Goal: Information Seeking & Learning: Learn about a topic

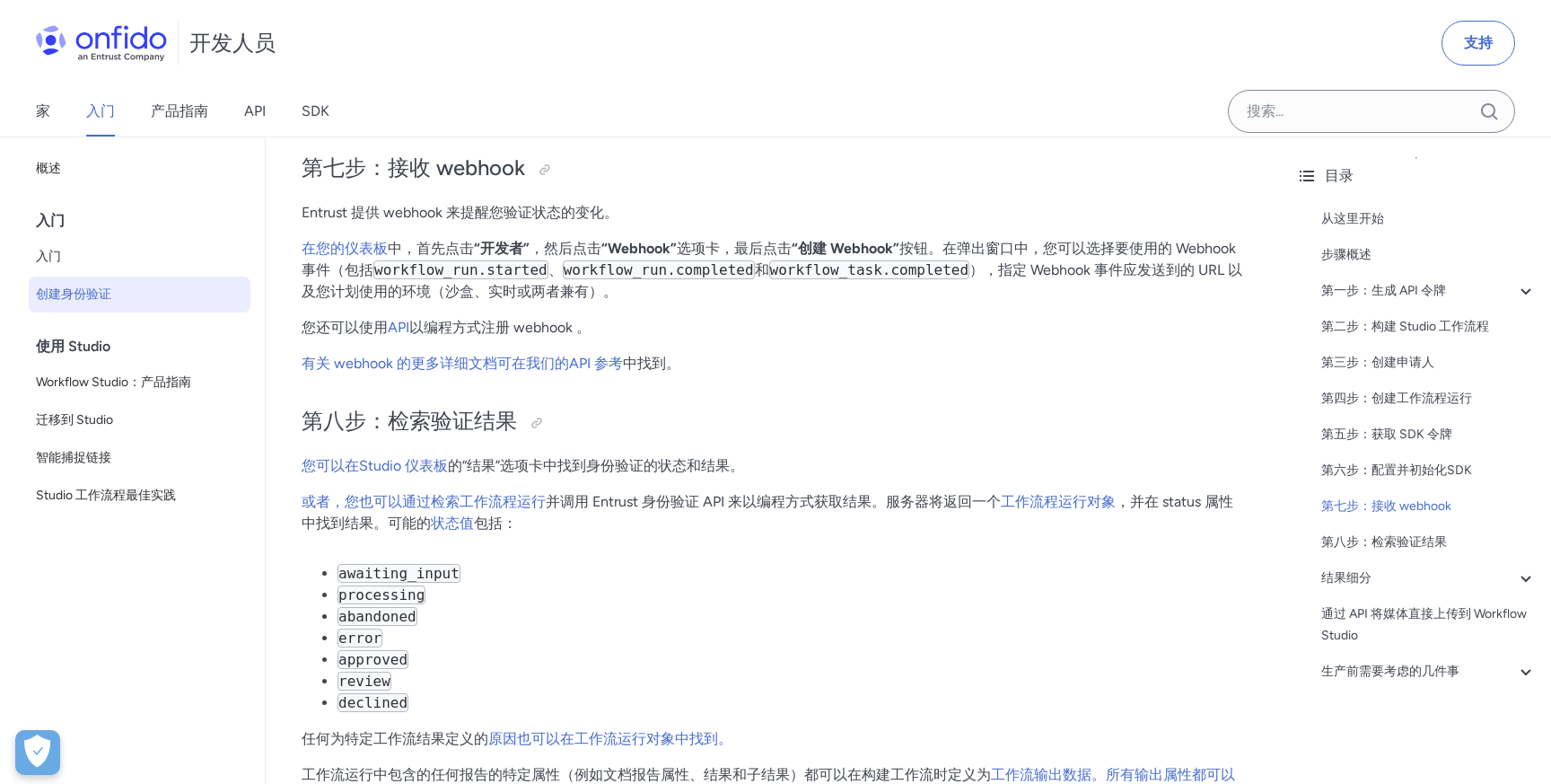
scroll to position [5926, 0]
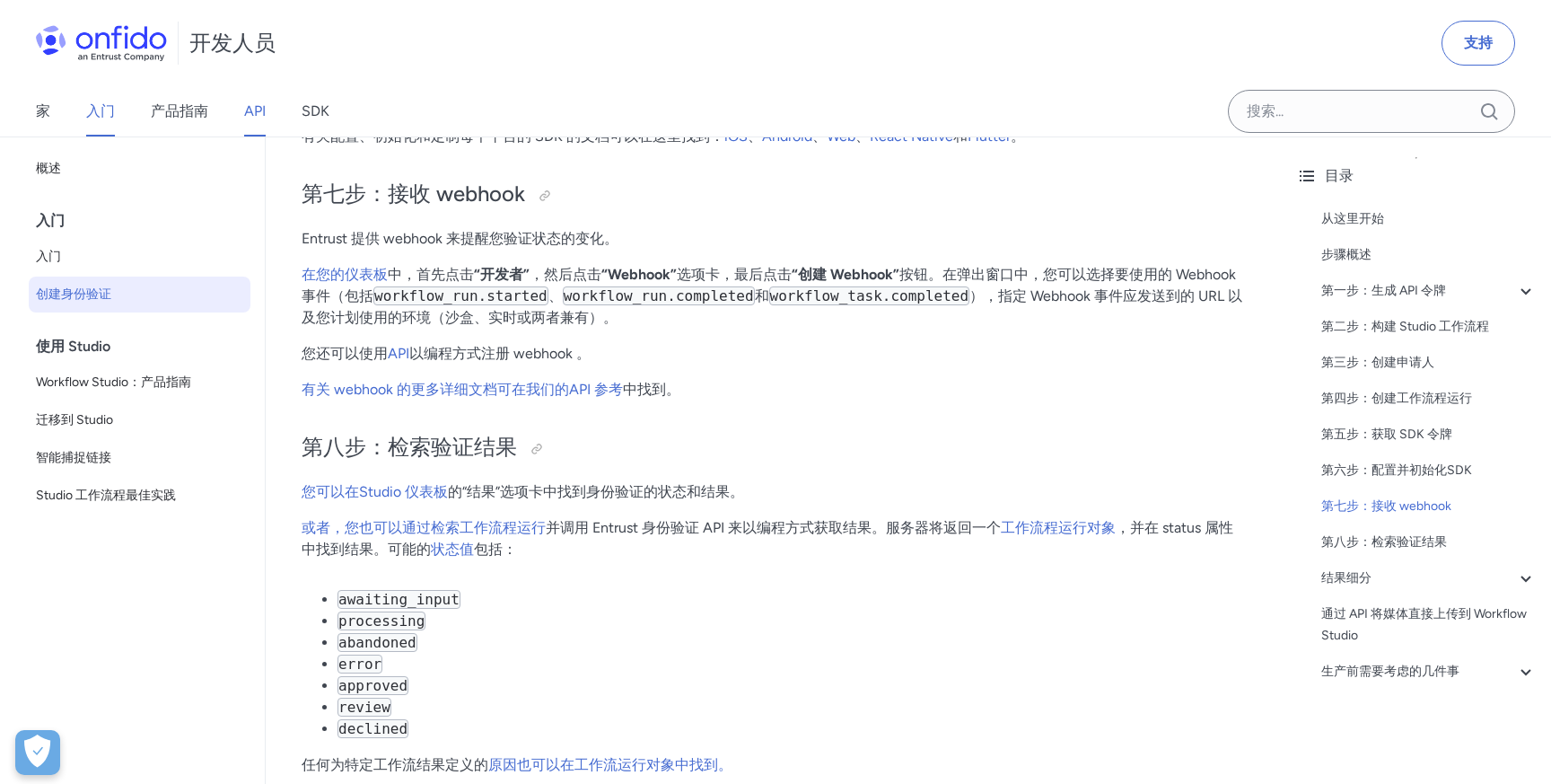
click at [252, 109] on font "API" at bounding box center [255, 110] width 22 height 17
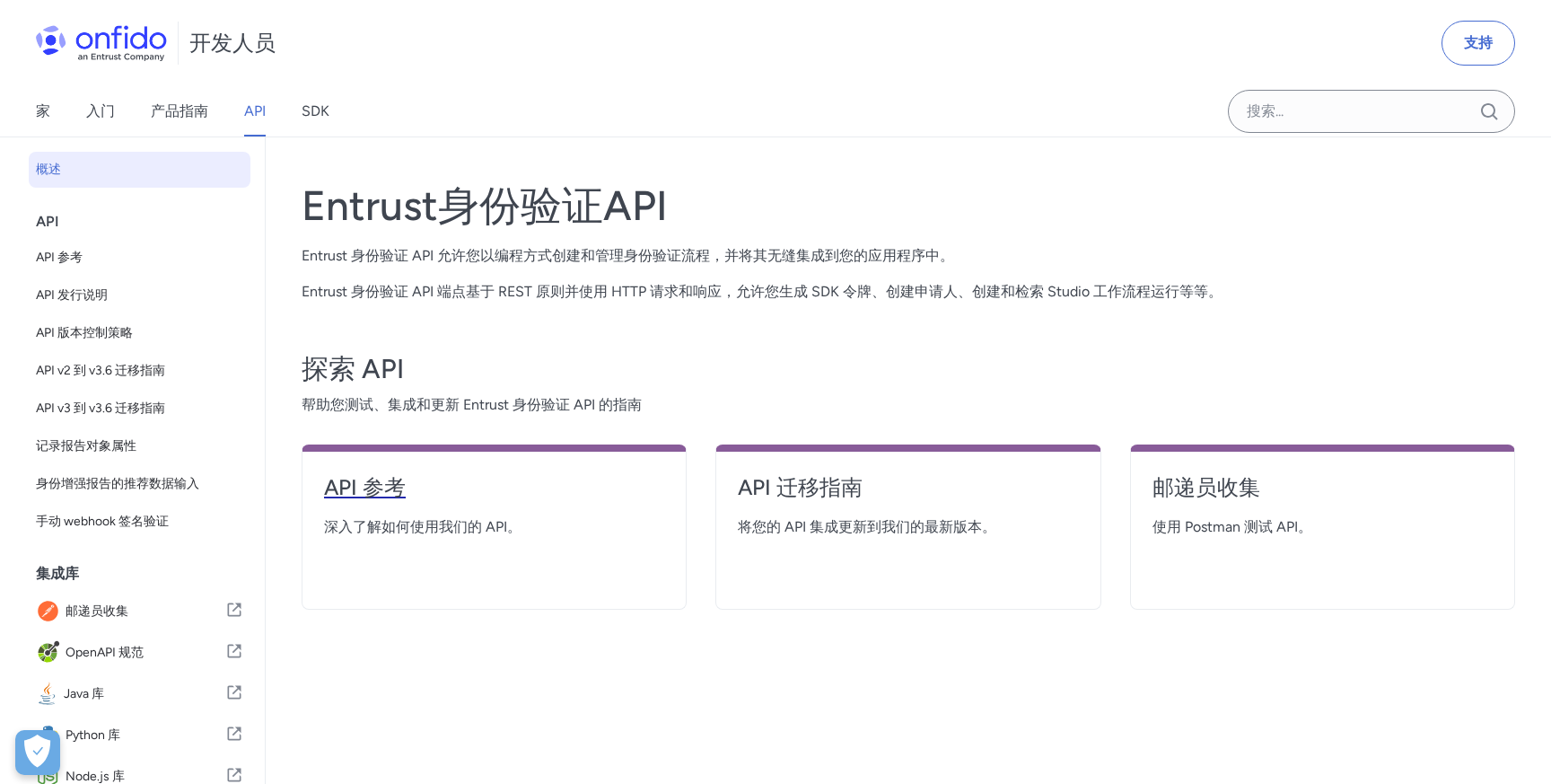
click at [385, 482] on font "API 参考" at bounding box center [365, 487] width 81 height 26
select select "http"
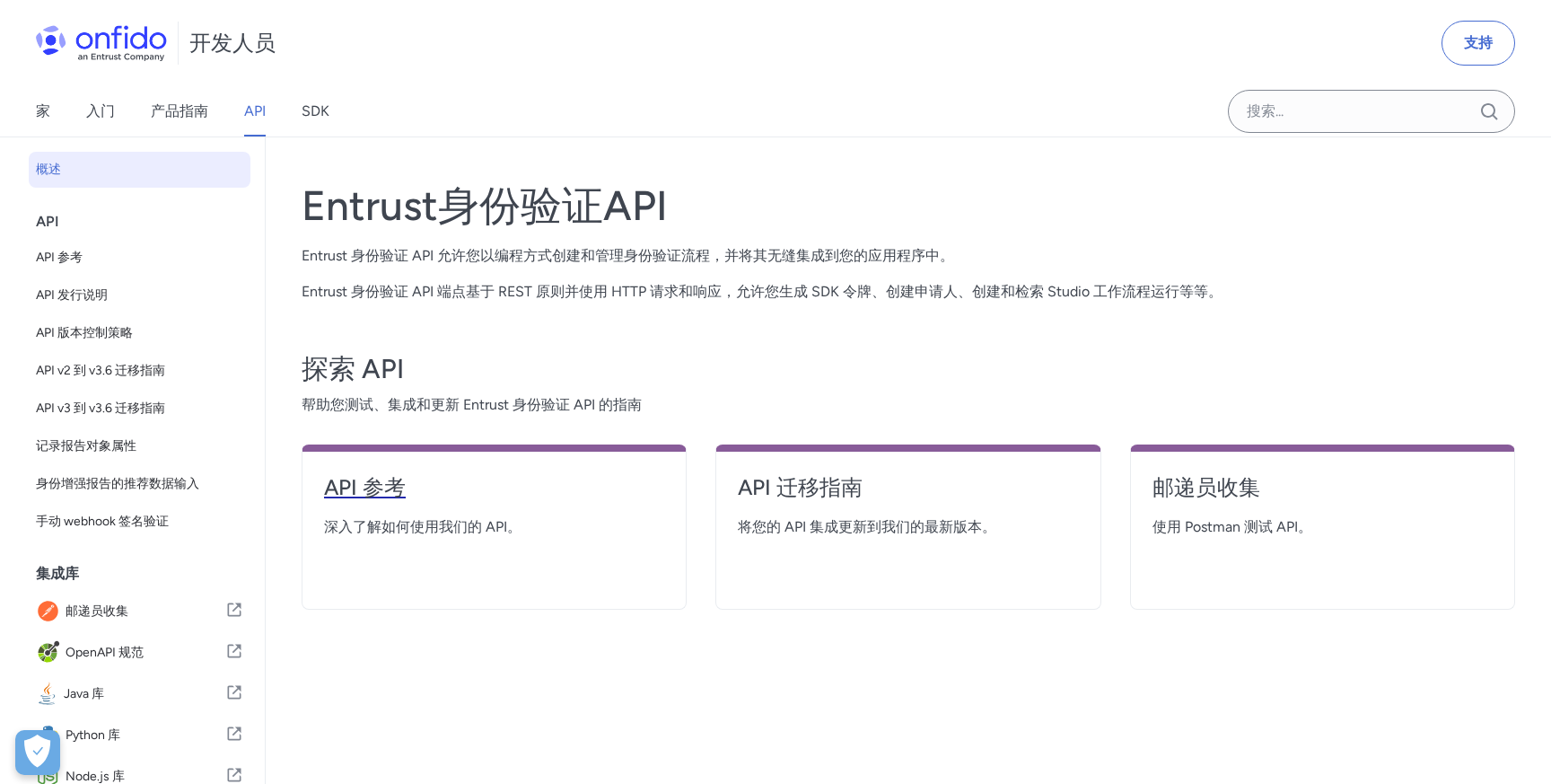
select select "http"
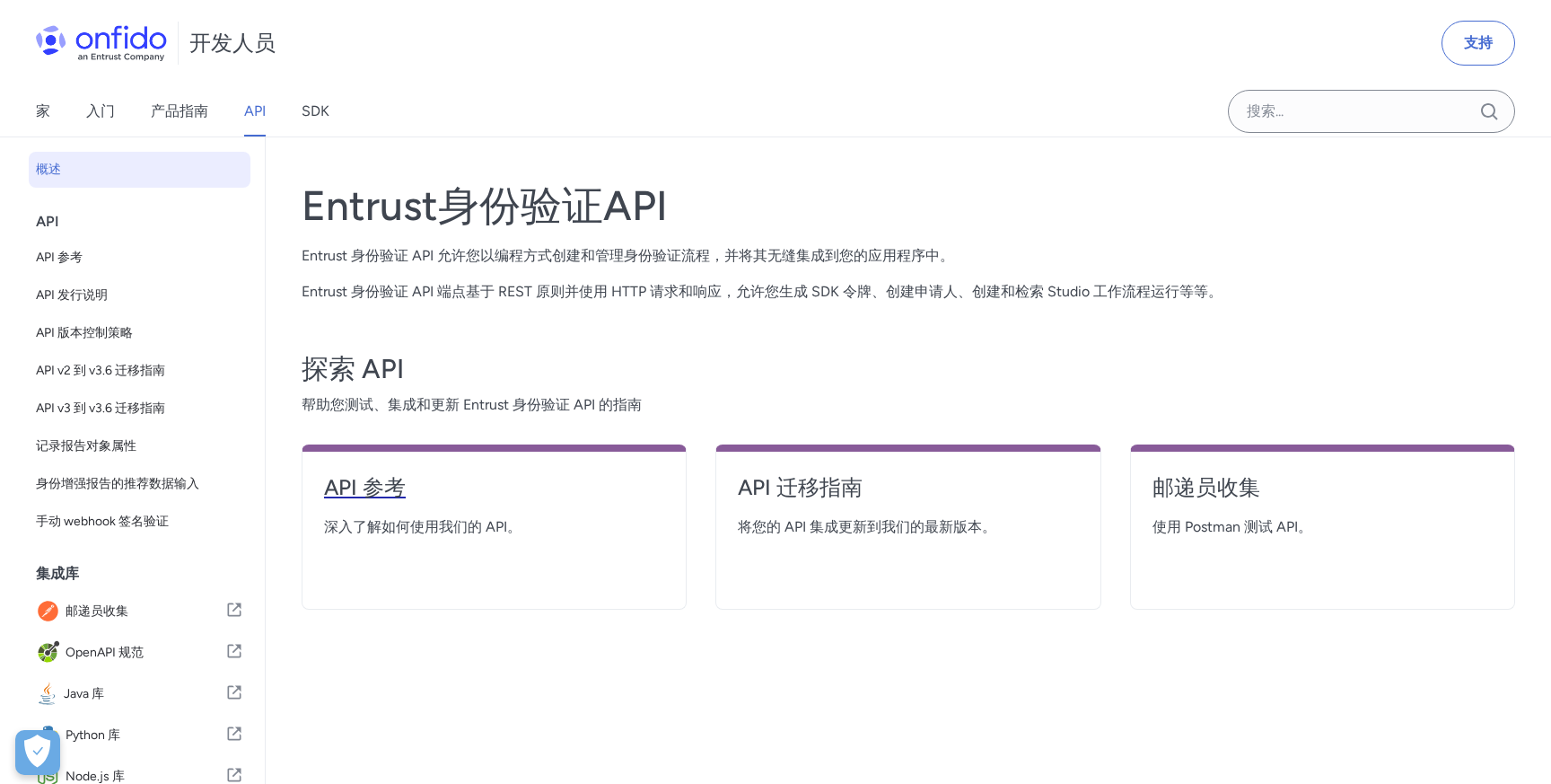
select select "http"
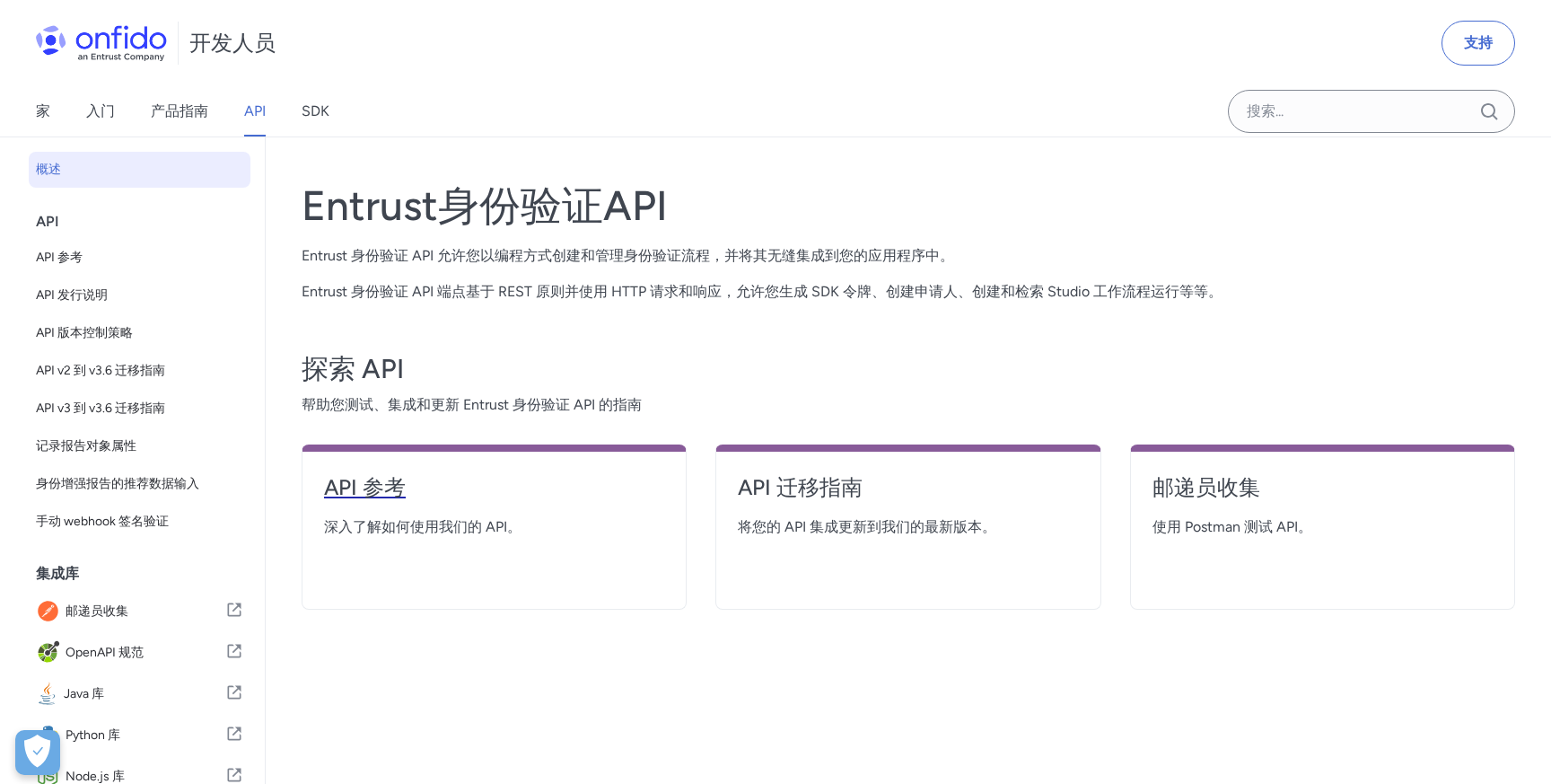
select select "http"
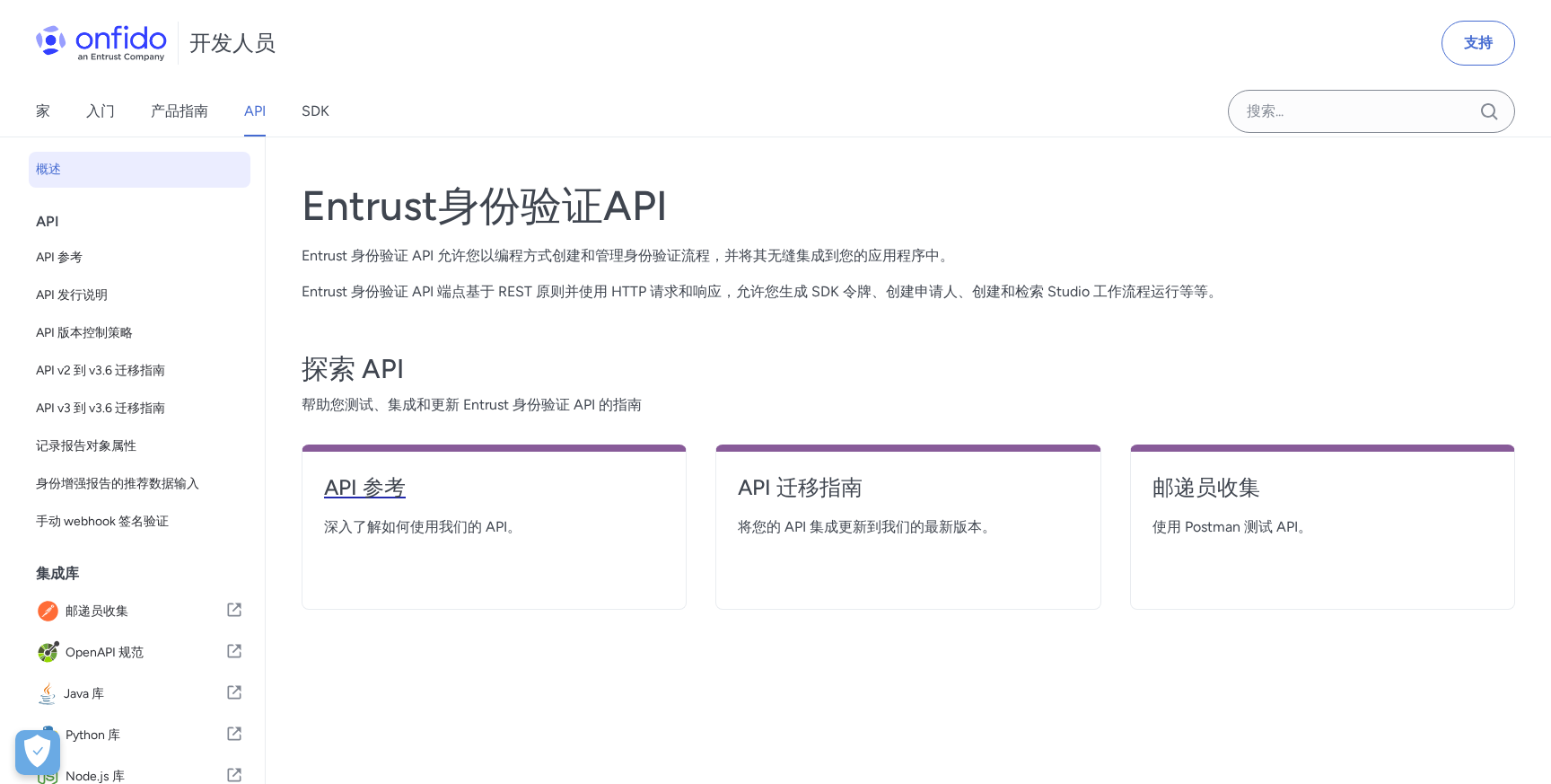
select select "http"
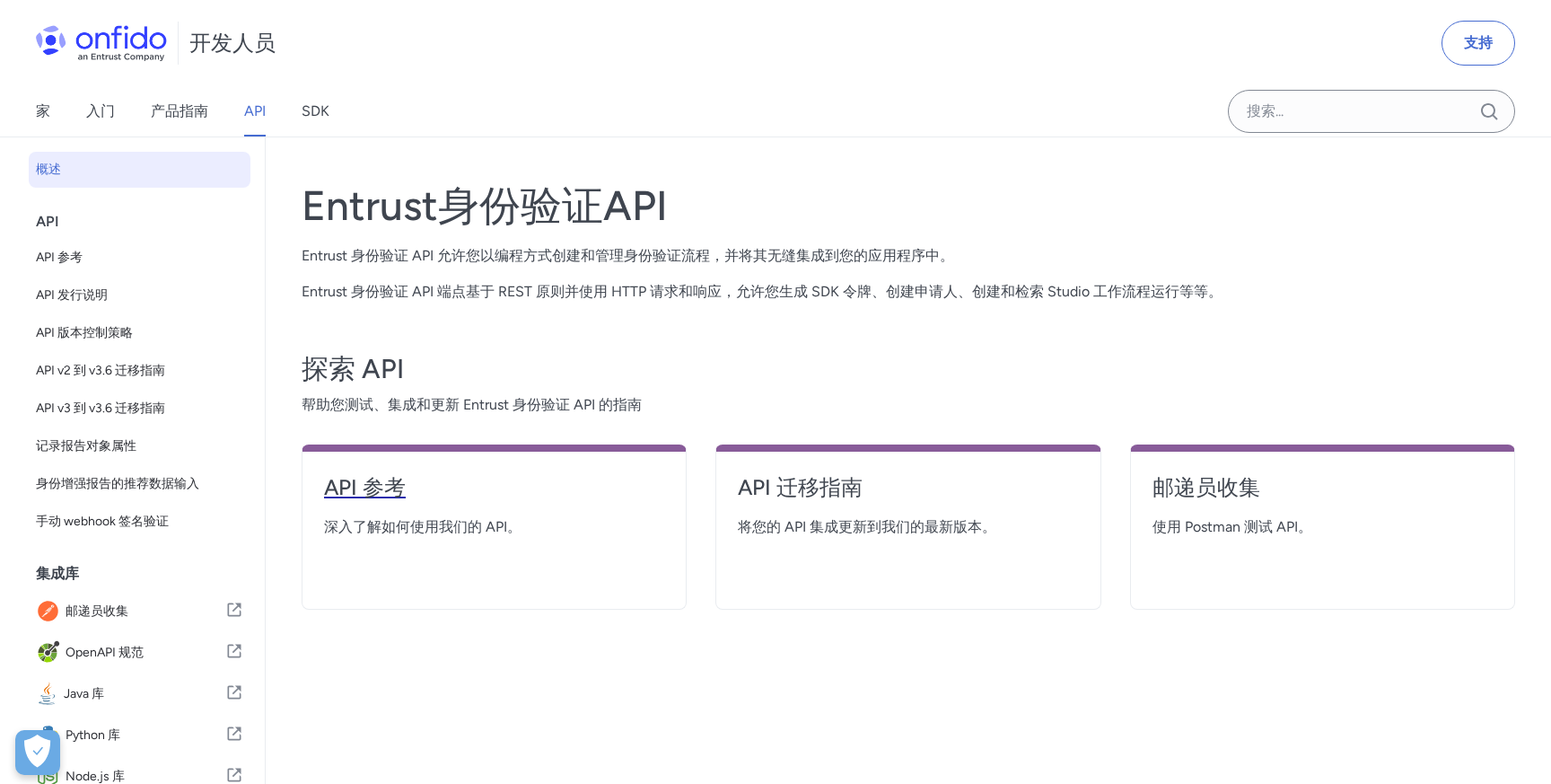
select select "http"
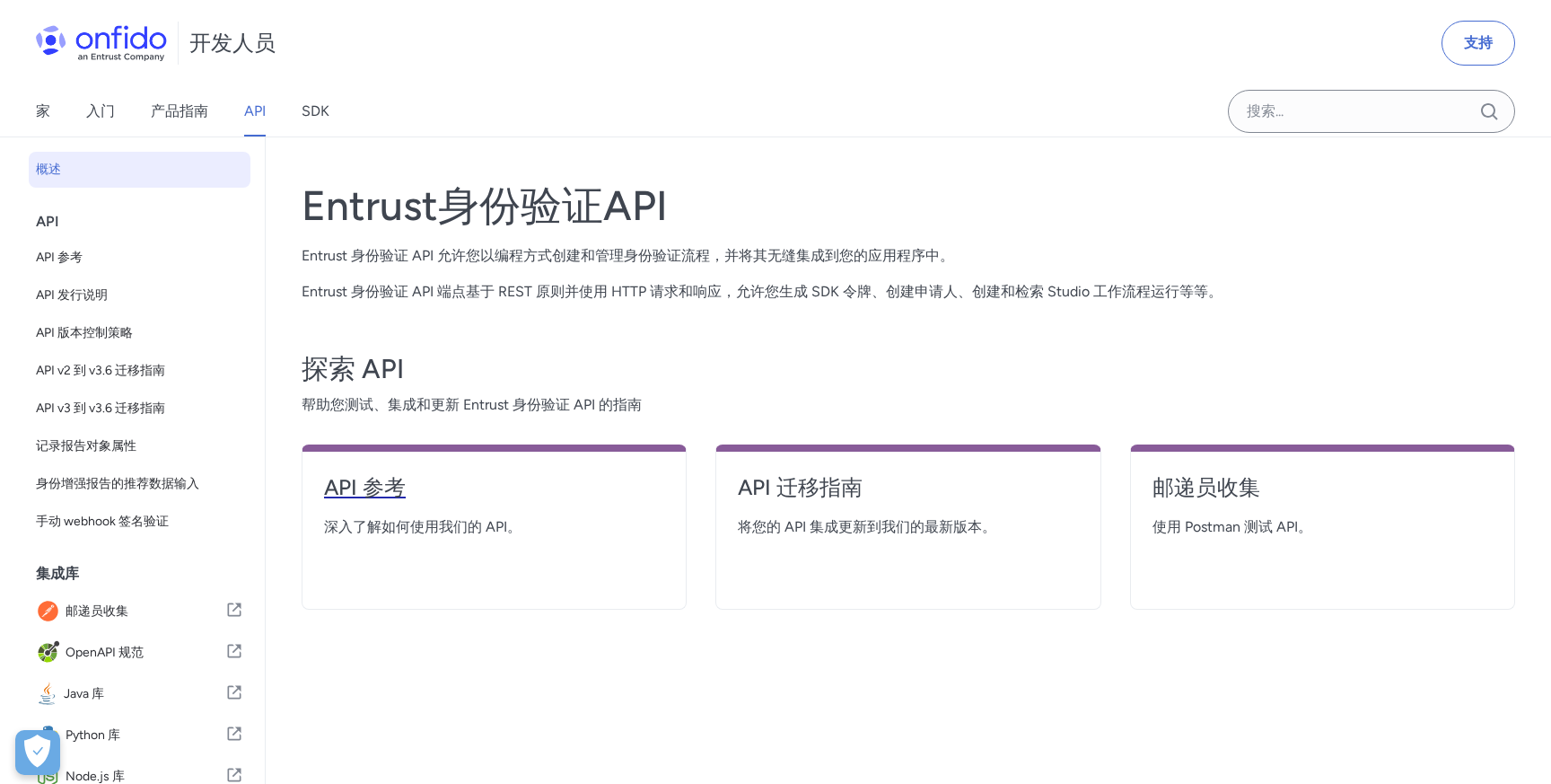
select select "http"
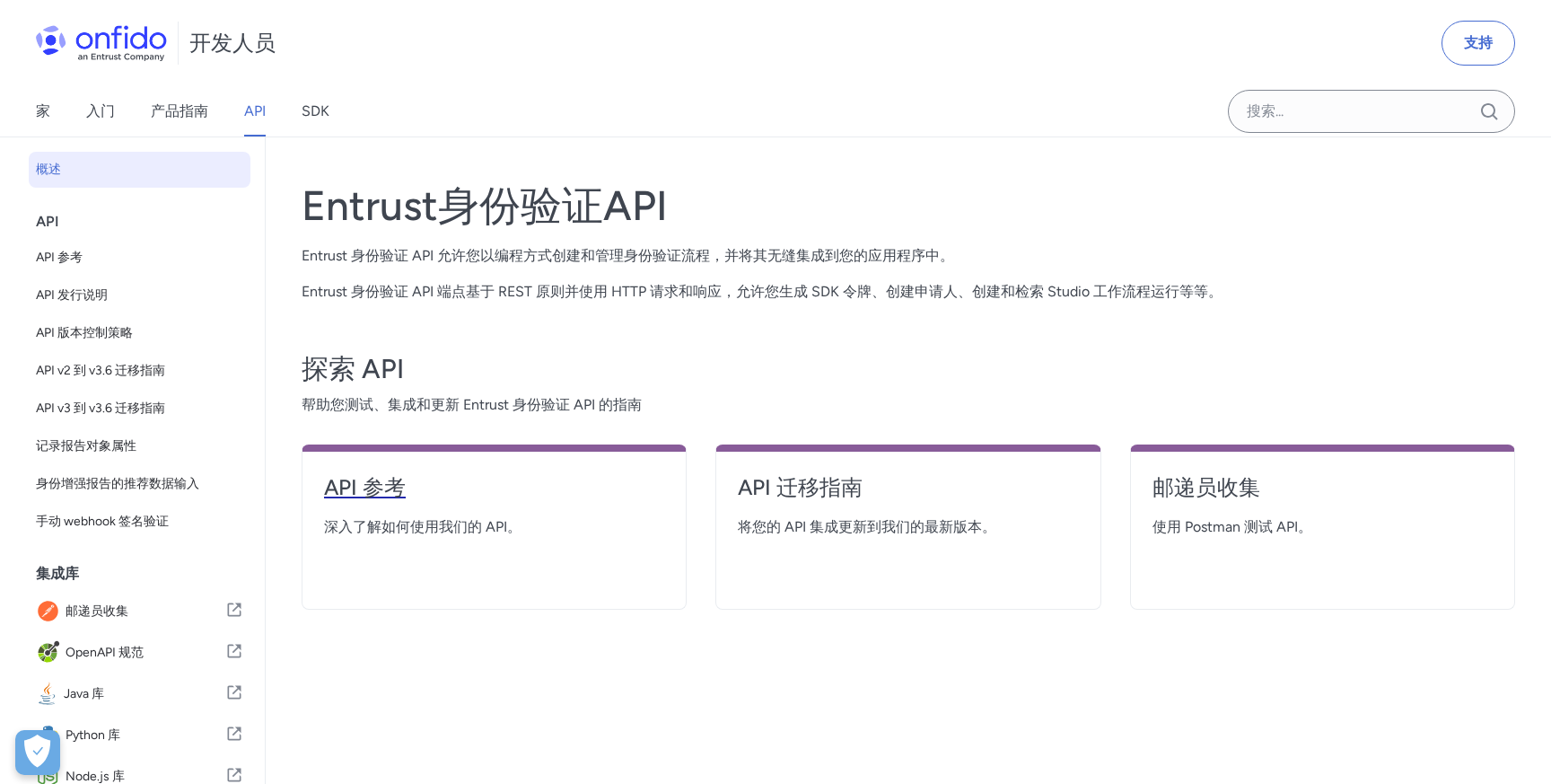
select select "http"
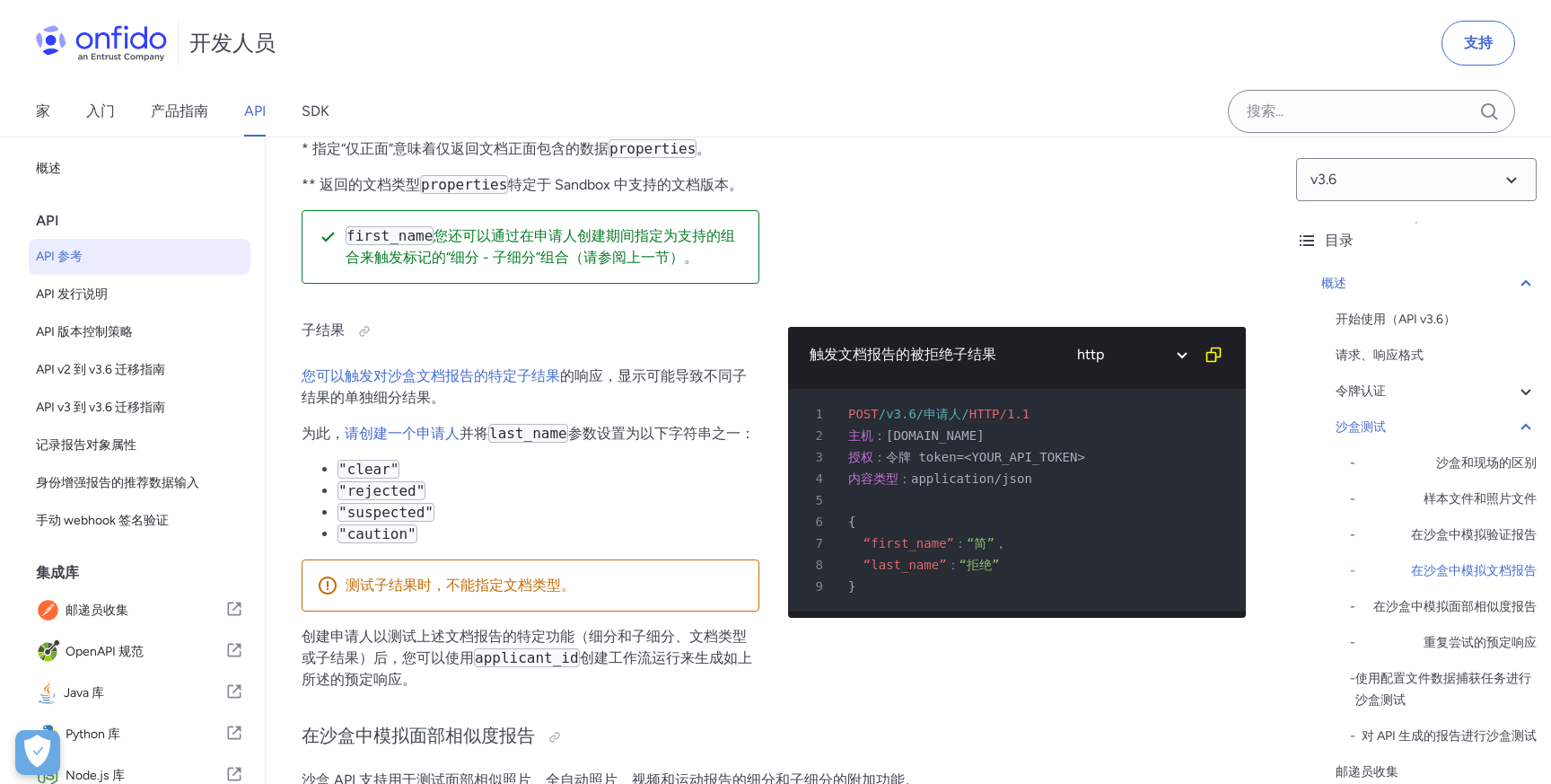
scroll to position [5635, 0]
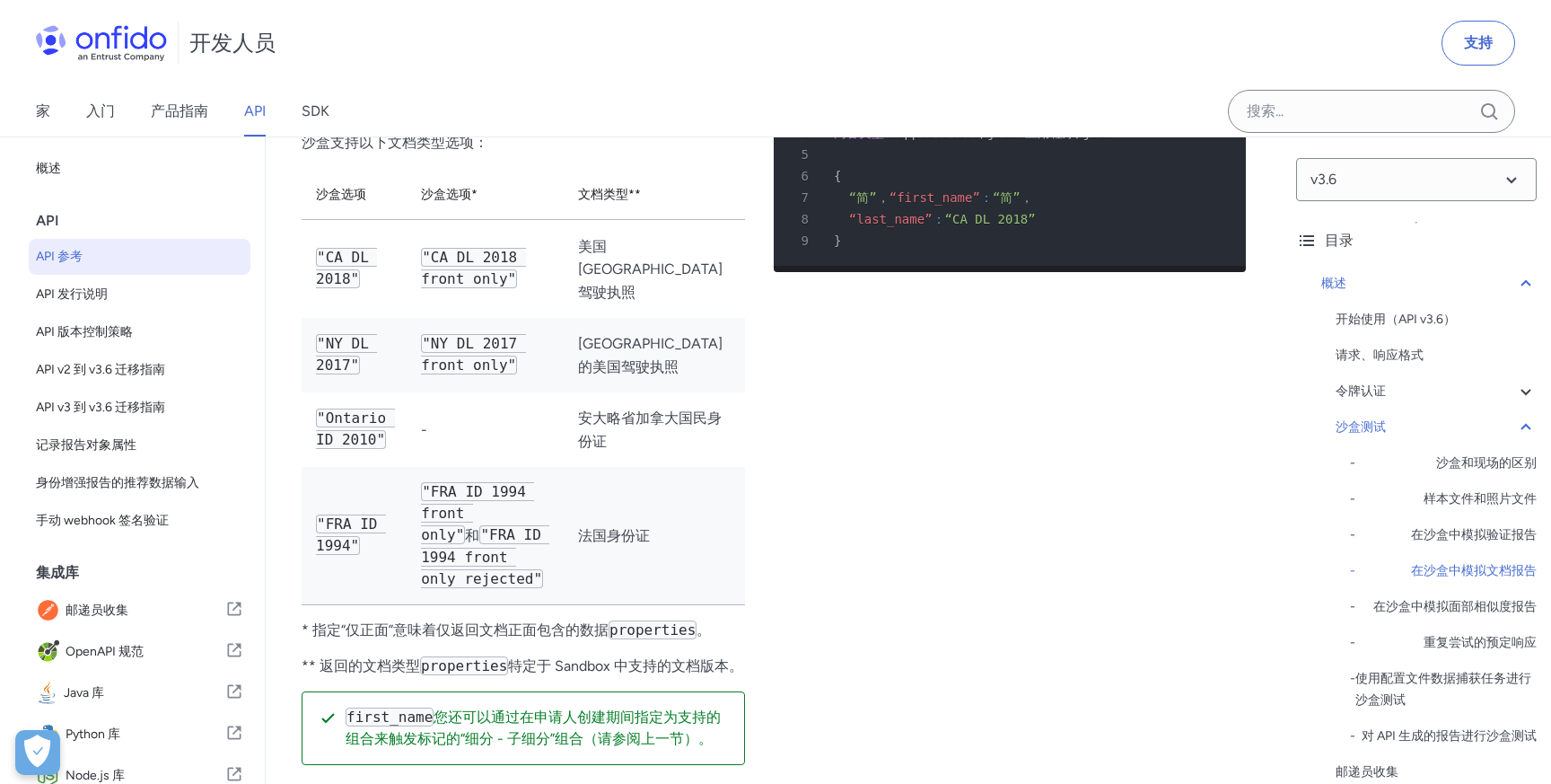
scroll to position [5069, 0]
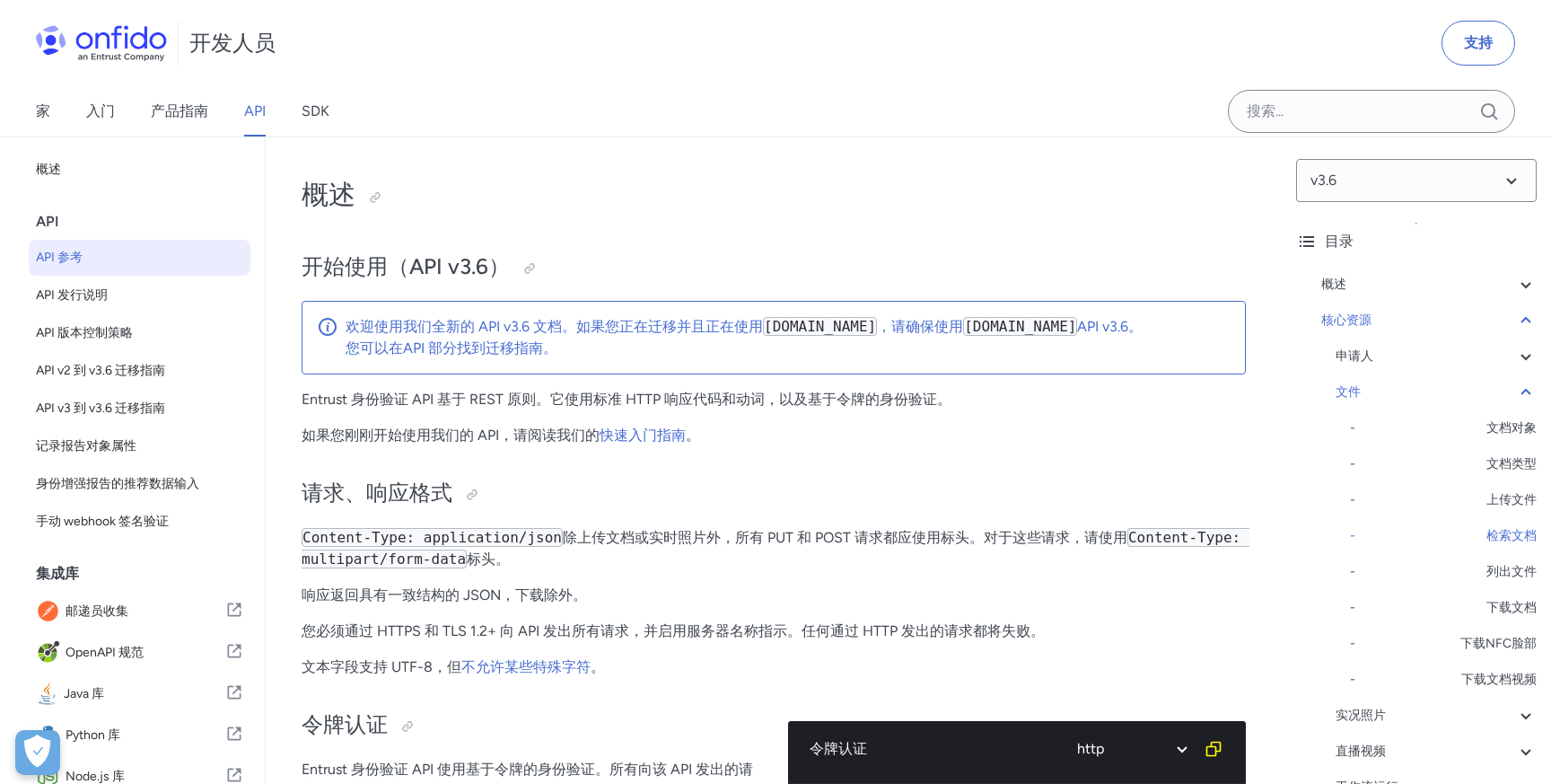
select select "http"
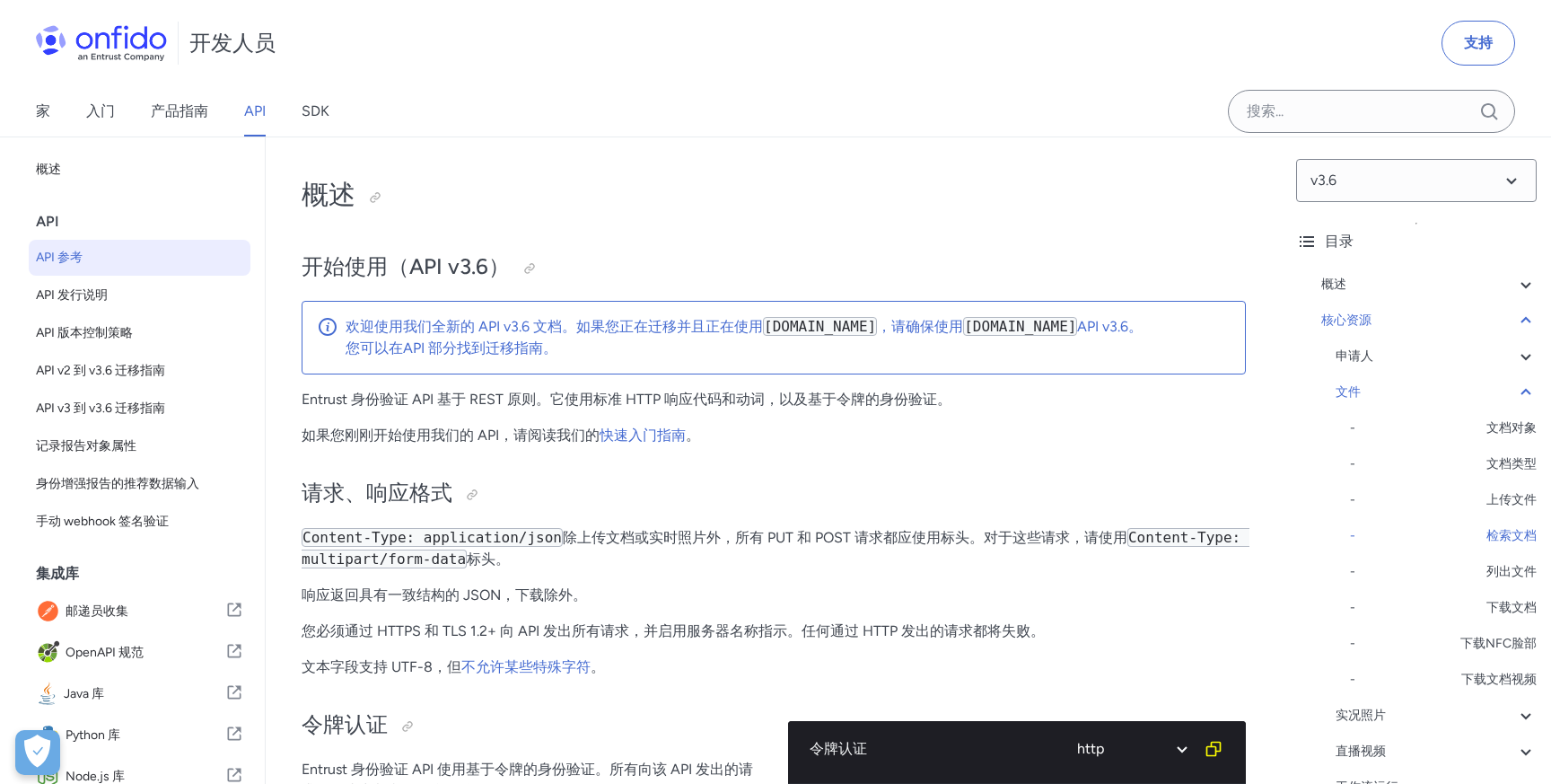
select select "http"
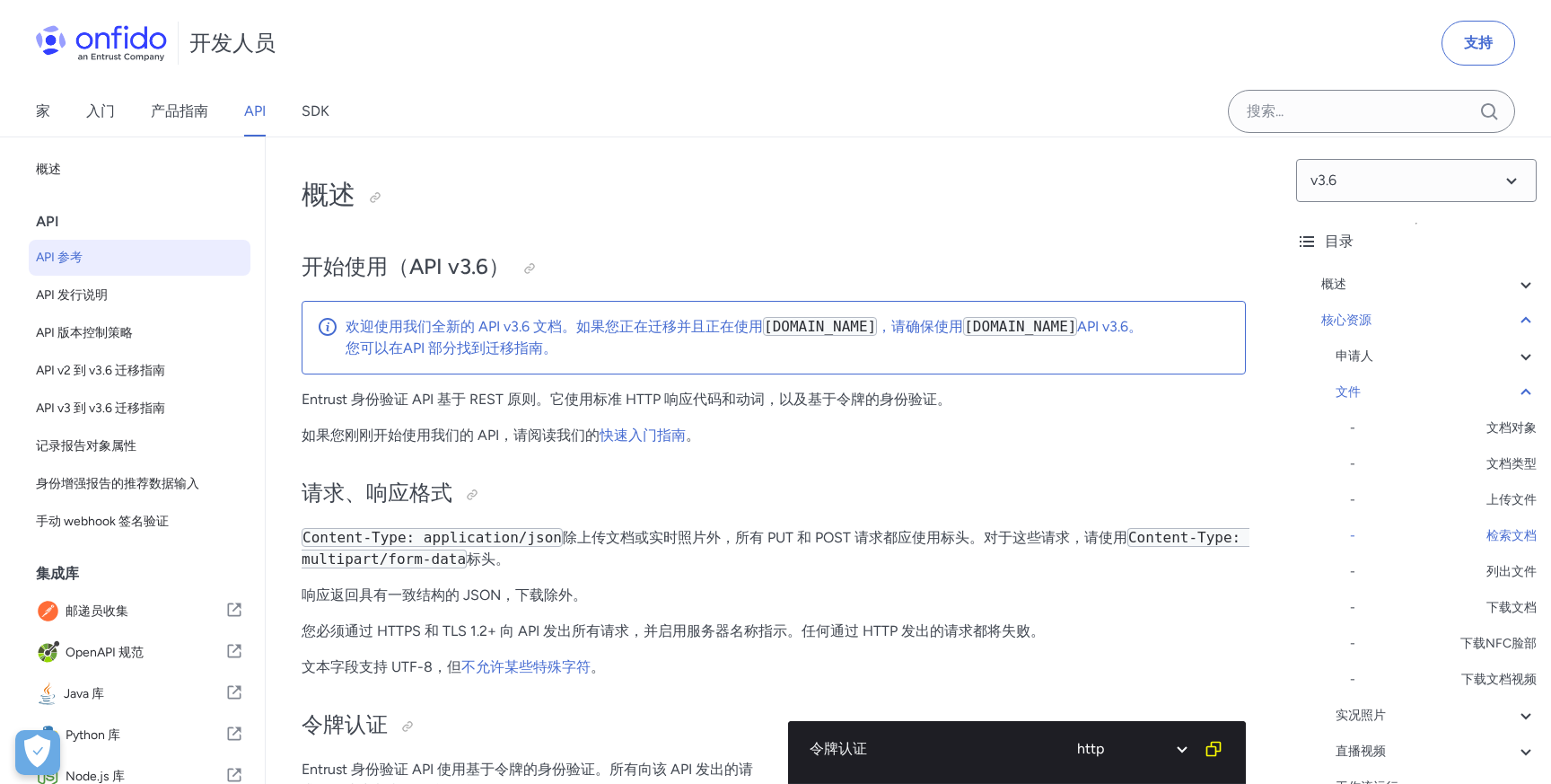
select select "http"
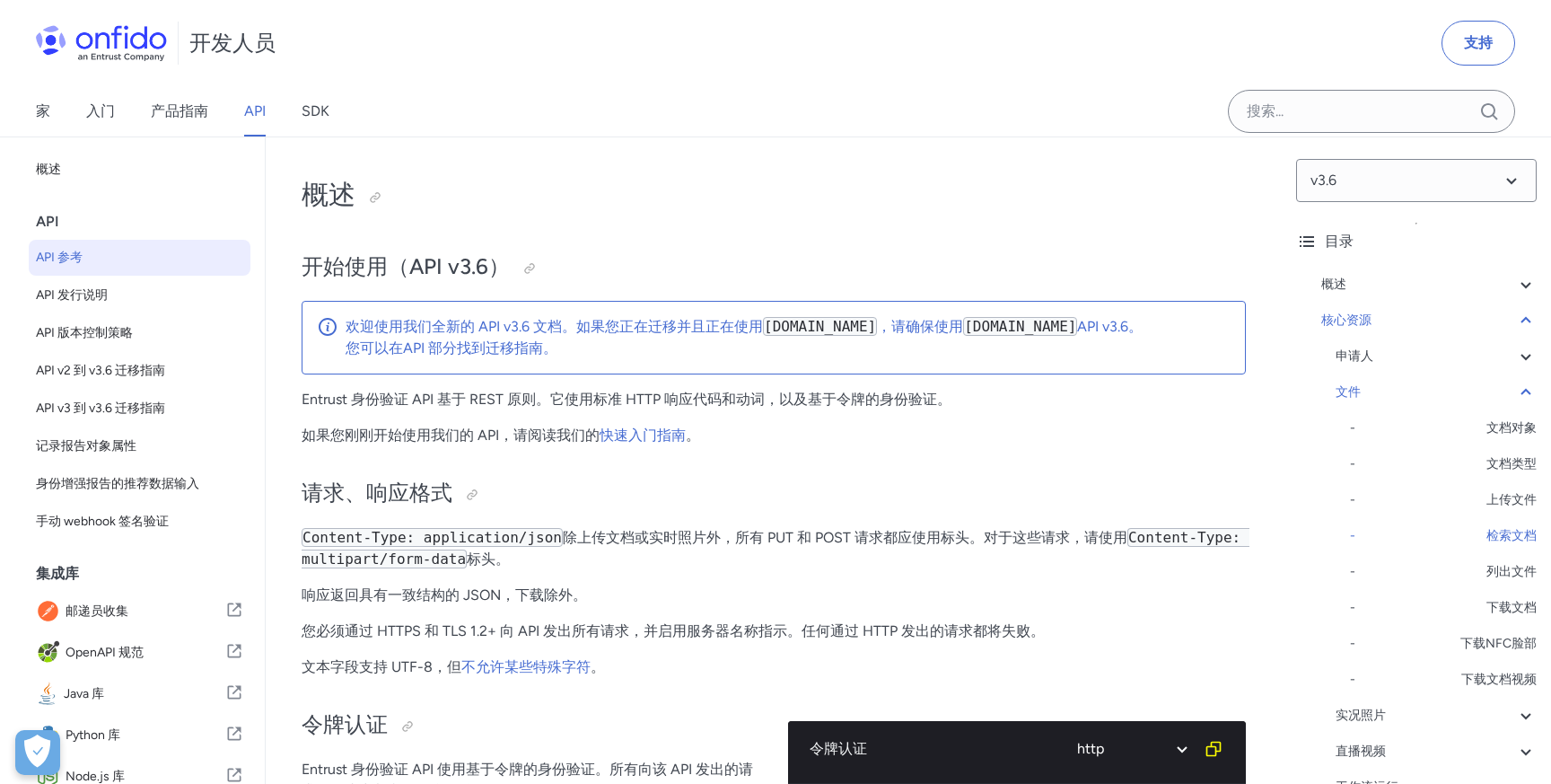
select select "http"
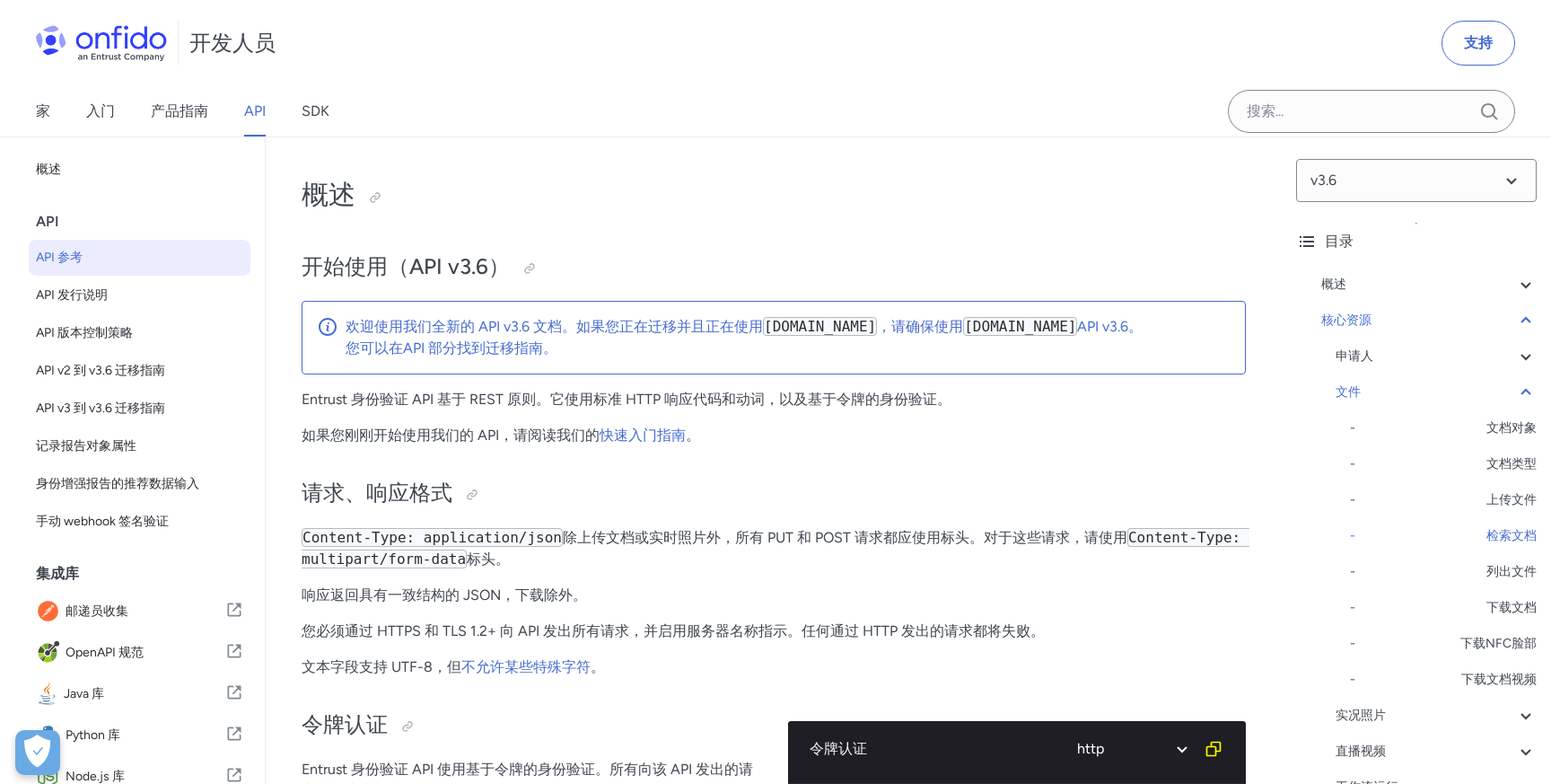
select select "http"
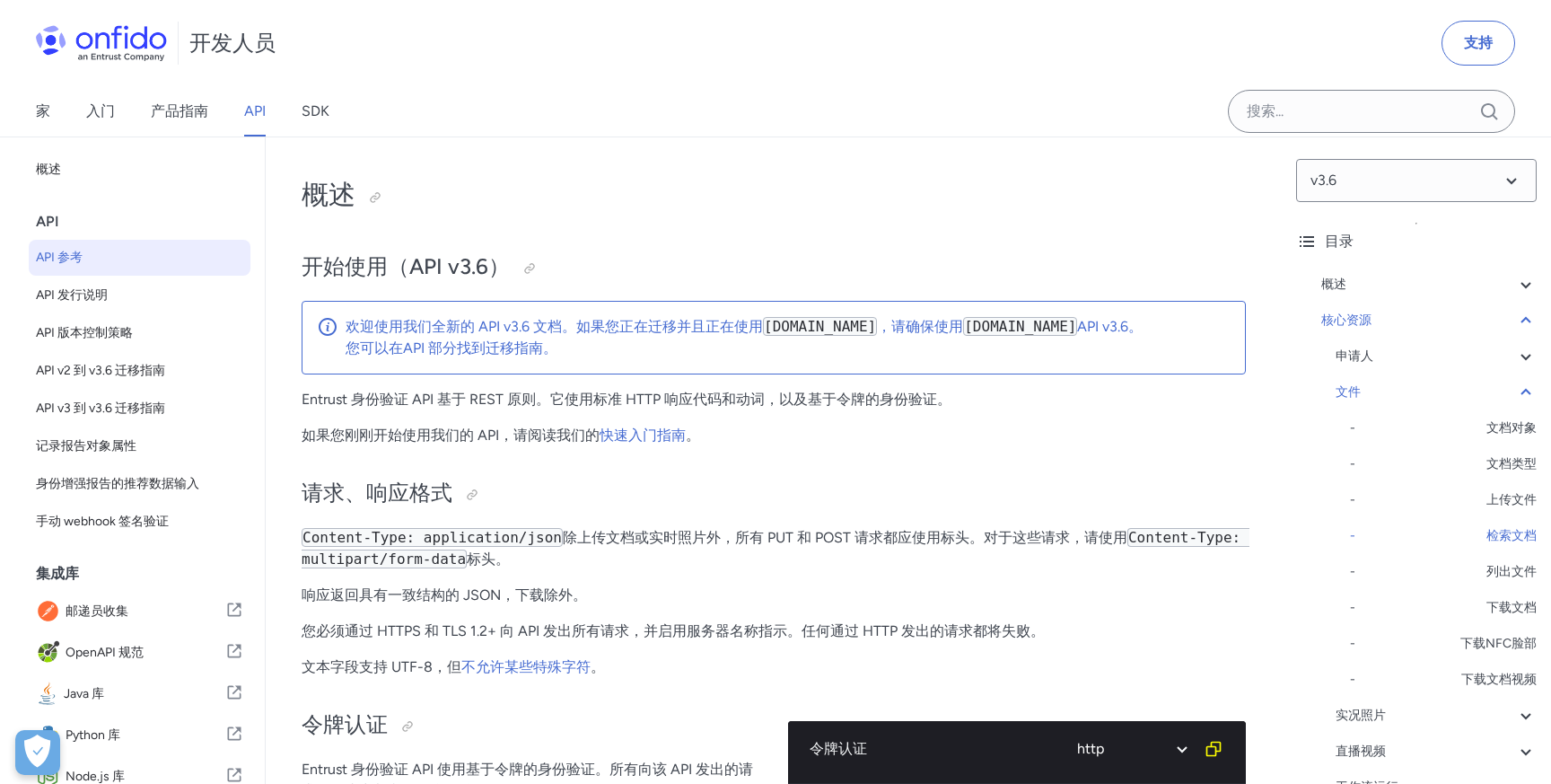
select select "http"
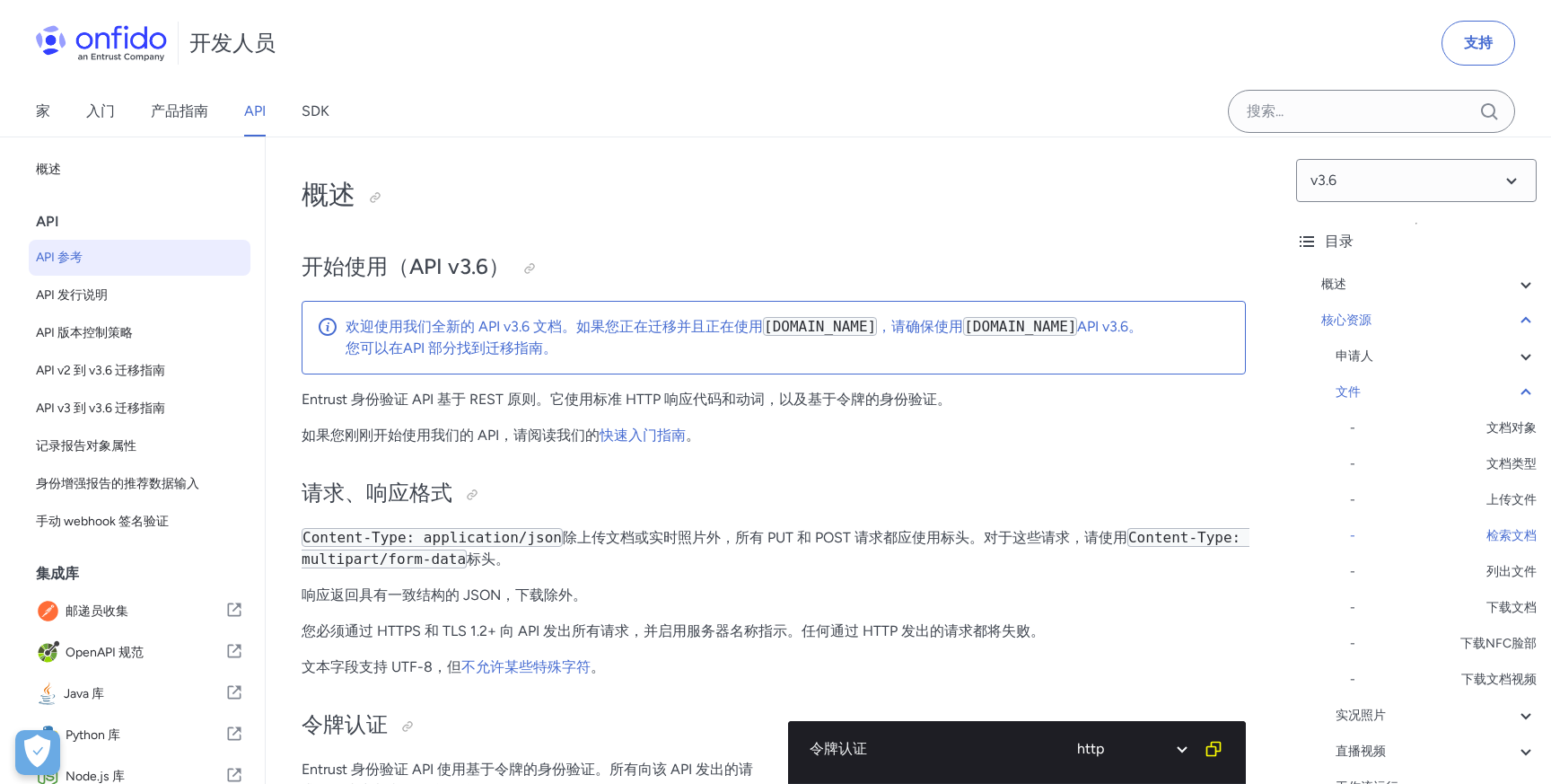
select select "http"
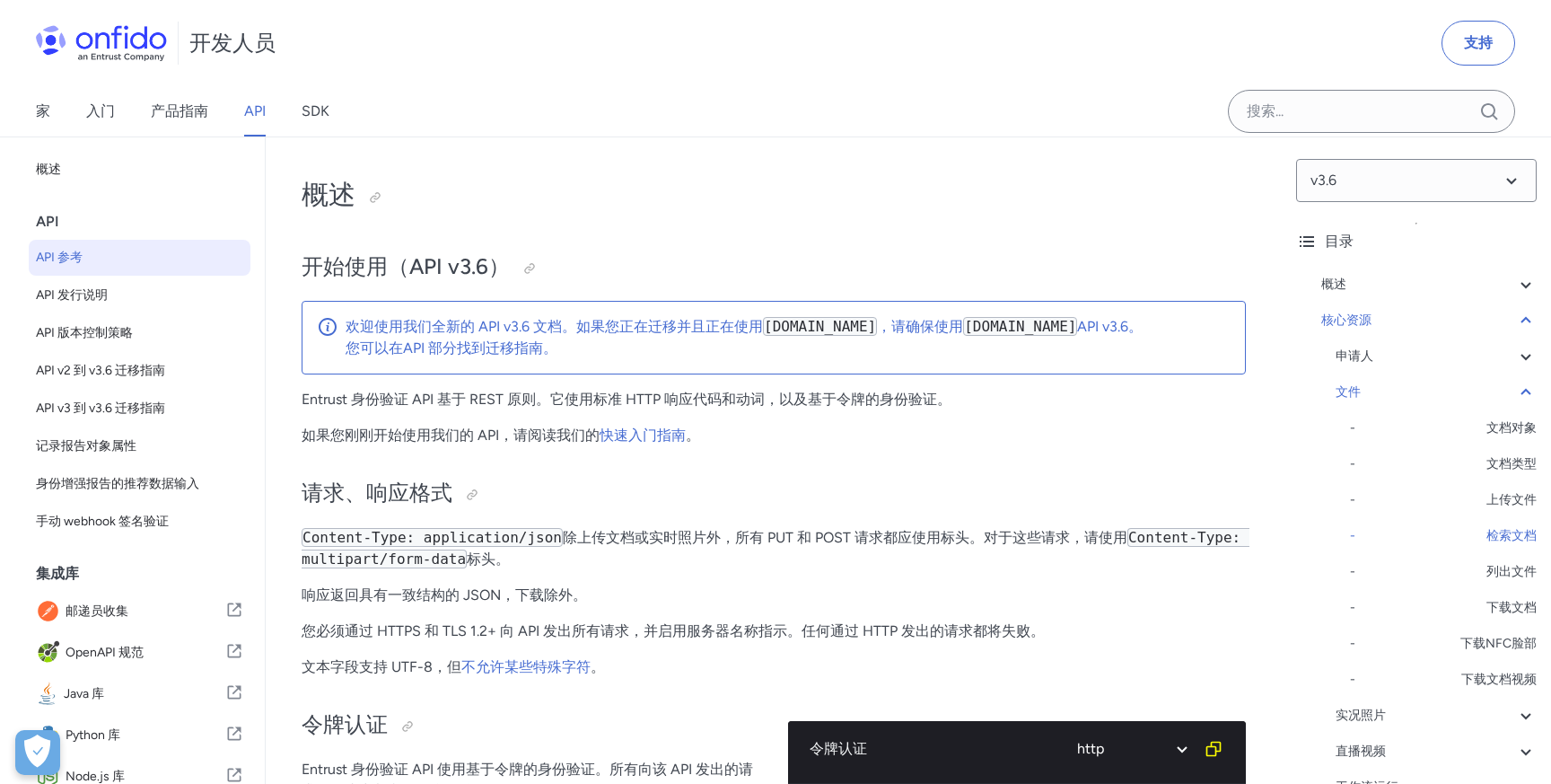
select select "http"
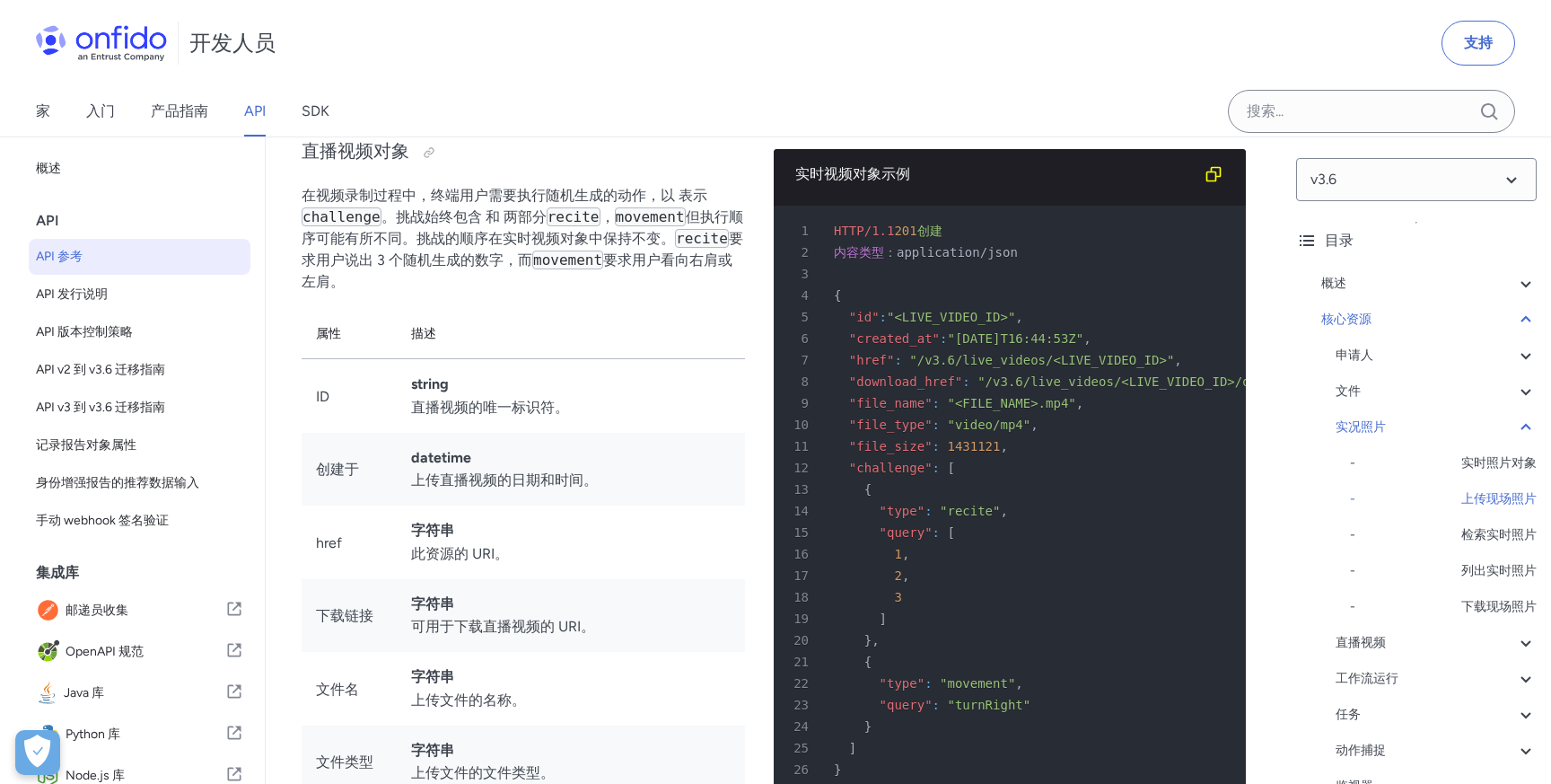
scroll to position [36101, 0]
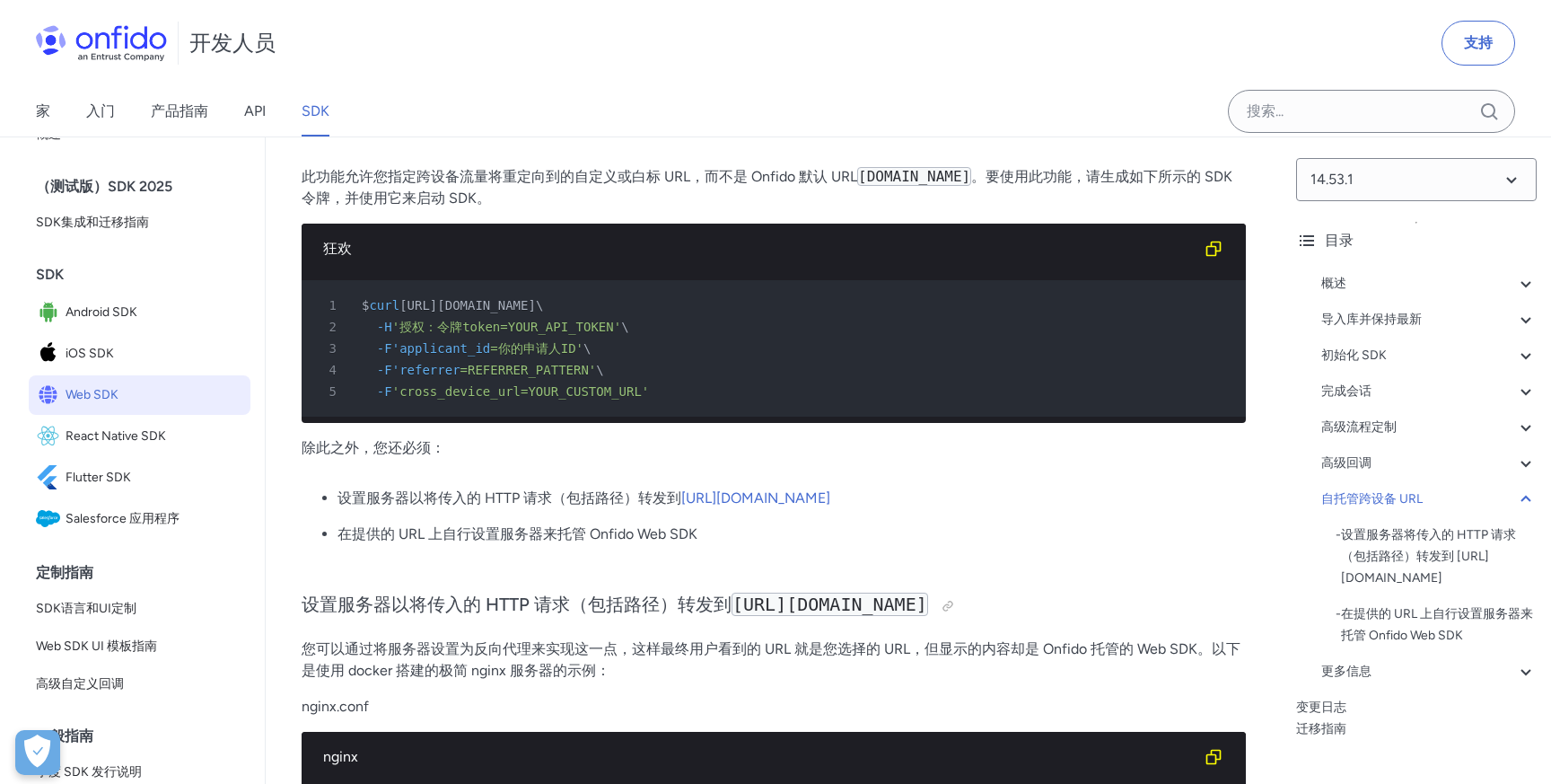
scroll to position [43214, 0]
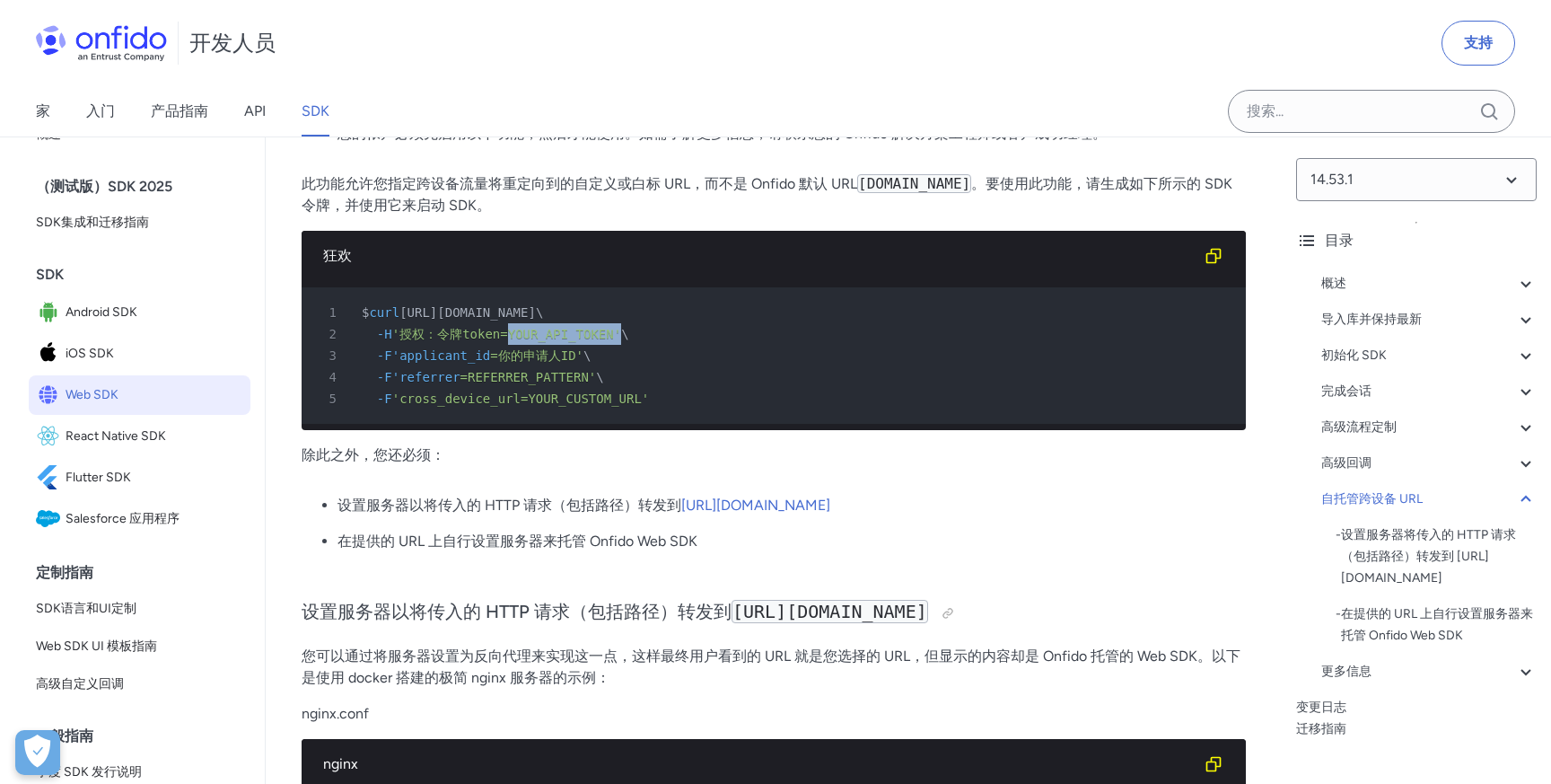
drag, startPoint x: 517, startPoint y: 379, endPoint x: 625, endPoint y: 380, distance: 108.0
click at [621, 341] on font "'授权：令牌token=YOUR_API_TOKEN'" at bounding box center [506, 334] width 229 height 14
click at [510, 366] on div "3 -F'applicant_id =你的申请人ID' \" at bounding box center [765, 356] width 912 height 22
drag, startPoint x: 508, startPoint y: 402, endPoint x: 577, endPoint y: 402, distance: 69.0
click at [577, 363] on font "=你的申请人ID'" at bounding box center [537, 356] width 93 height 14
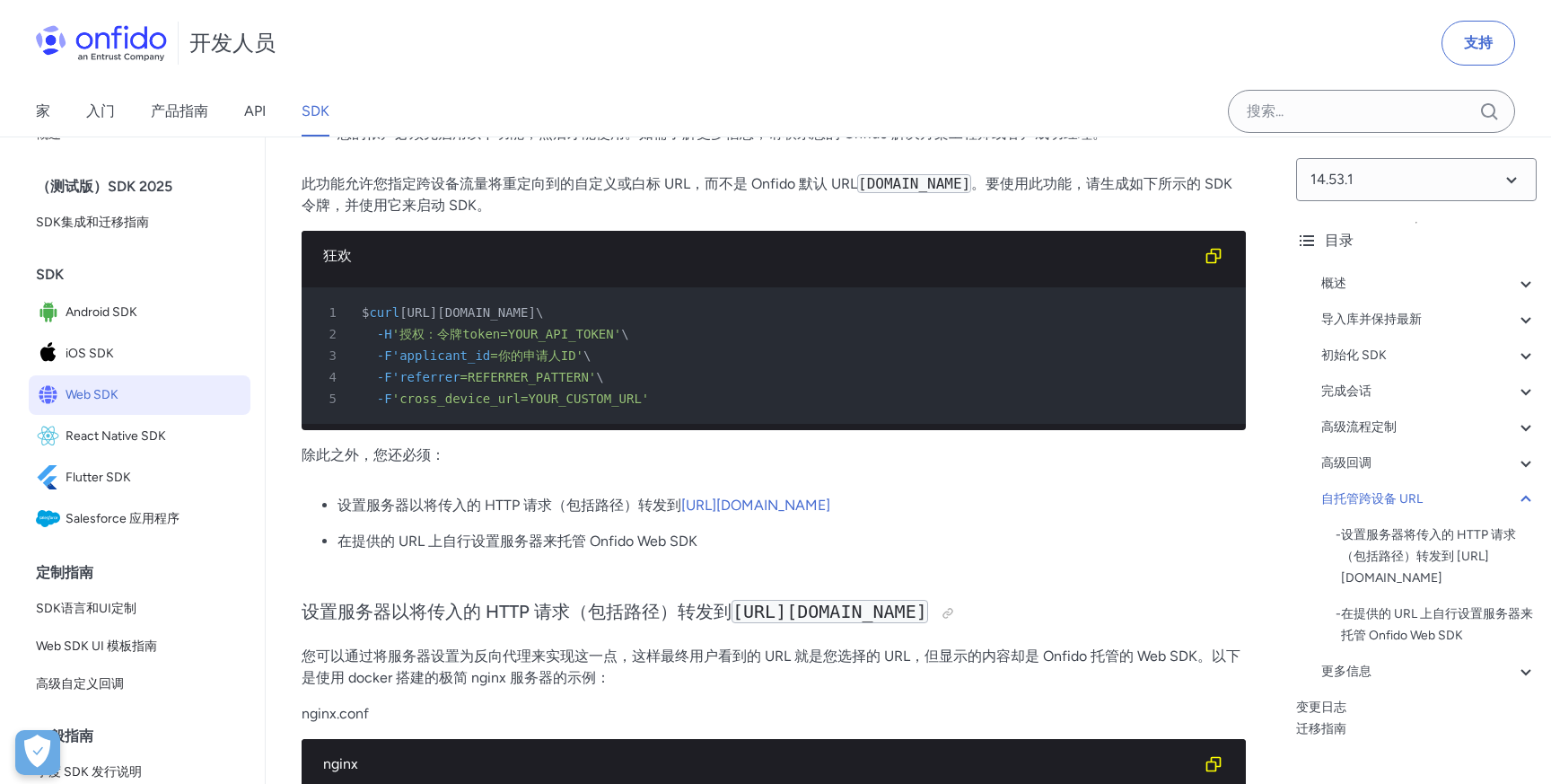
click at [467, 384] on font "=REFERRER_PATTERN'" at bounding box center [528, 377] width 136 height 14
drag, startPoint x: 479, startPoint y: 424, endPoint x: 645, endPoint y: 424, distance: 166.0
click at [645, 387] on div "4 -F'referrer =REFERRER_PATTERN' \" at bounding box center [765, 377] width 912 height 22
click at [481, 424] on pre "1 $ curl https://api.onfido.com/v3/sdk_token \ 2 -H '授权：令牌token=YOUR_API_TOKEN'…" at bounding box center [774, 355] width 945 height 136
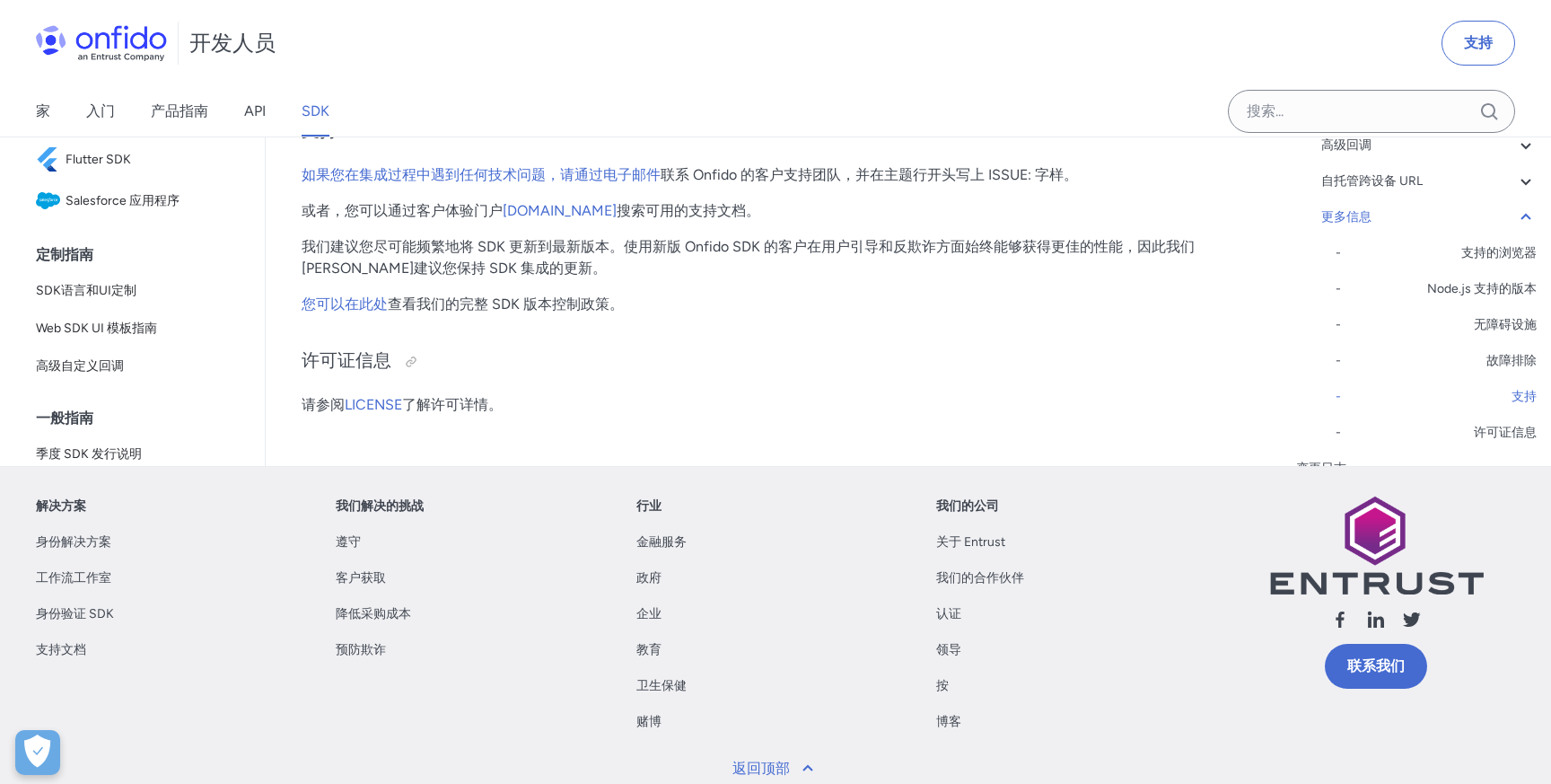
scroll to position [47069, 0]
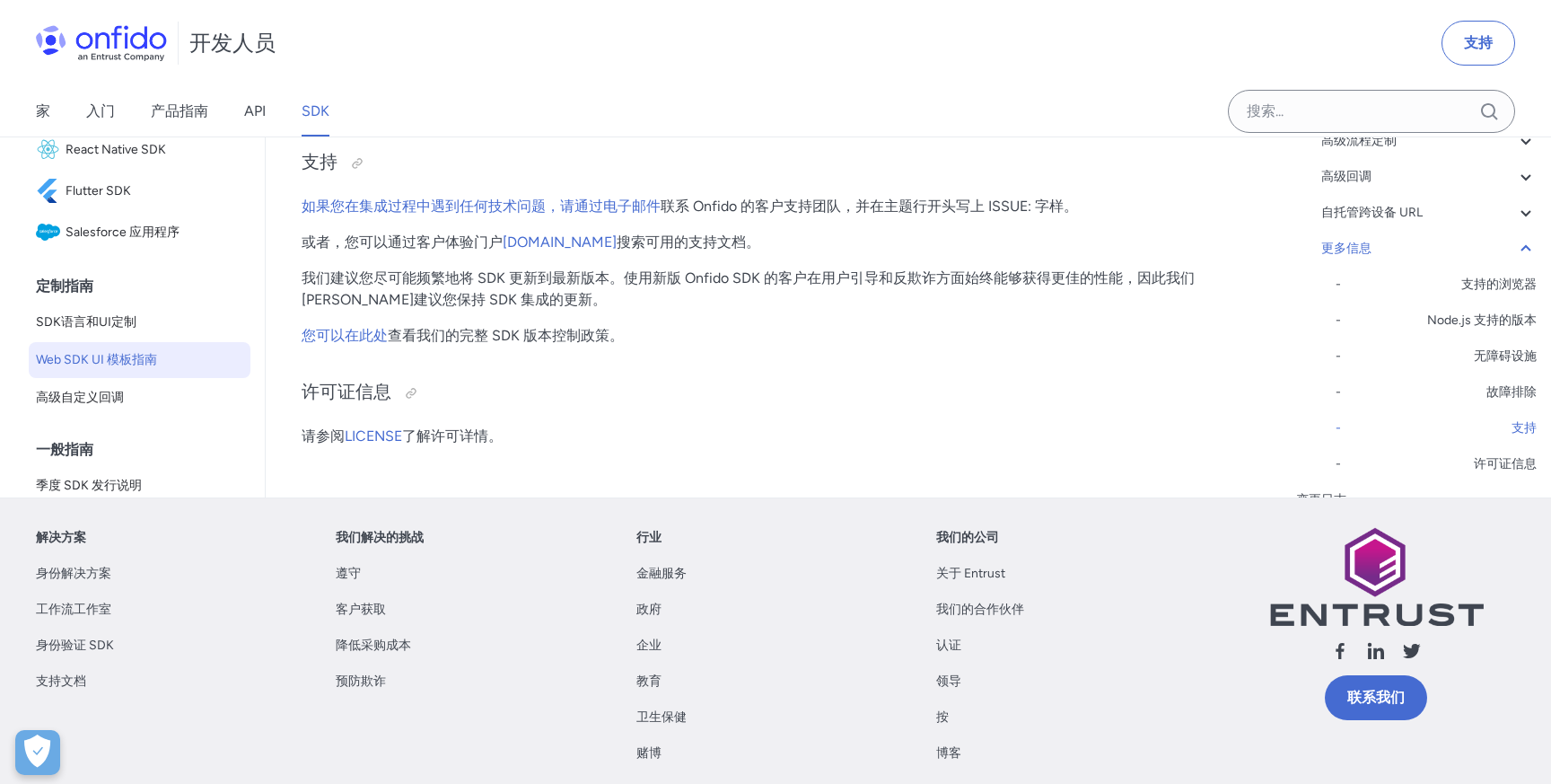
click at [113, 370] on font "Web SDK UI 模板指南" at bounding box center [97, 360] width 121 height 22
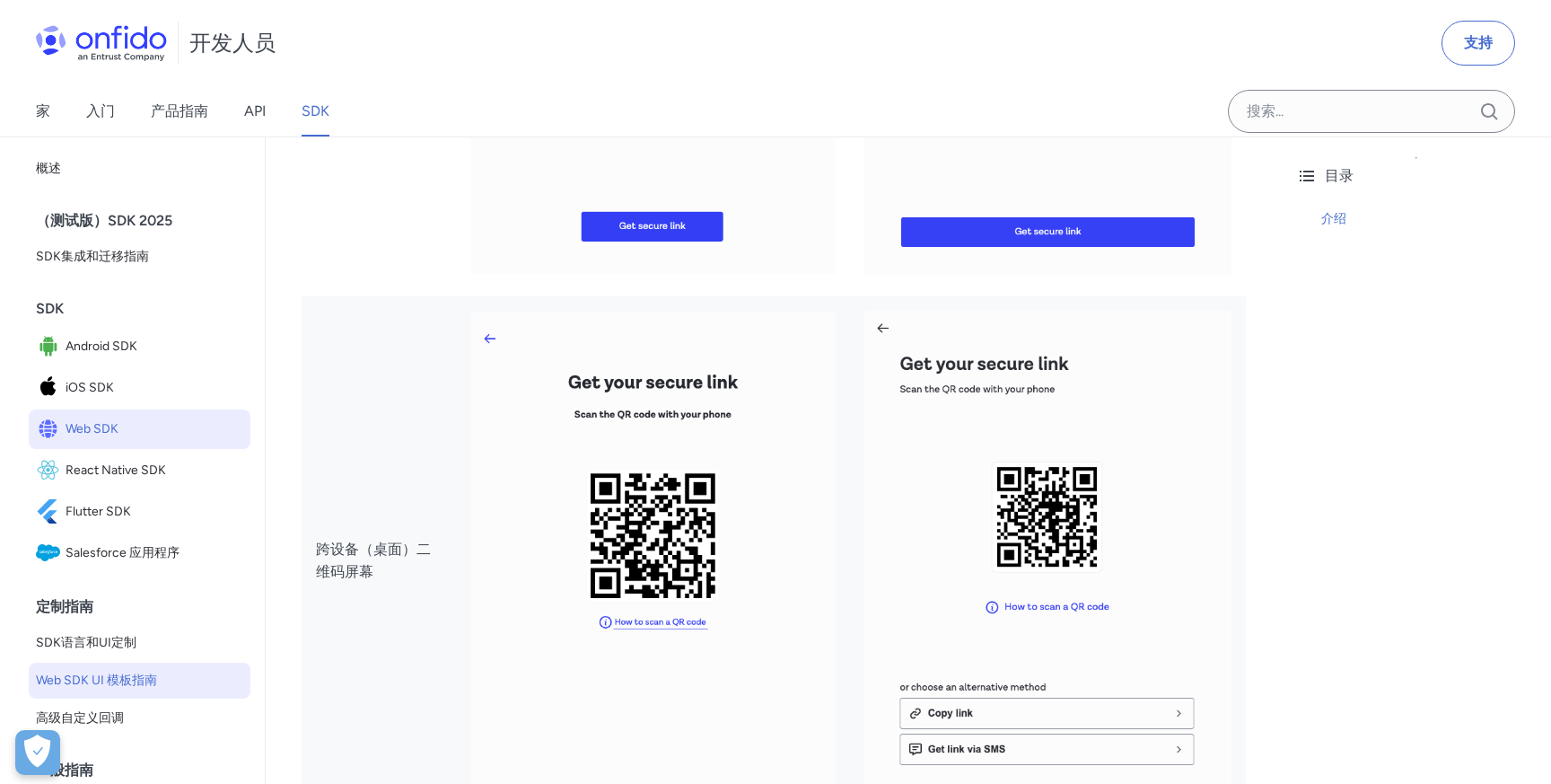
scroll to position [4191, 0]
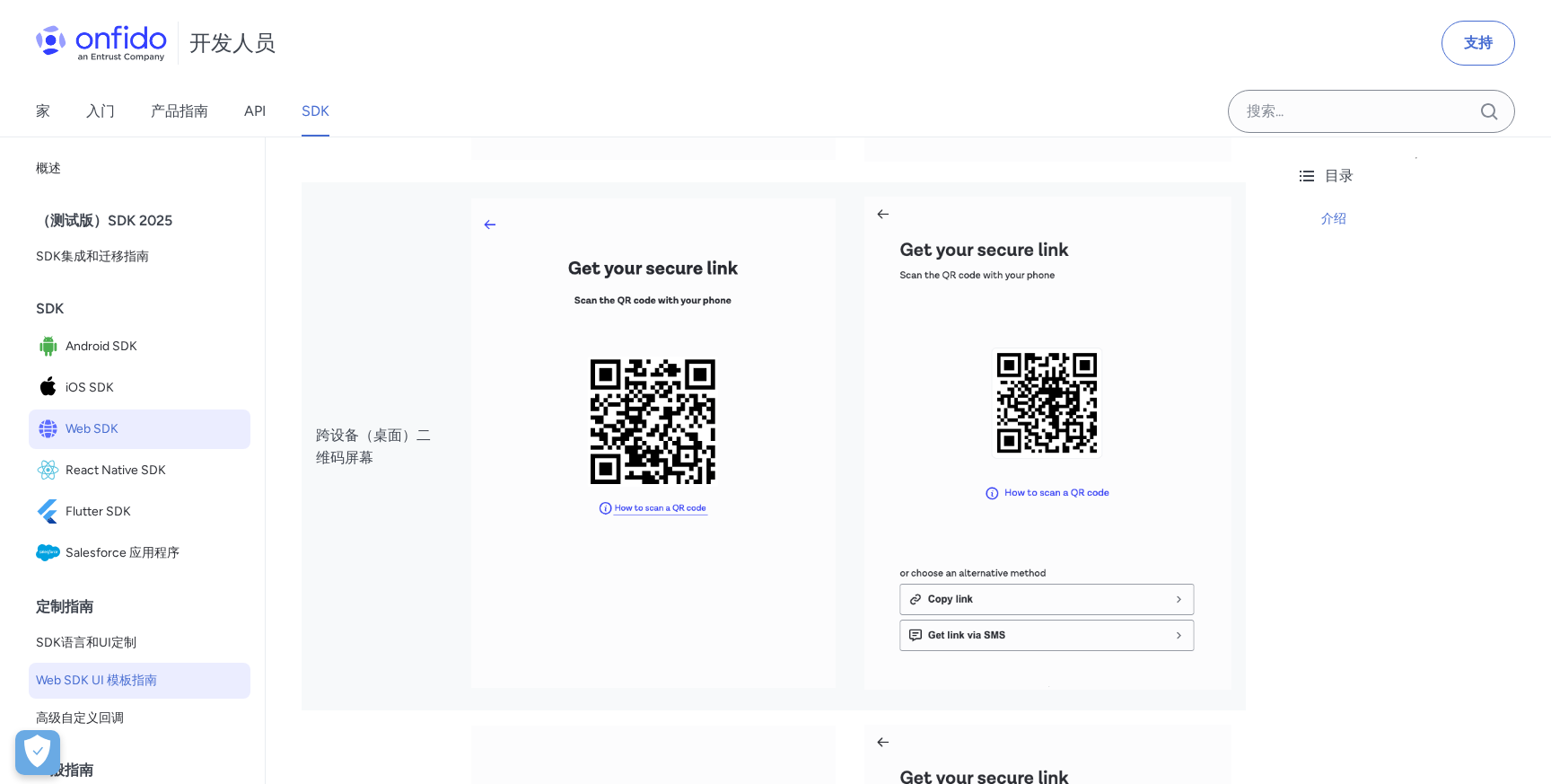
click at [137, 420] on span "Web SDK" at bounding box center [154, 429] width 178 height 25
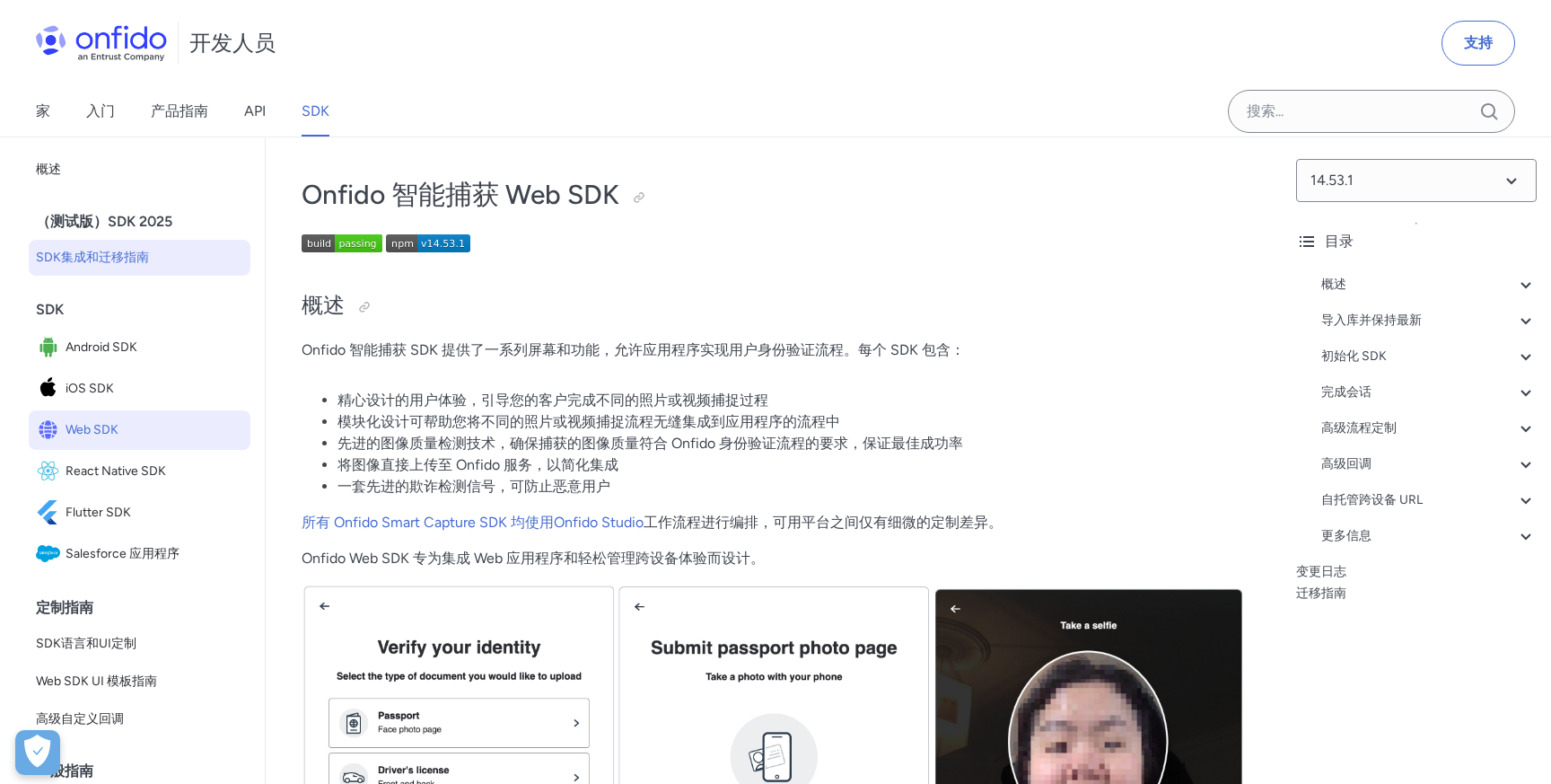
click at [106, 250] on font "SDK集成和迁移指南" at bounding box center [92, 257] width 113 height 15
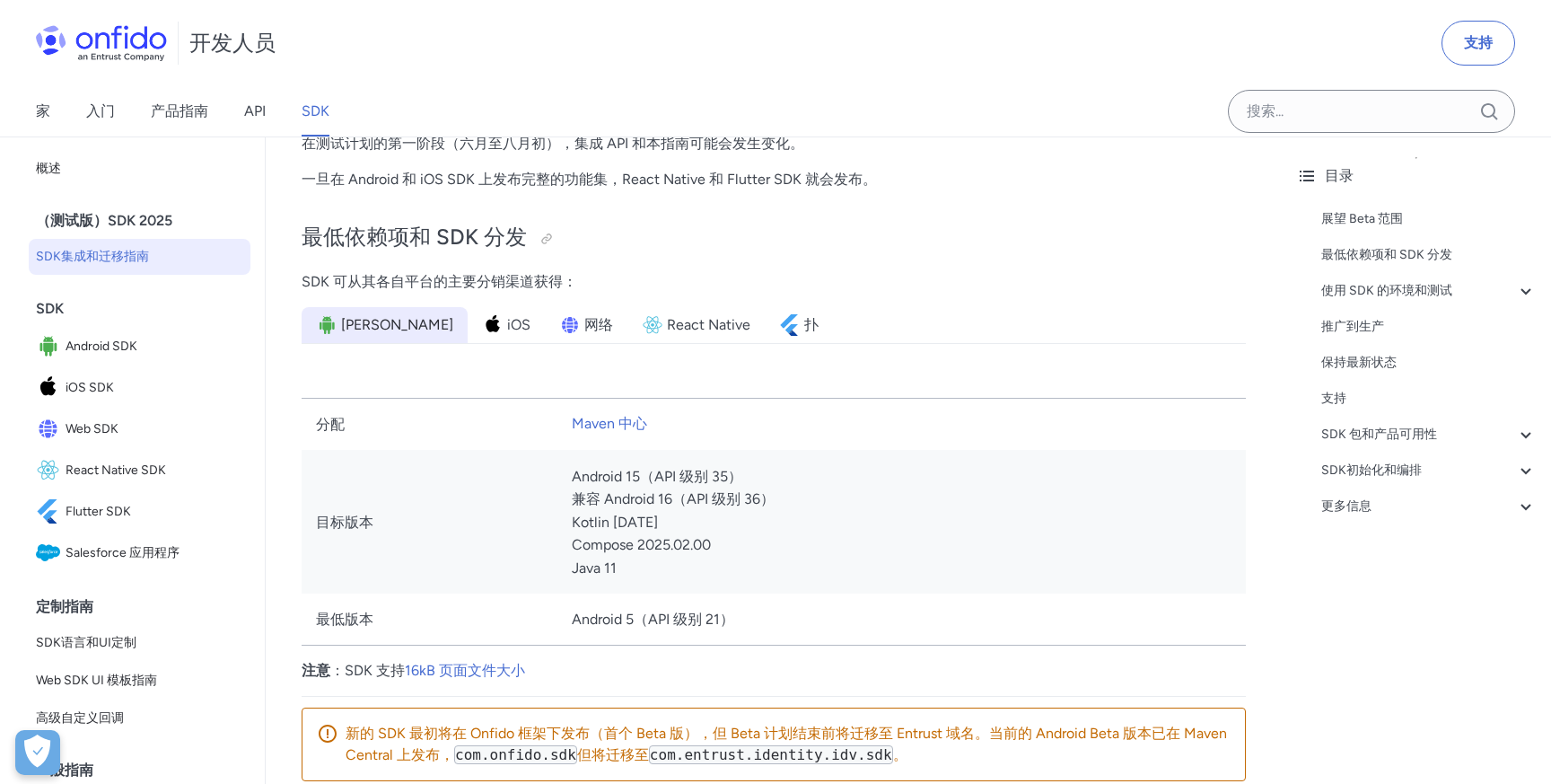
scroll to position [737, 0]
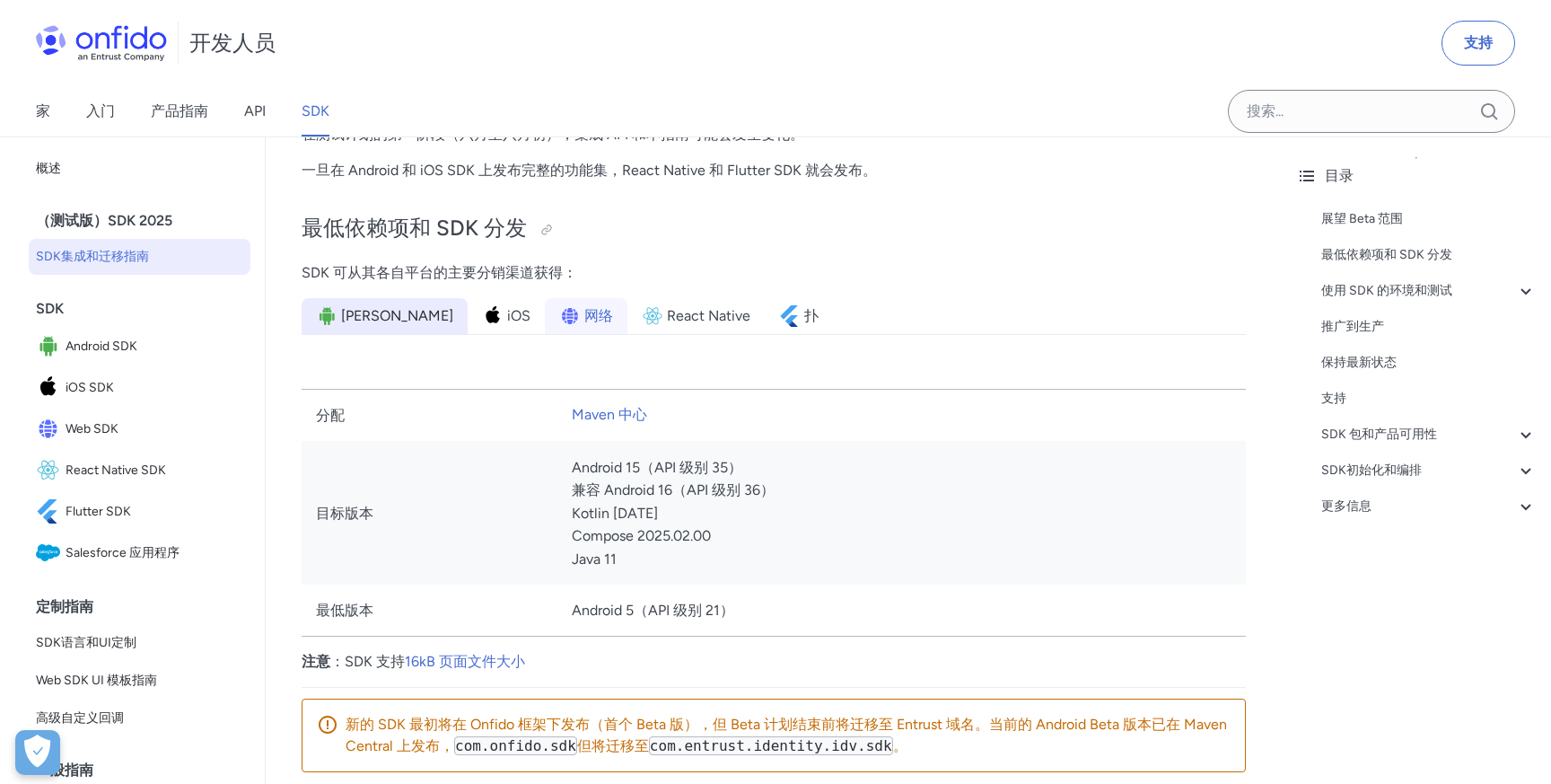
click at [584, 326] on span "网络" at bounding box center [599, 316] width 29 height 22
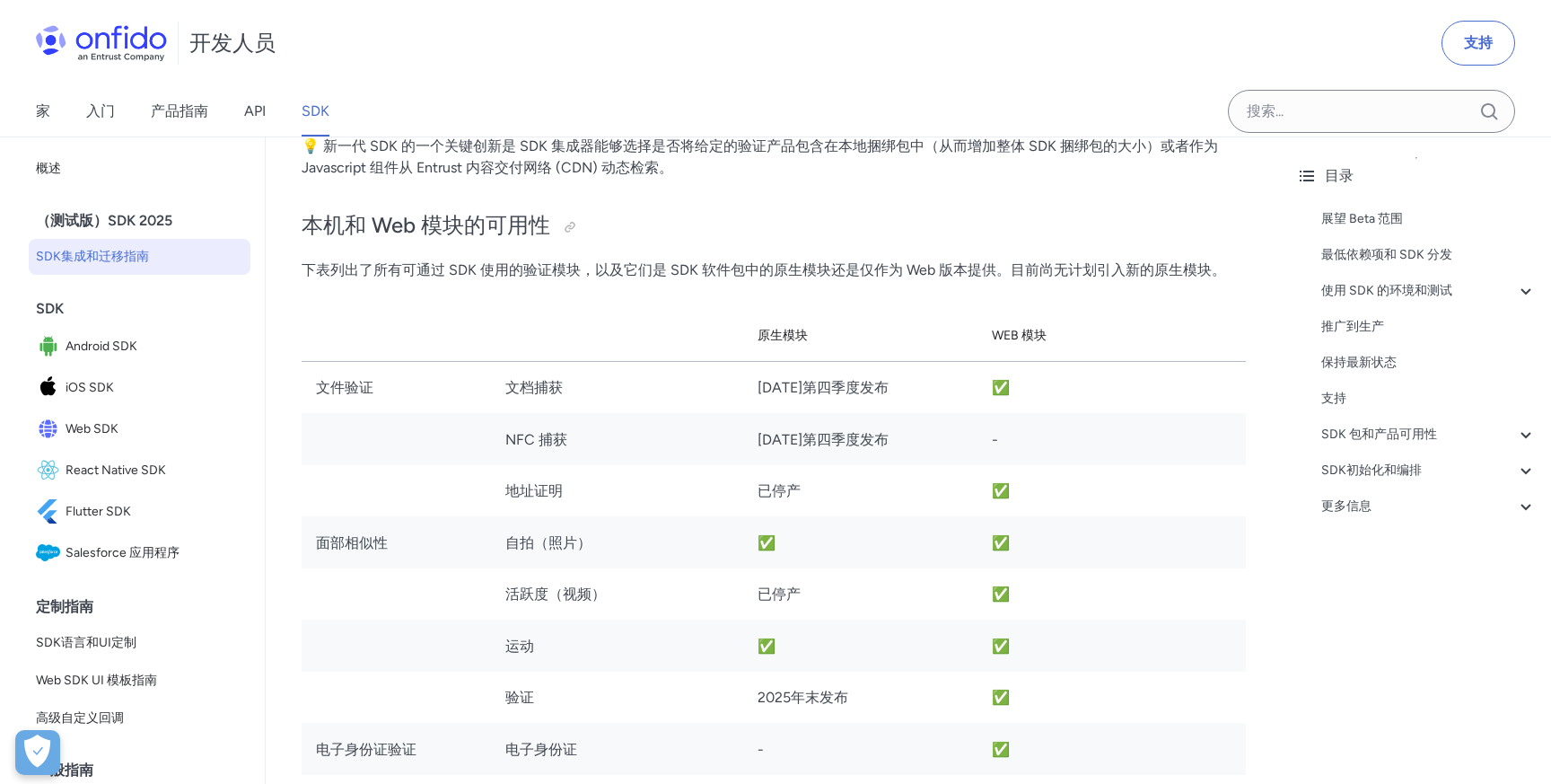
scroll to position [1938, 0]
drag, startPoint x: 749, startPoint y: 398, endPoint x: 925, endPoint y: 393, distance: 176.1
click at [926, 394] on td "2025年第四季度发布" at bounding box center [860, 389] width 234 height 52
click at [641, 450] on td "NFC 捕获" at bounding box center [617, 441] width 251 height 52
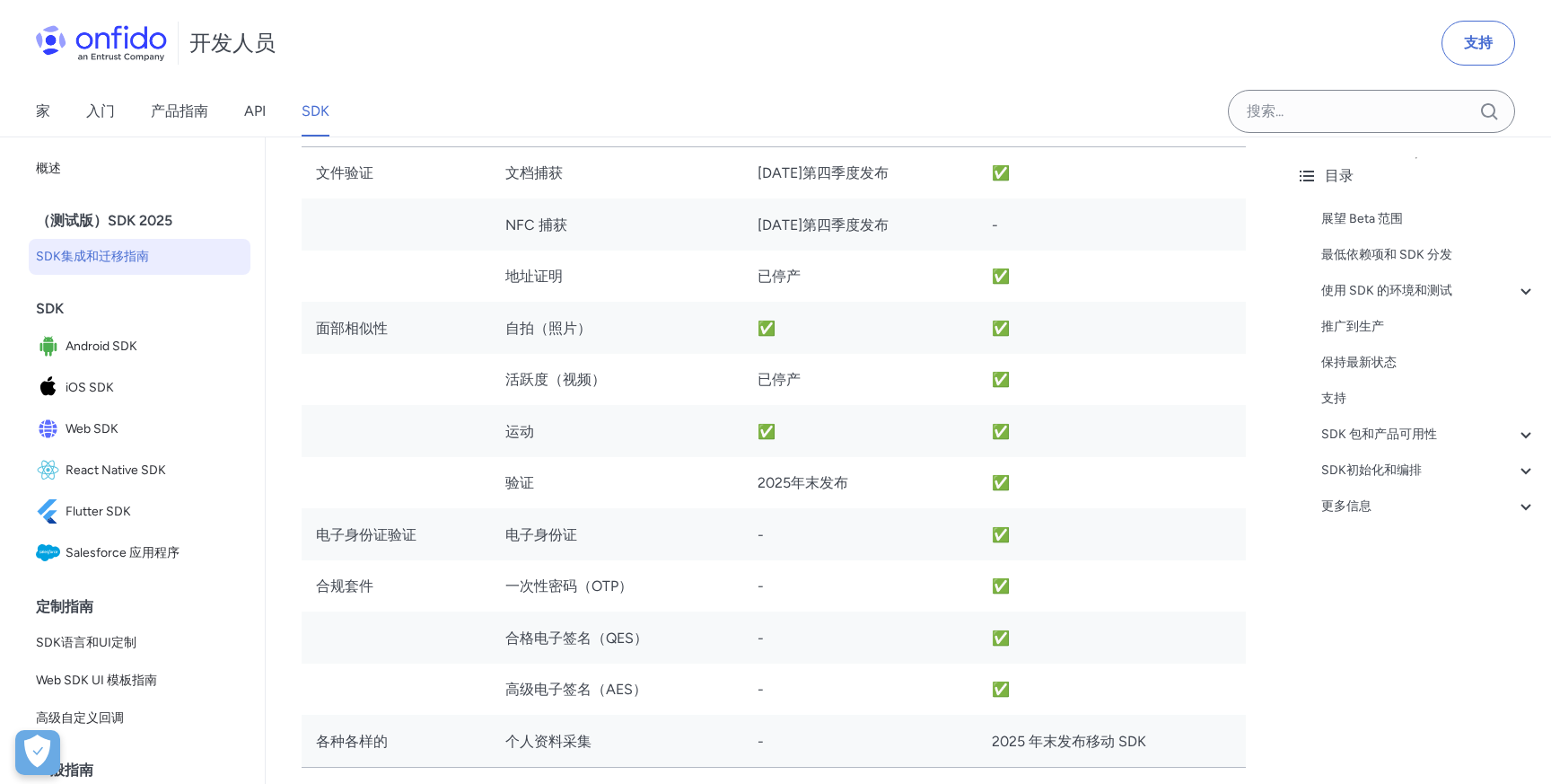
scroll to position [2156, 0]
drag, startPoint x: 495, startPoint y: 331, endPoint x: 589, endPoint y: 330, distance: 94.0
click at [589, 330] on td "自拍（照片）" at bounding box center [617, 326] width 251 height 52
click at [513, 435] on font "运动" at bounding box center [520, 429] width 29 height 17
drag, startPoint x: 499, startPoint y: 503, endPoint x: 554, endPoint y: 503, distance: 55.0
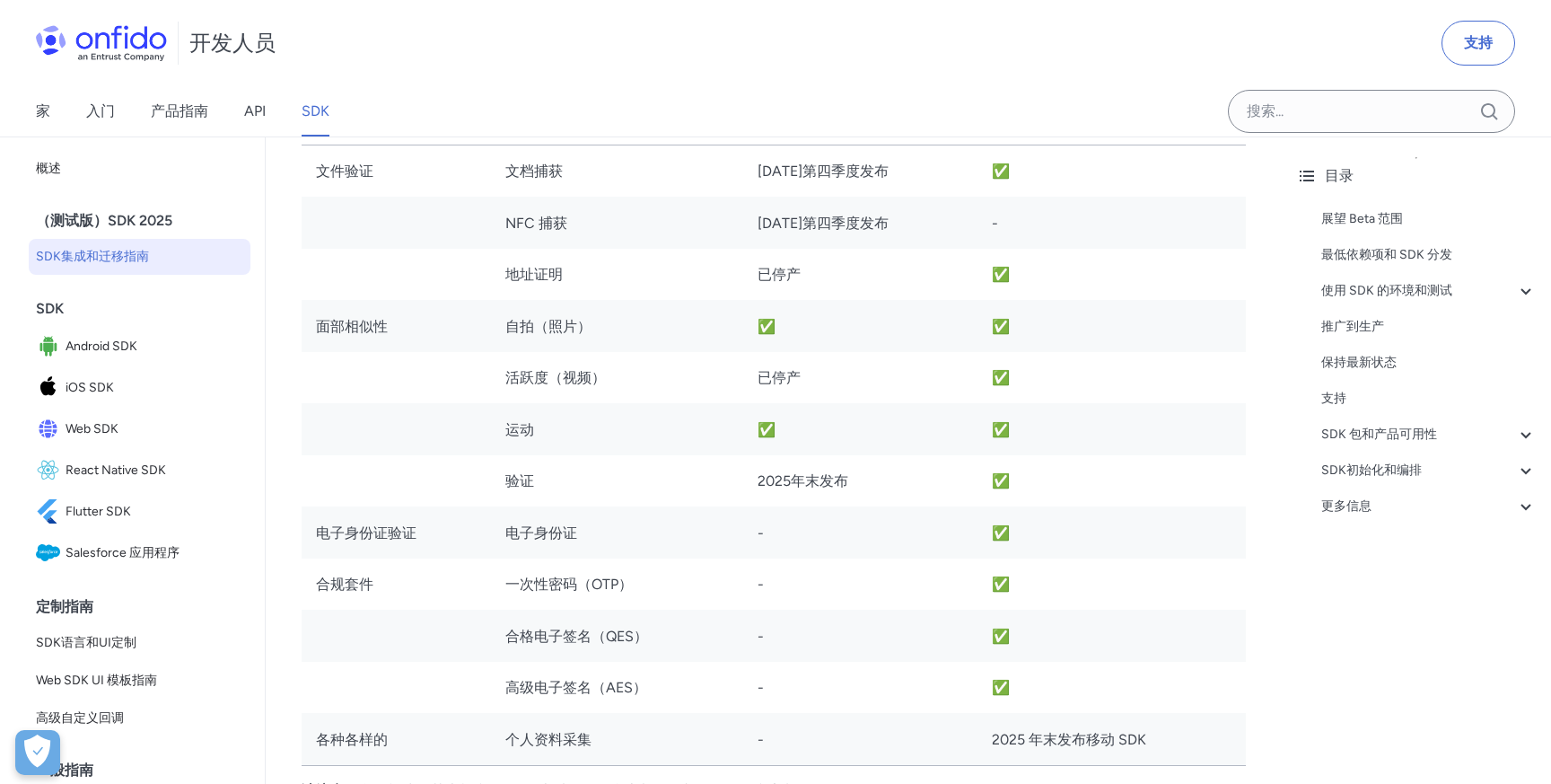
click at [554, 503] on td "验证" at bounding box center [617, 481] width 251 height 52
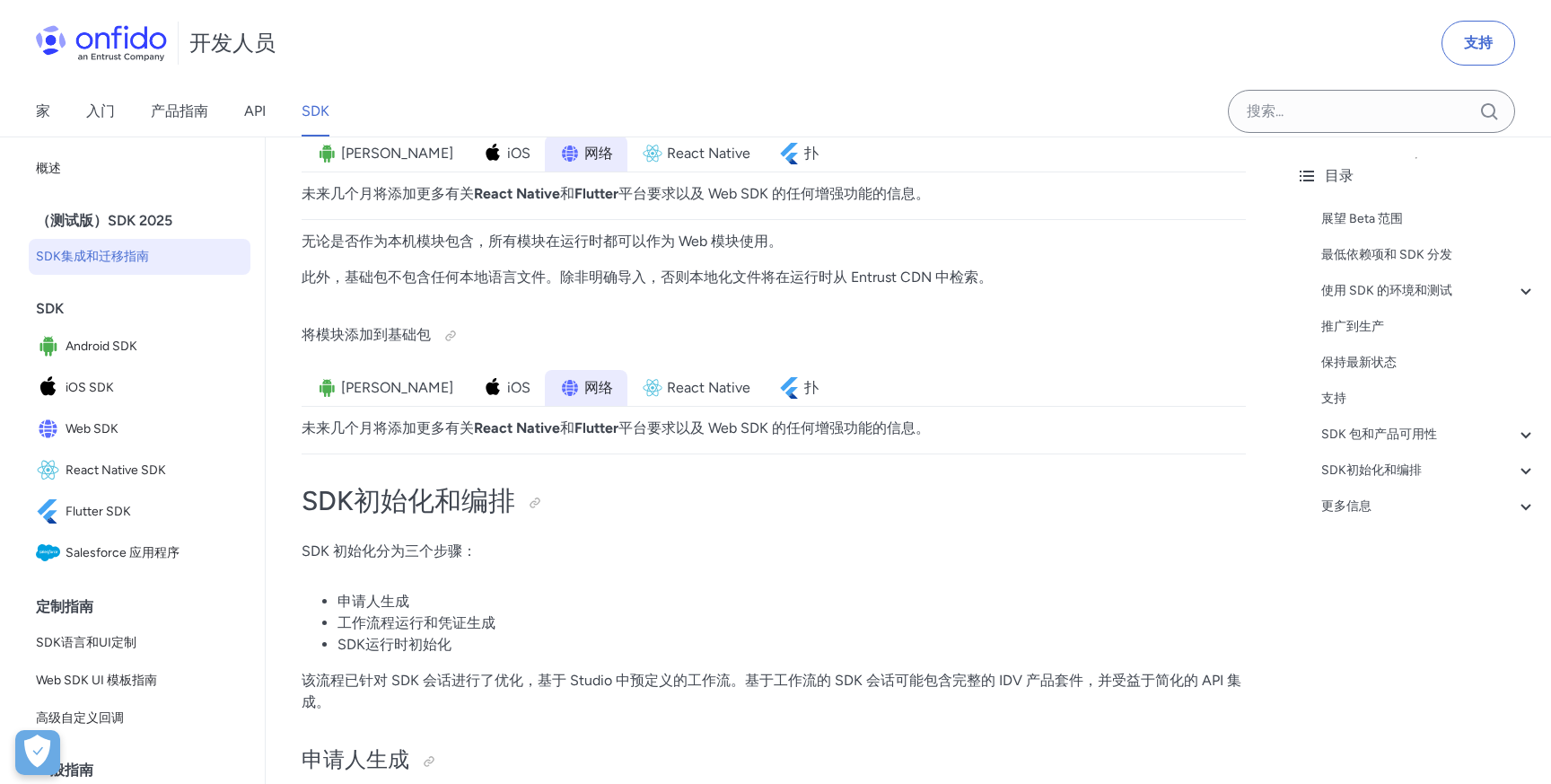
scroll to position [4120, 0]
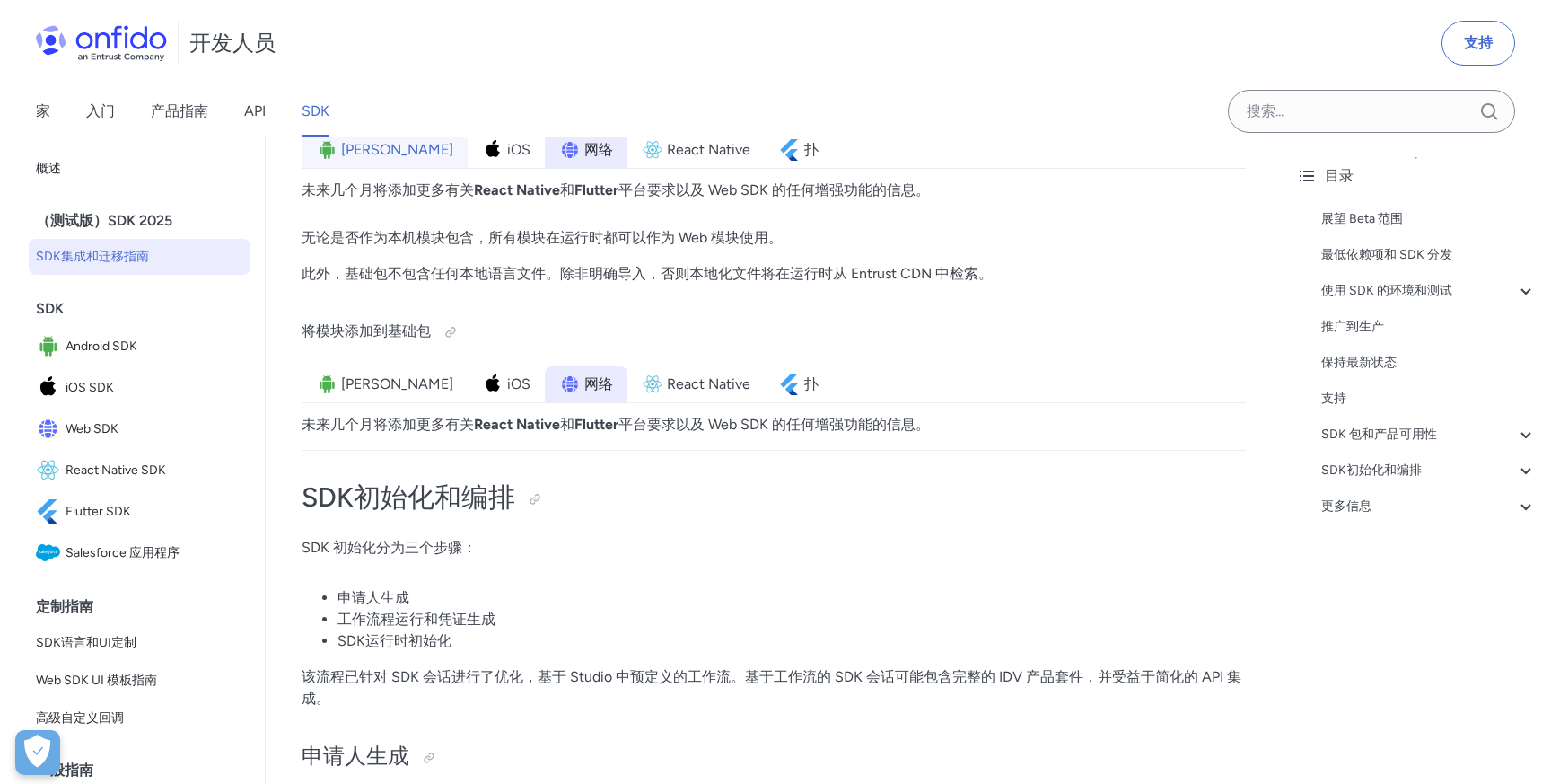
click at [358, 168] on li "安卓" at bounding box center [385, 150] width 166 height 36
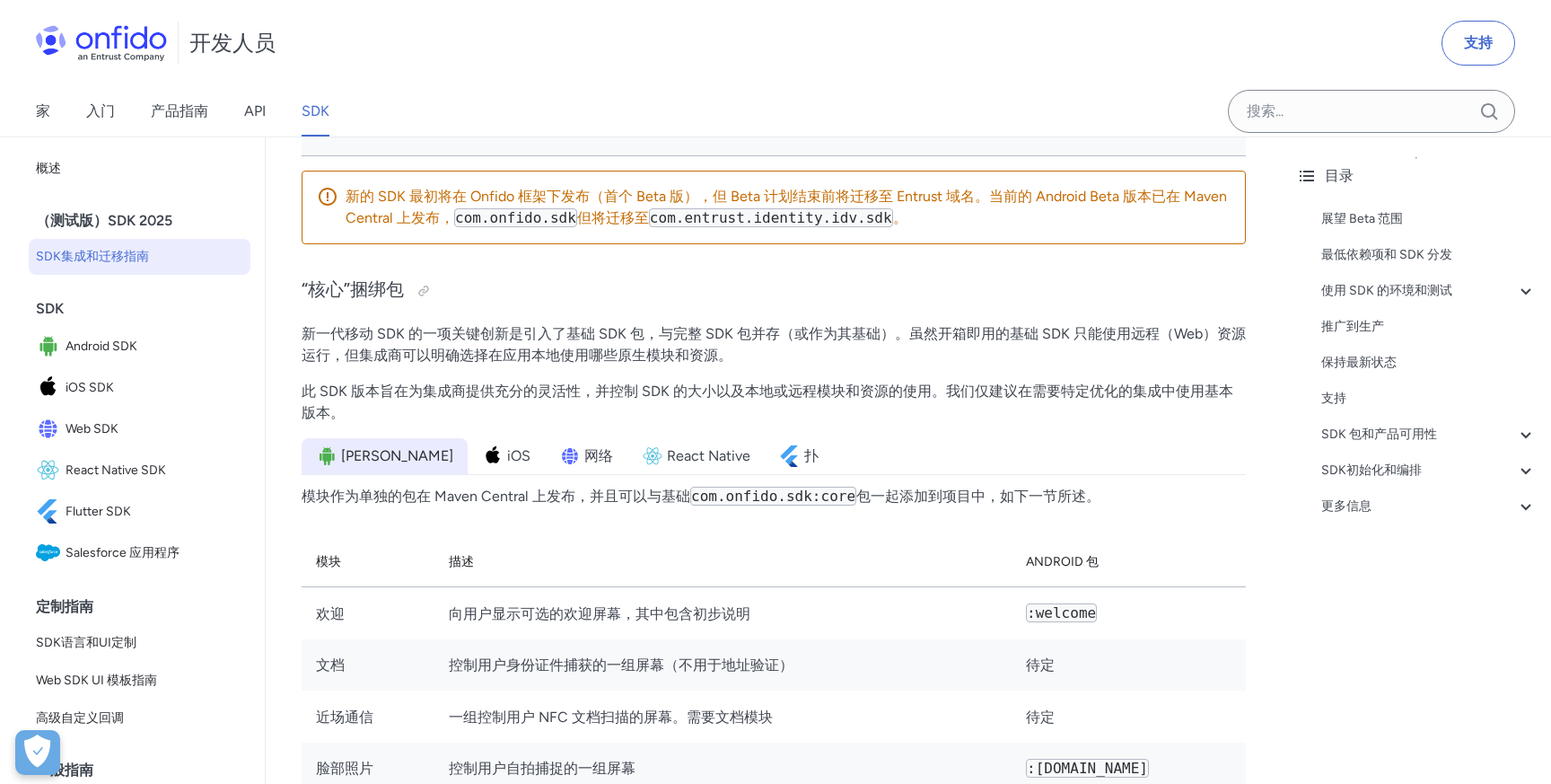
scroll to position [4429, 0]
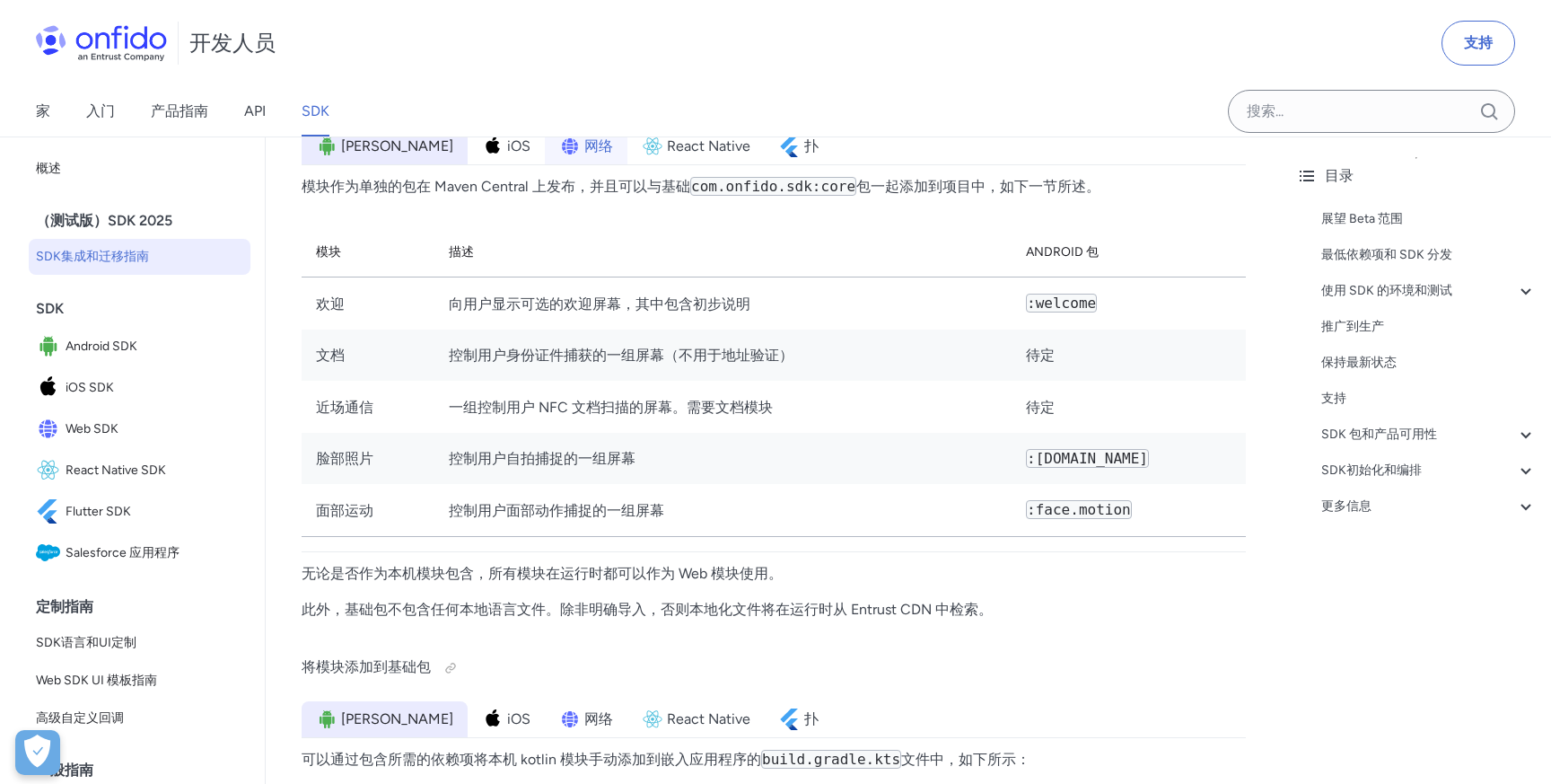
click at [545, 164] on li "网络" at bounding box center [585, 146] width 82 height 36
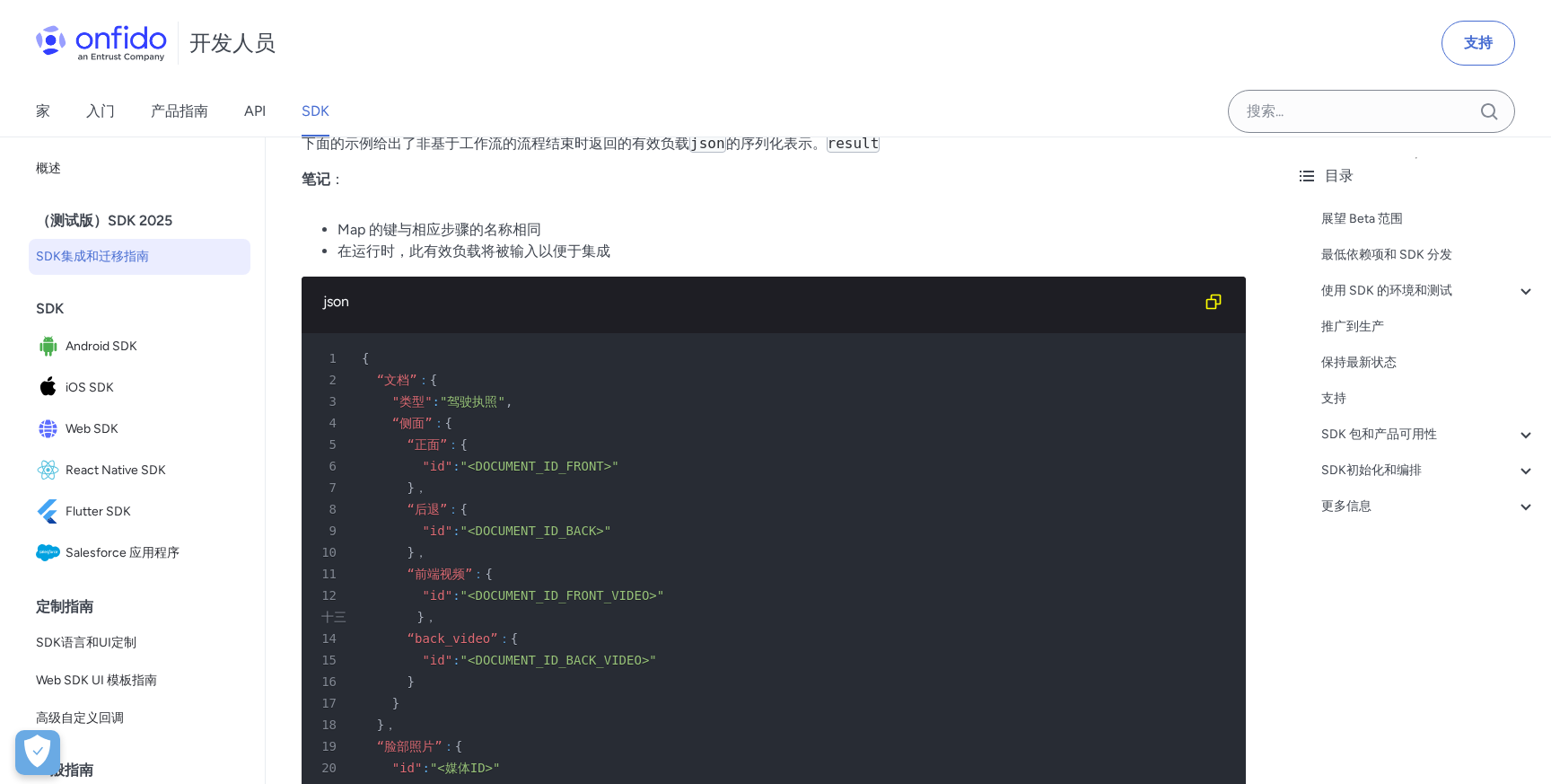
scroll to position [5912, 0]
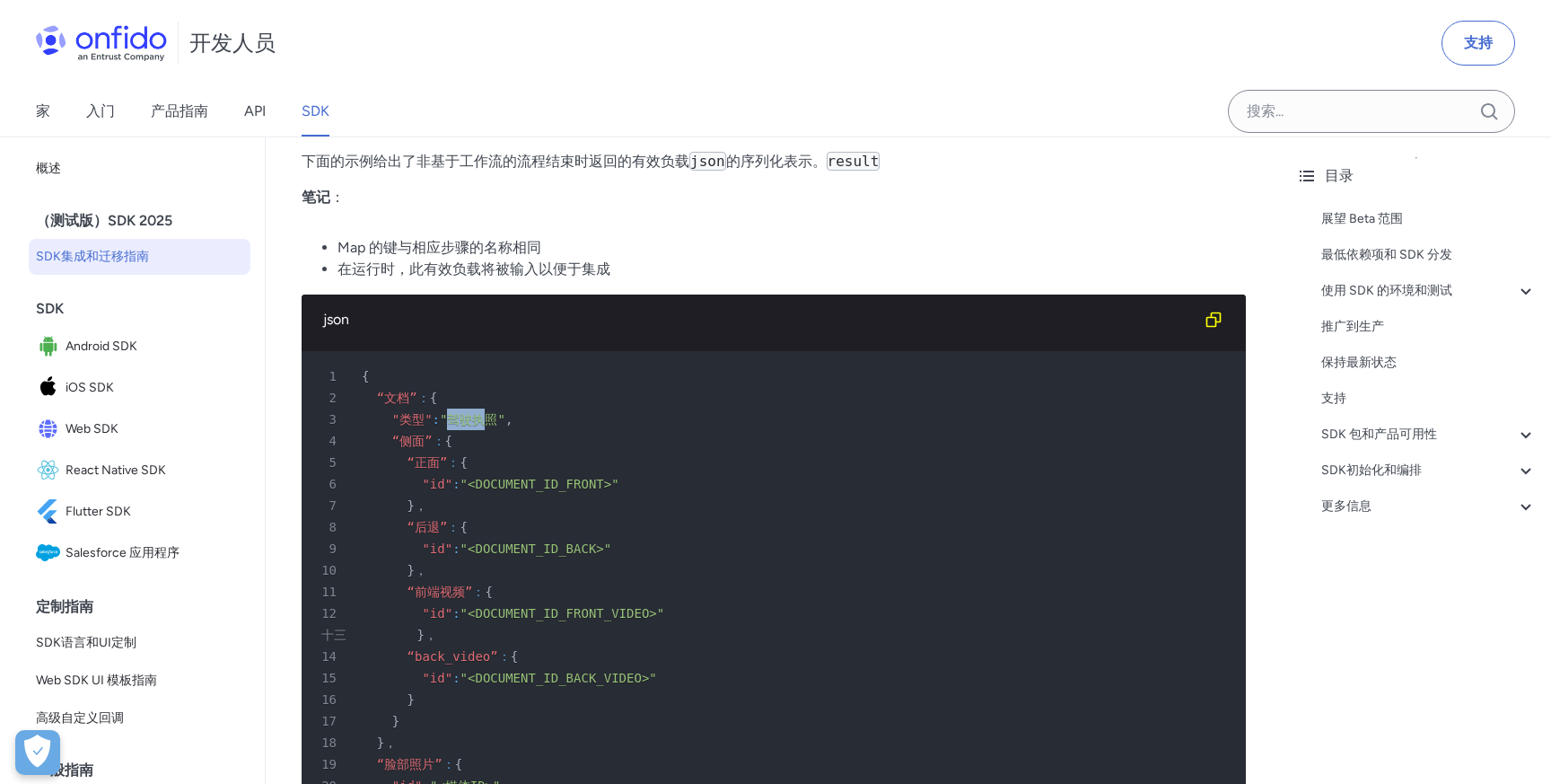
drag, startPoint x: 465, startPoint y: 437, endPoint x: 506, endPoint y: 436, distance: 41.0
click at [506, 426] on font ""驾驶执照"" at bounding box center [472, 419] width 66 height 14
click at [460, 491] on font ":" at bounding box center [456, 484] width 7 height 14
click at [476, 555] on font ""<DOCUMENT_ID_BACK>"" at bounding box center [537, 548] width 152 height 14
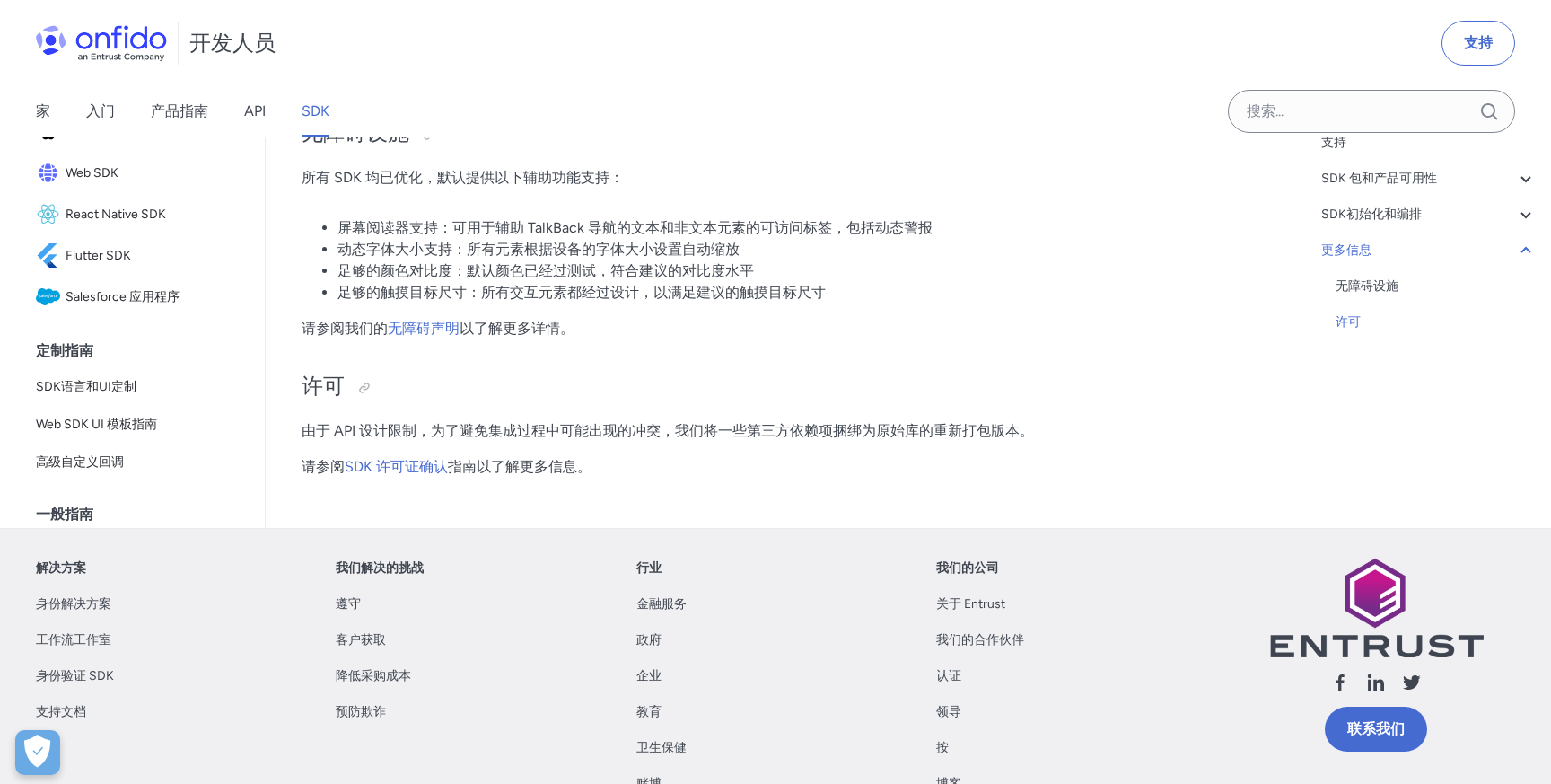
scroll to position [26357, 0]
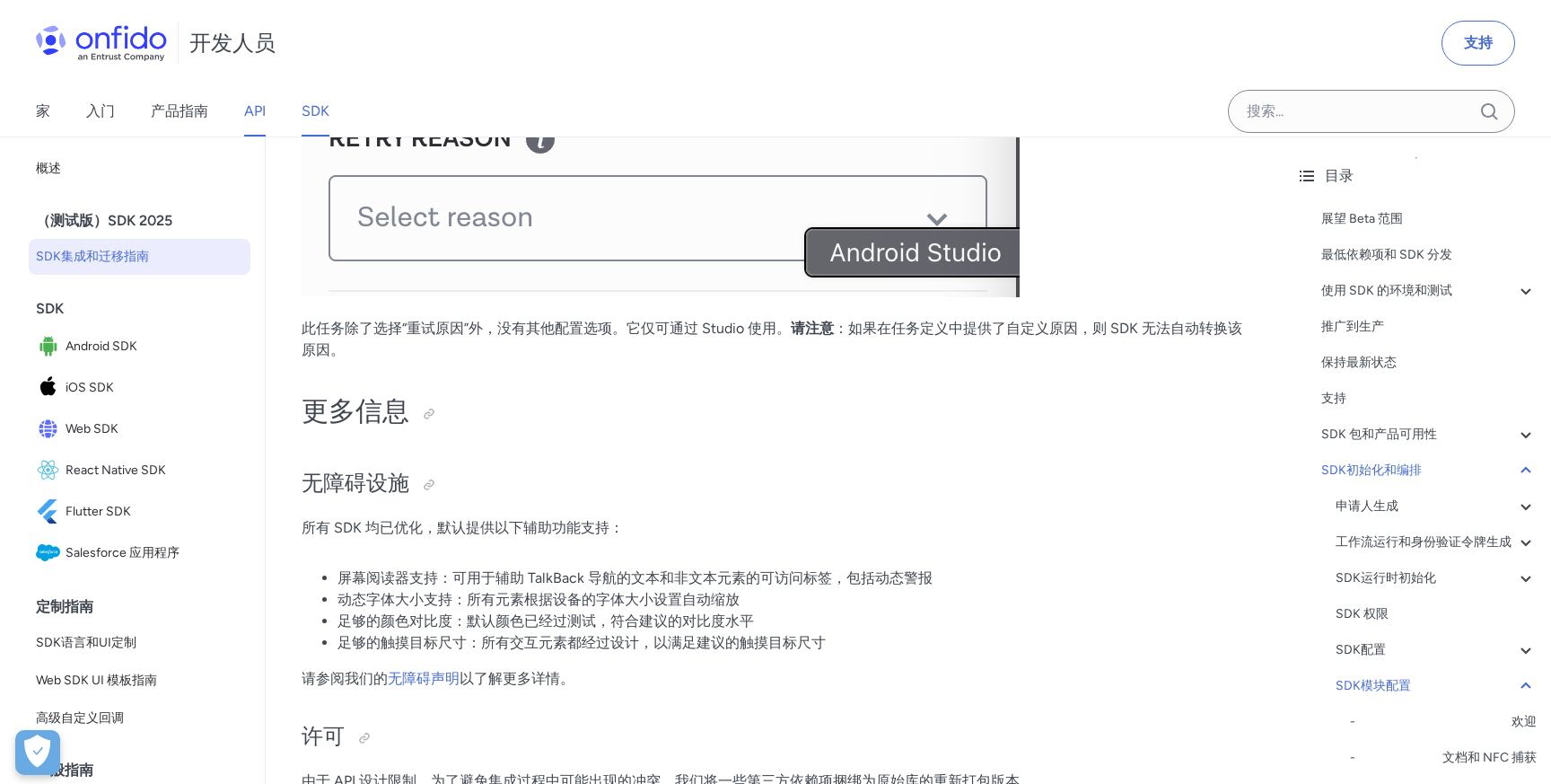
click at [252, 112] on font "API" at bounding box center [255, 110] width 22 height 17
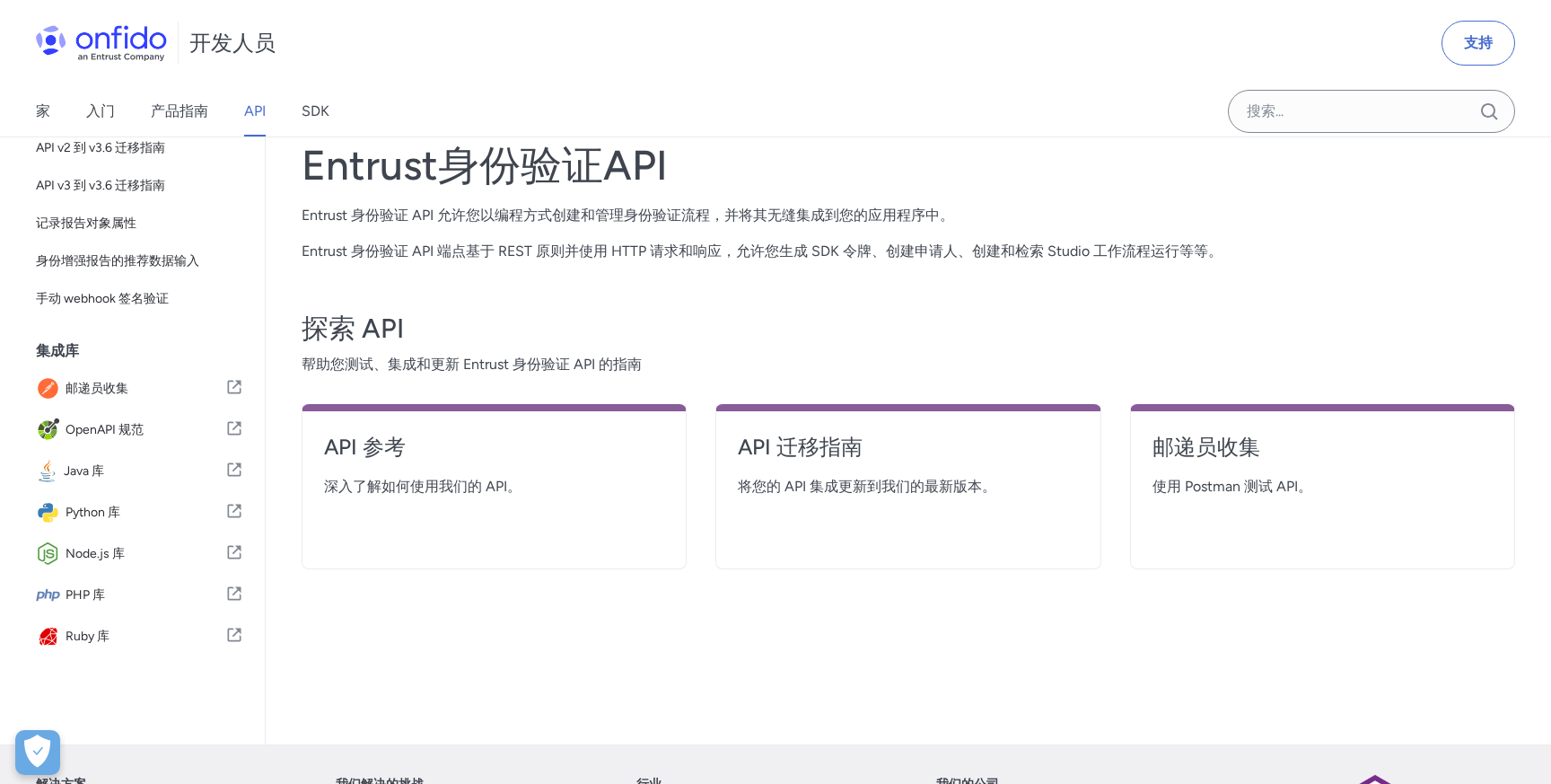
scroll to position [50, 0]
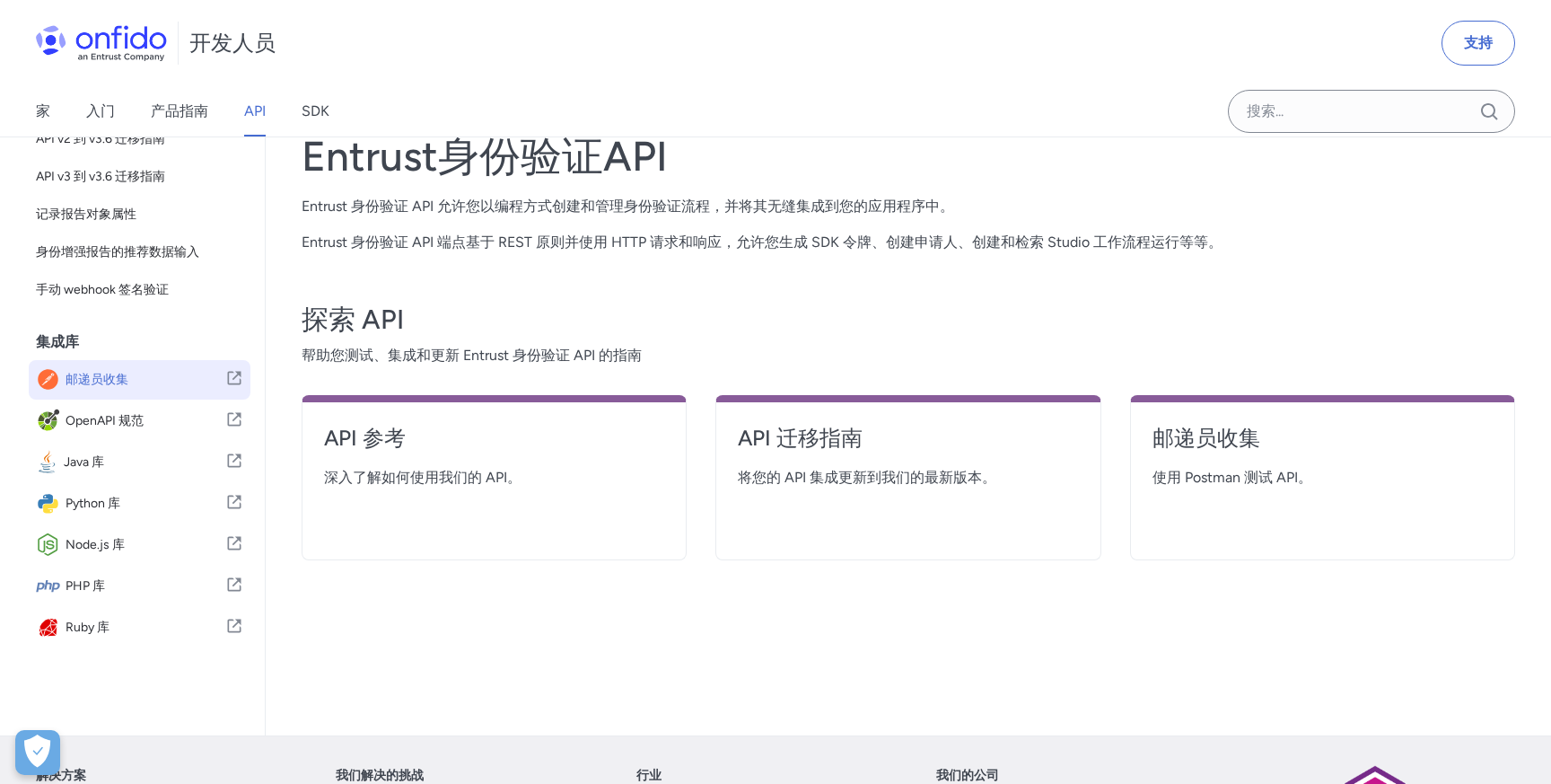
click at [107, 388] on font "邮递员收集" at bounding box center [98, 379] width 63 height 22
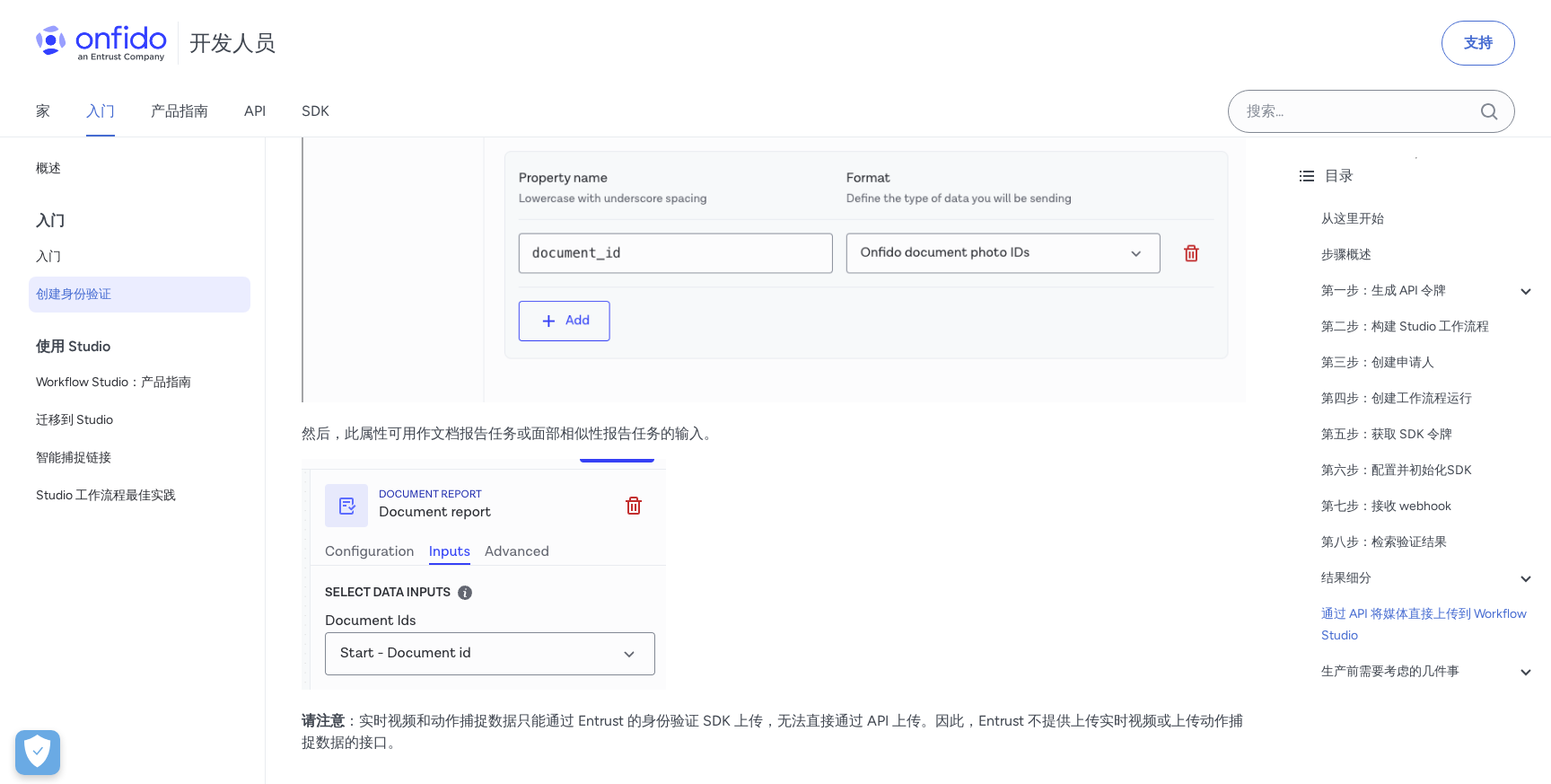
scroll to position [7798, 0]
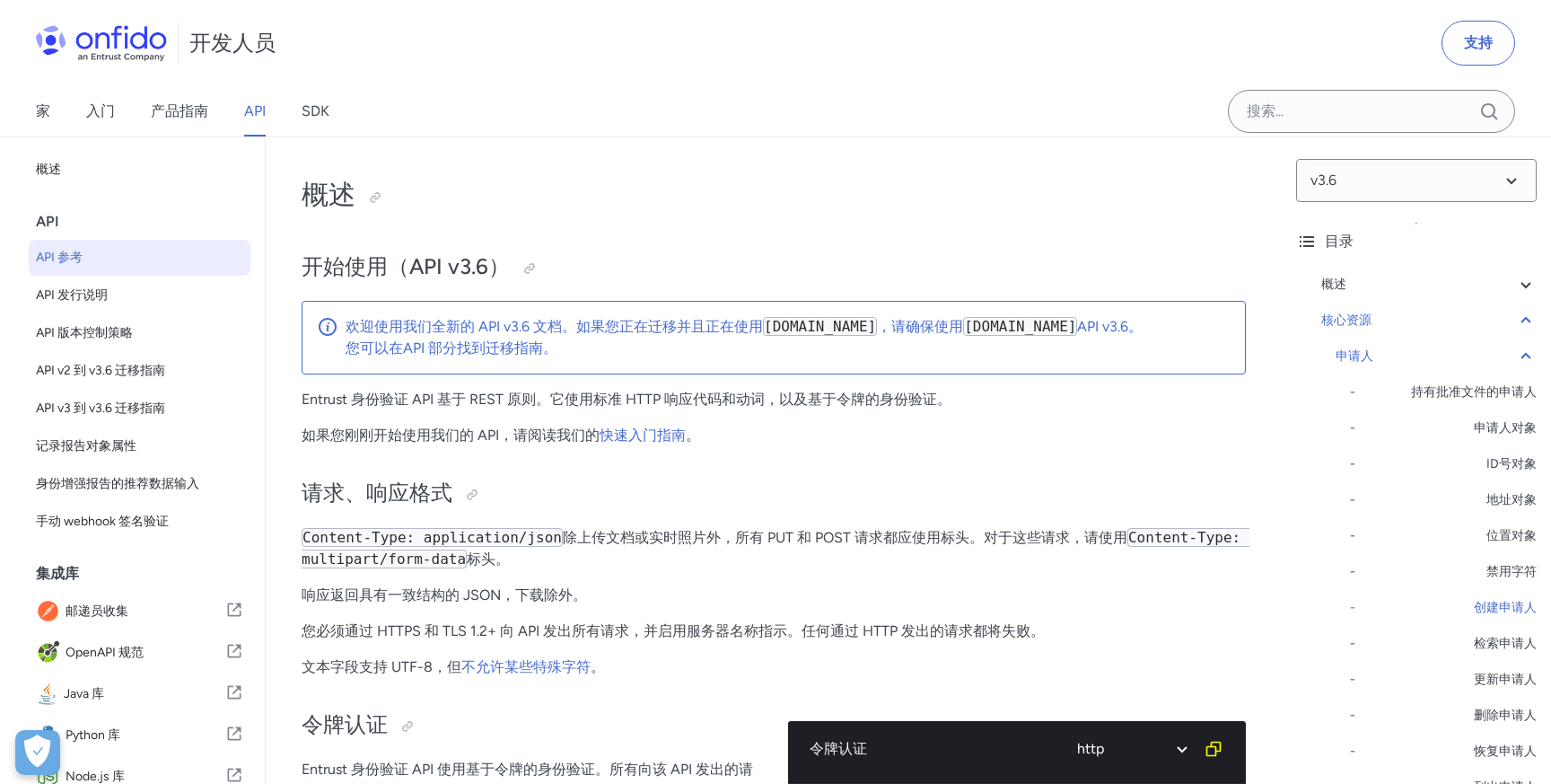
select select "http"
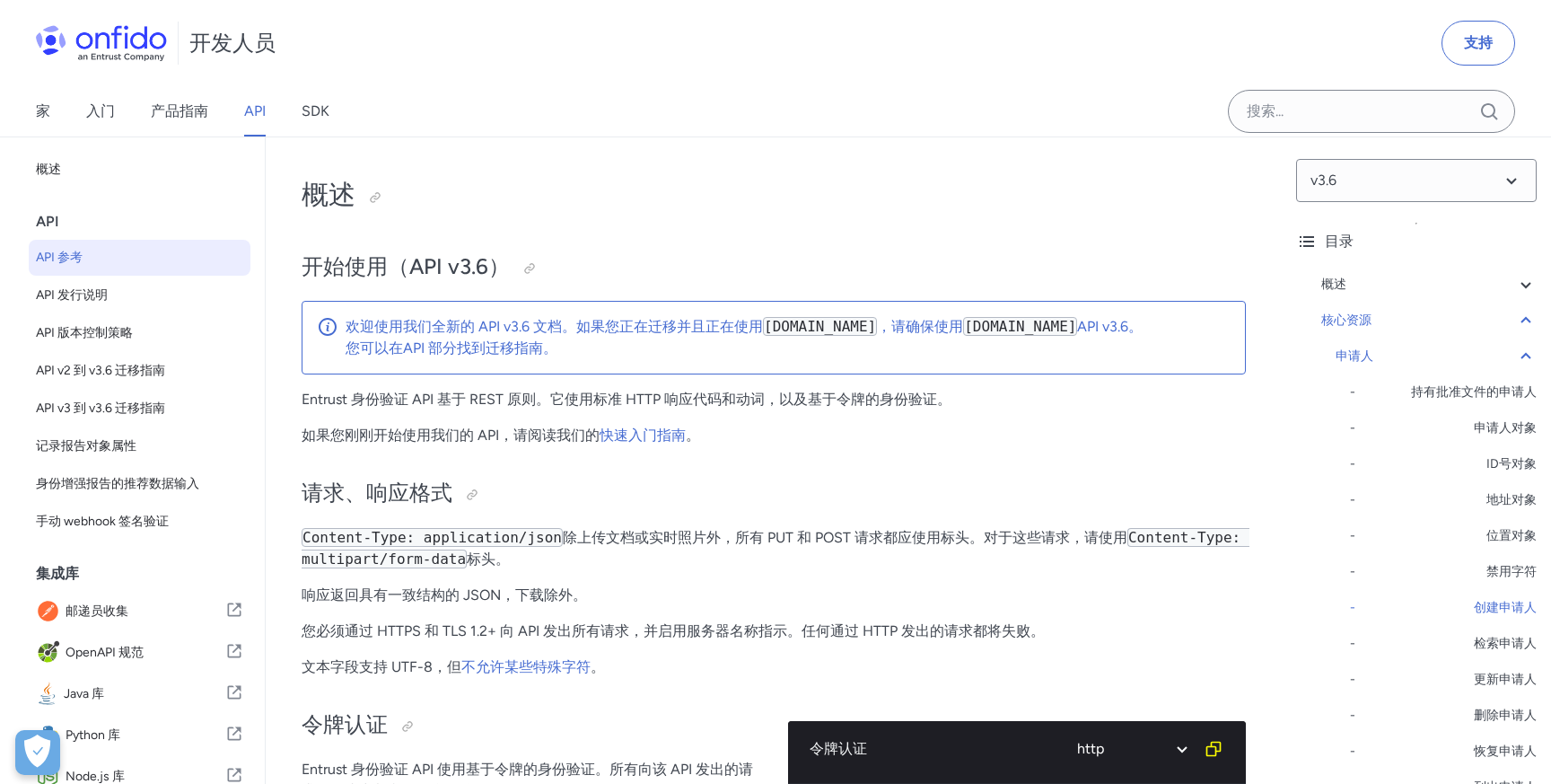
select select "http"
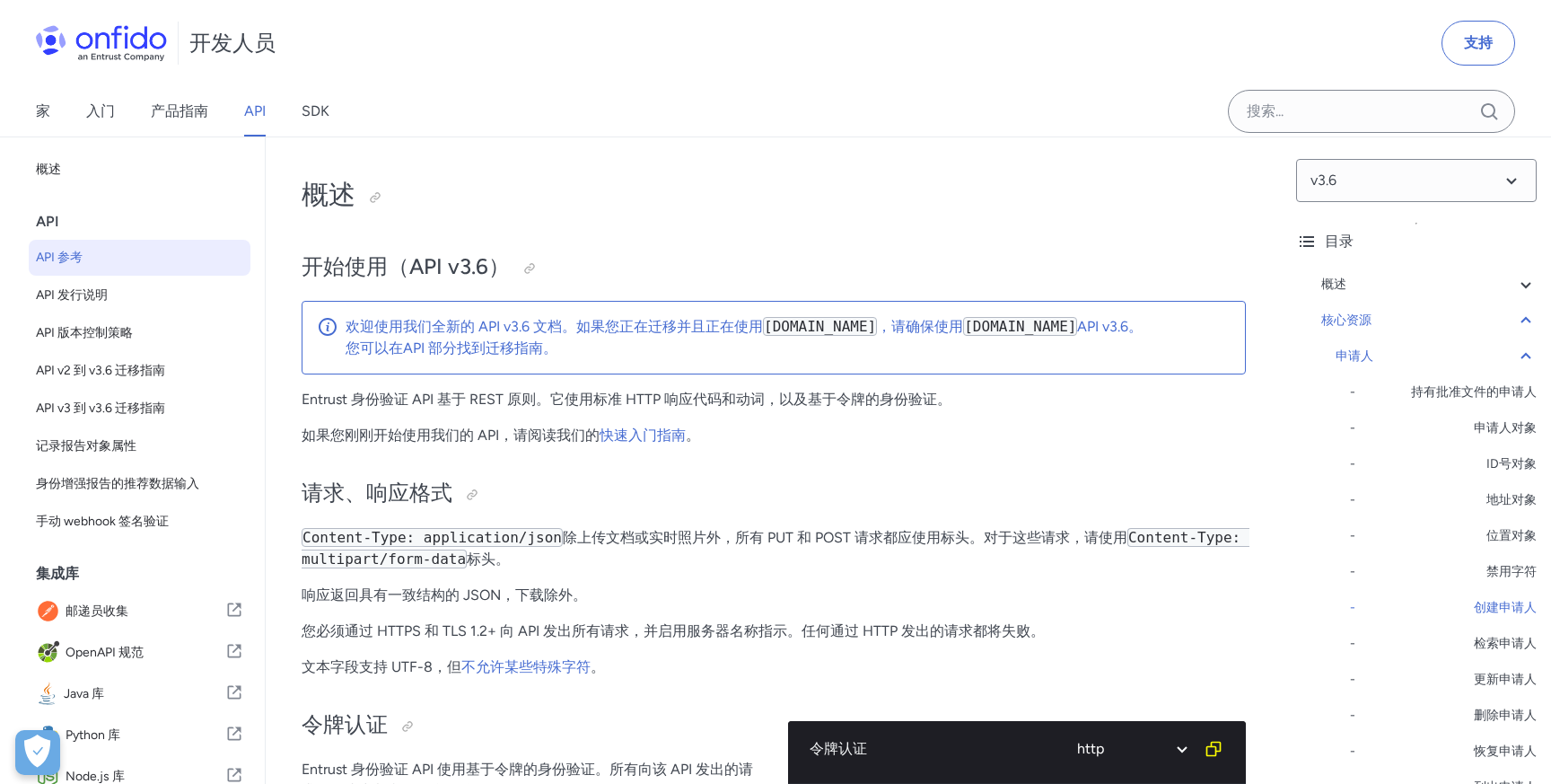
select select "http"
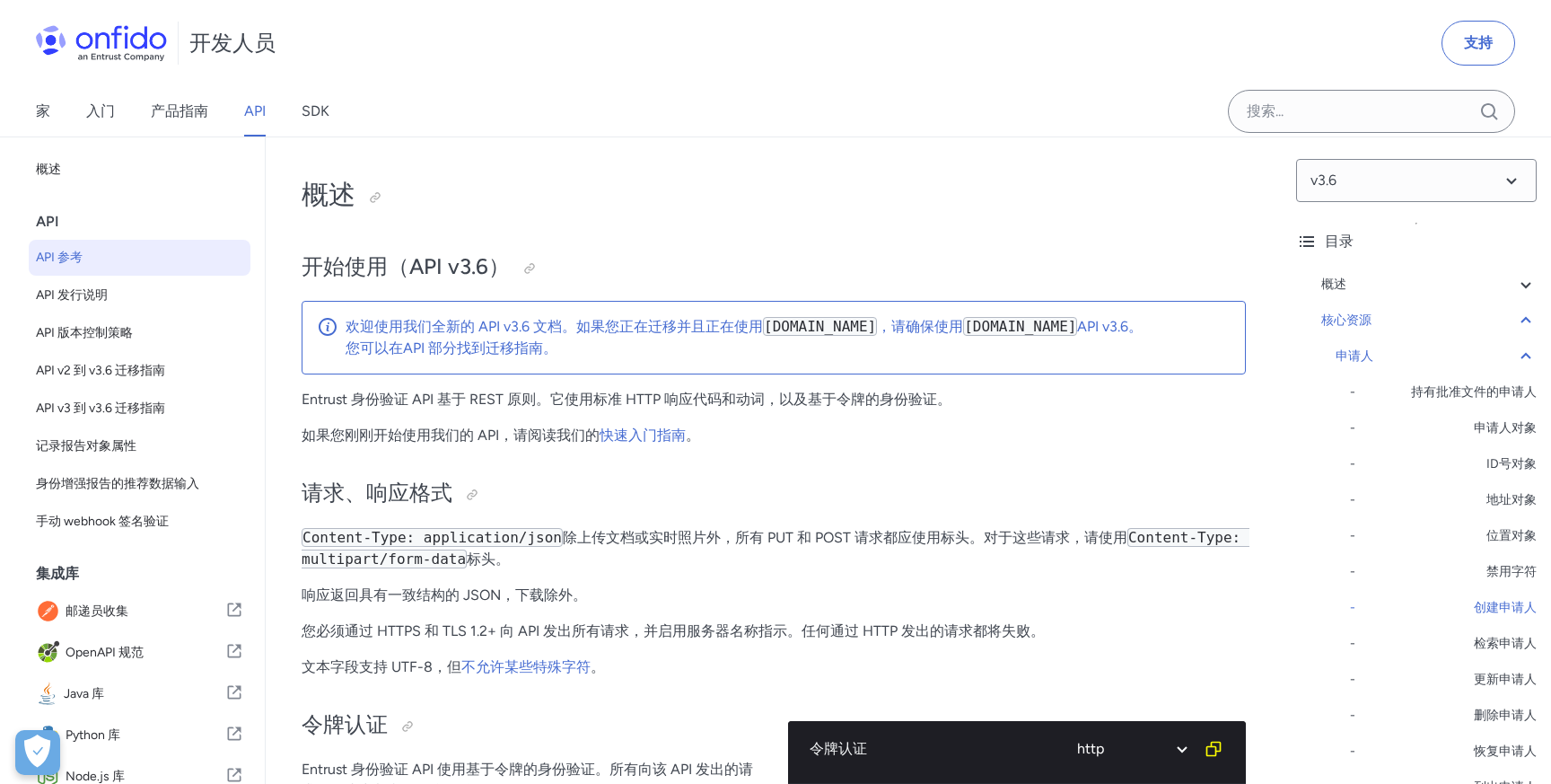
select select "http"
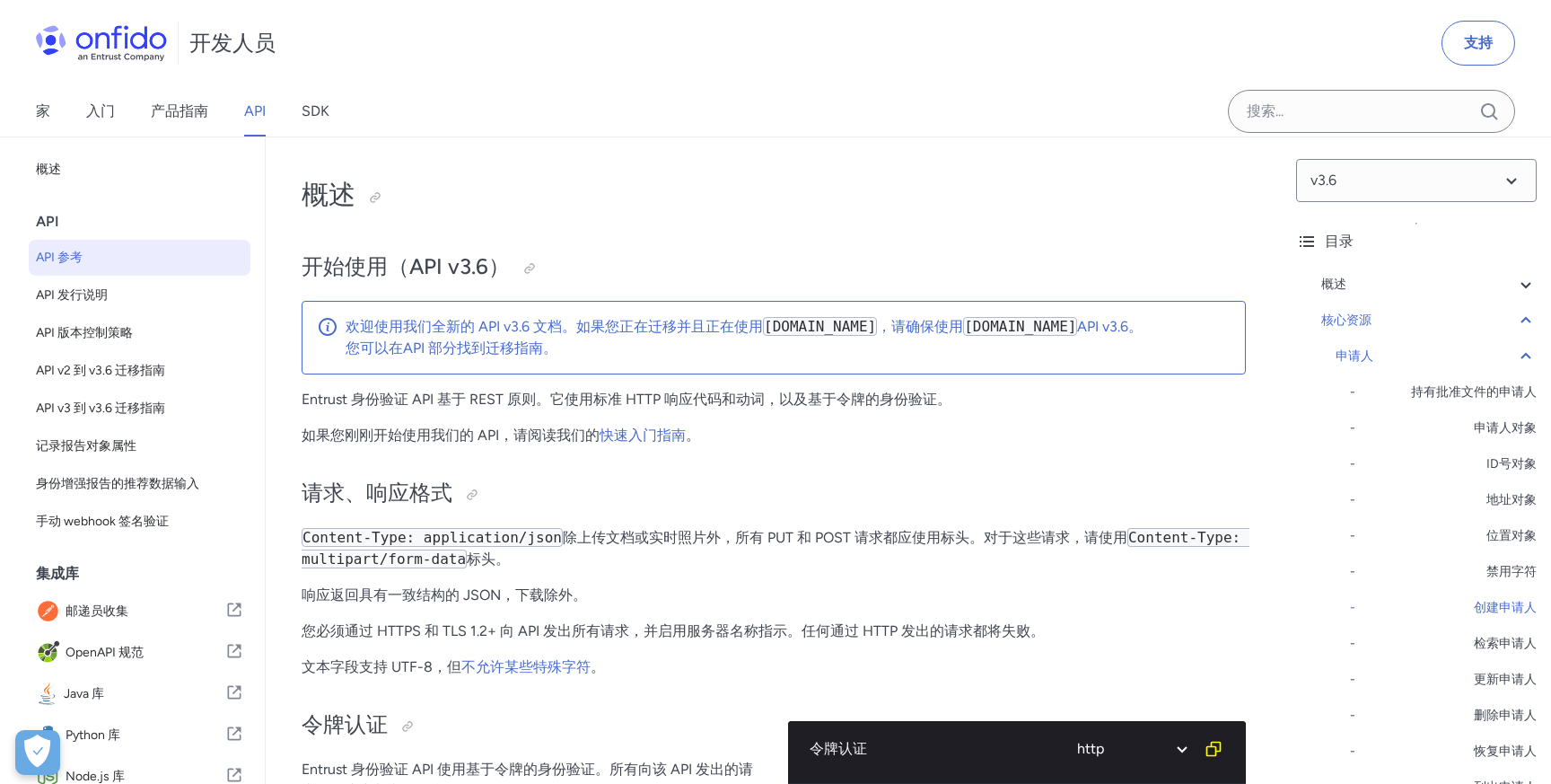
select select "http"
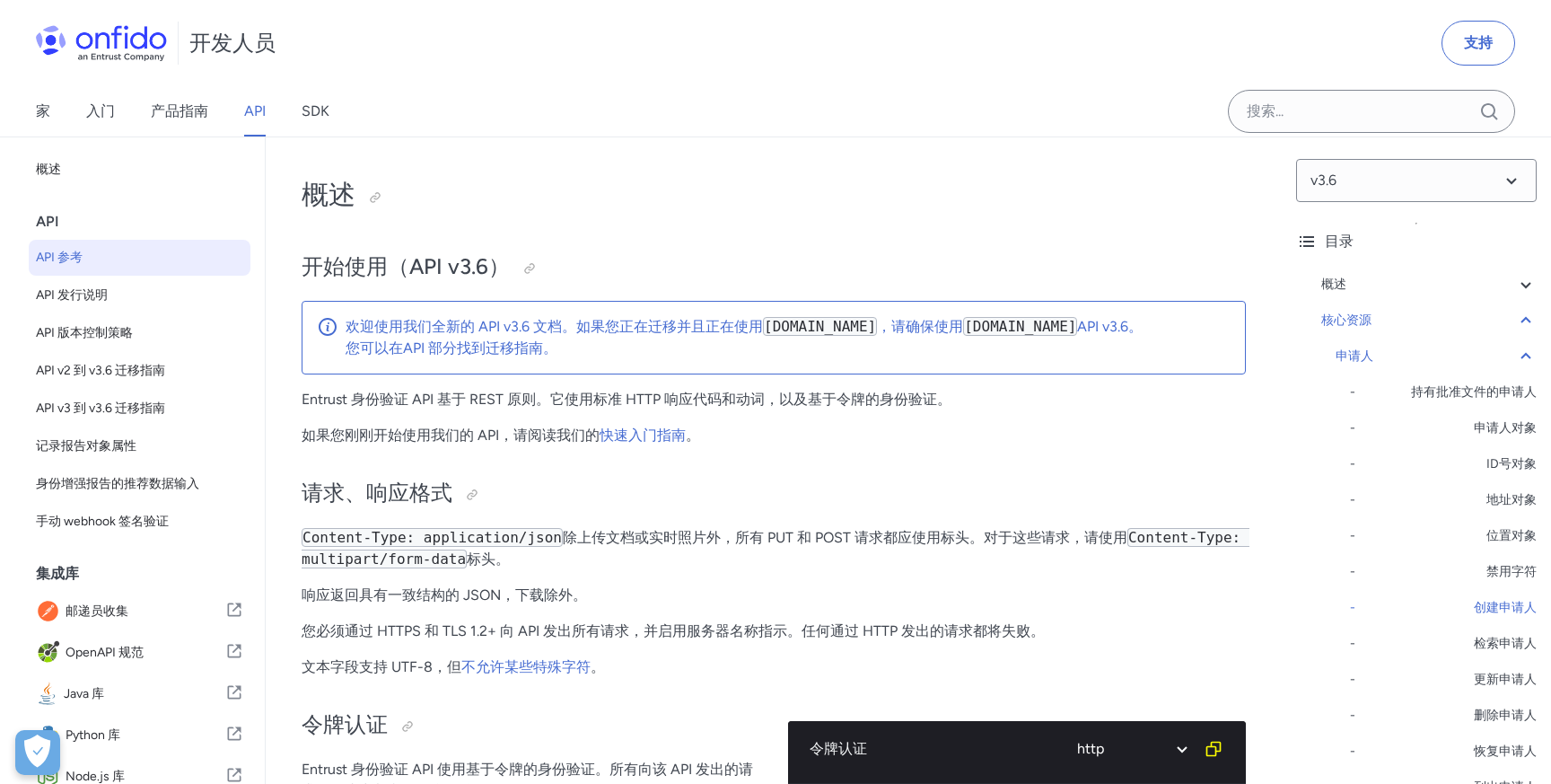
select select "http"
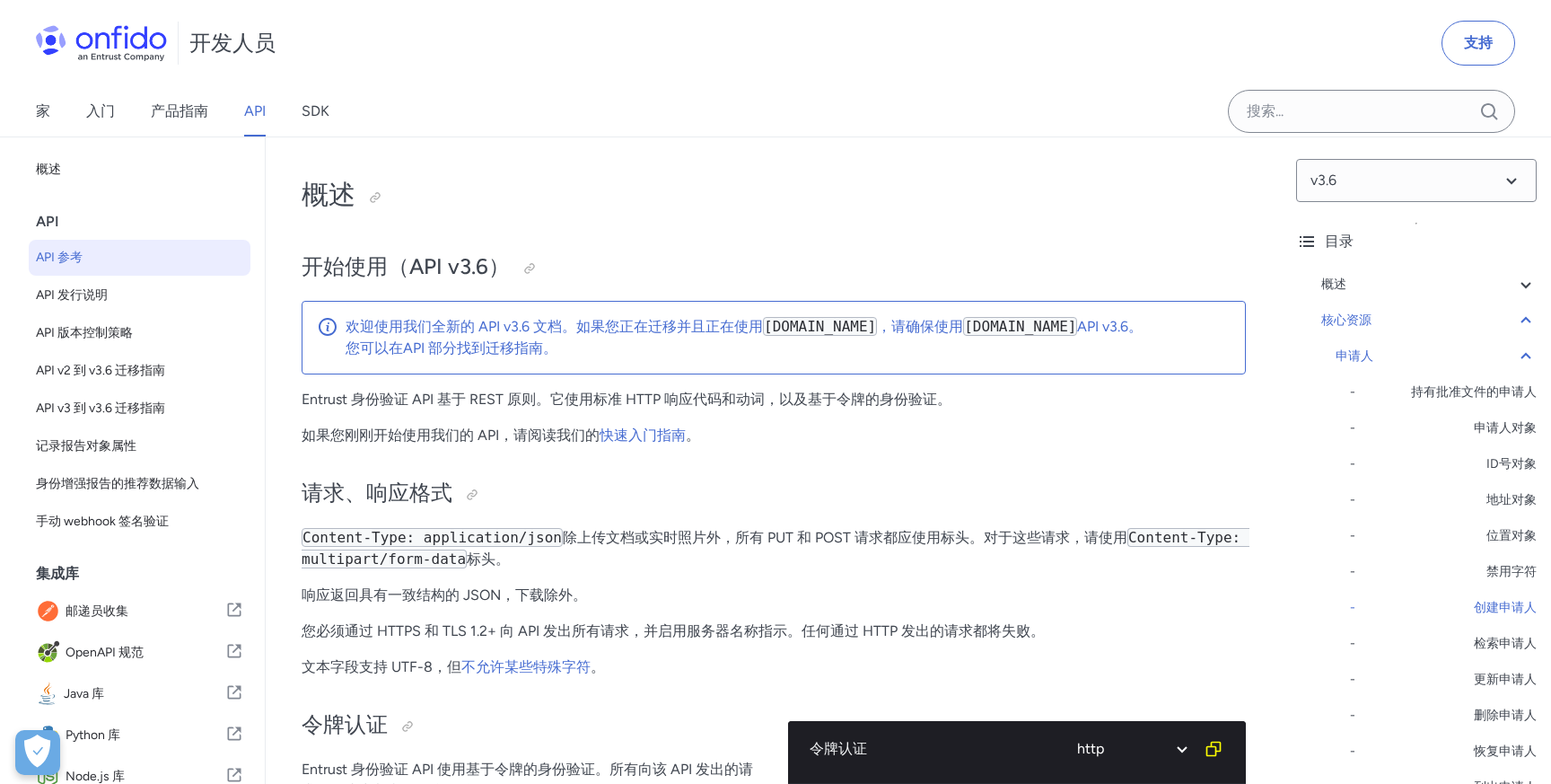
select select "http"
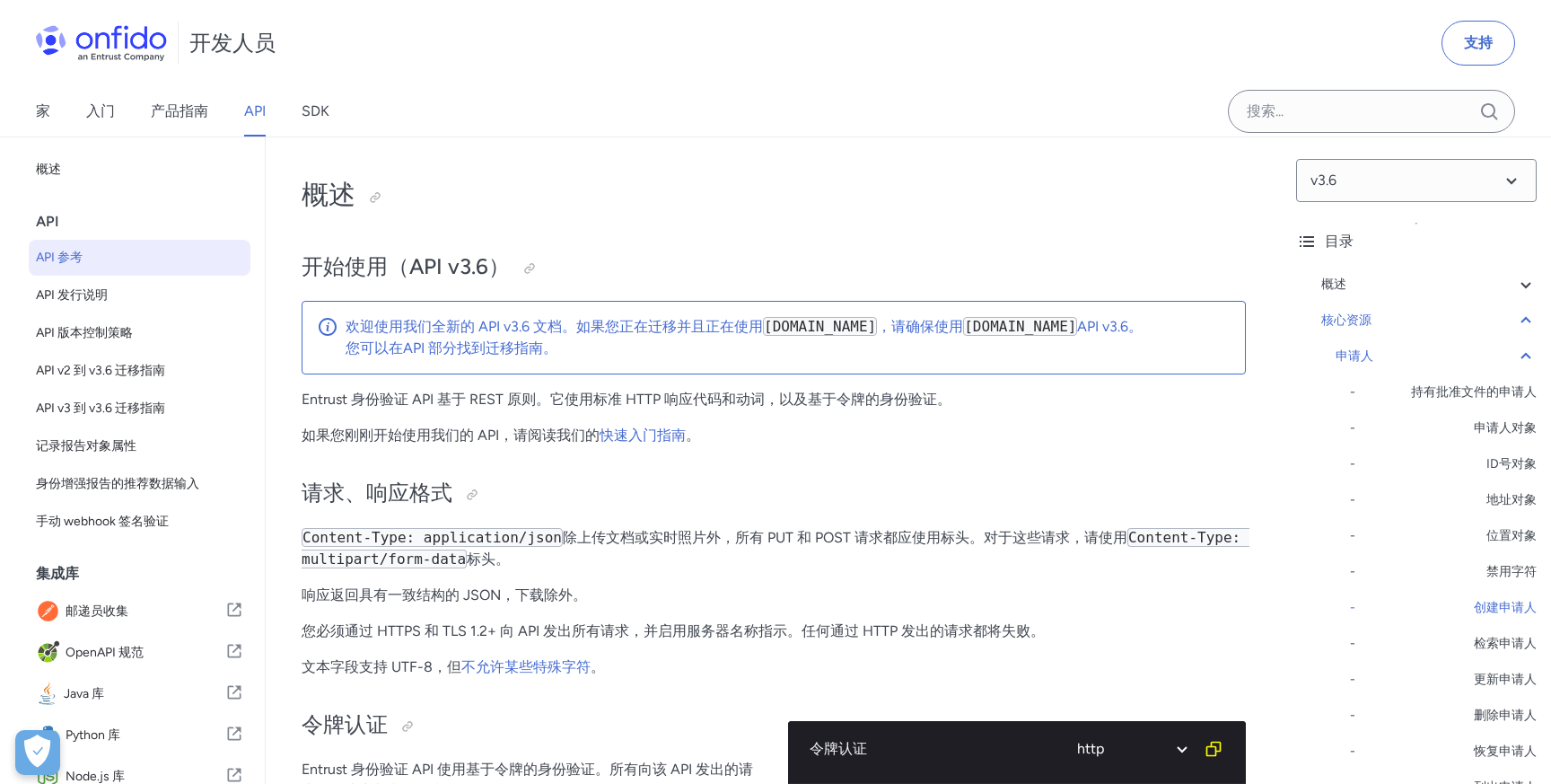
select select "http"
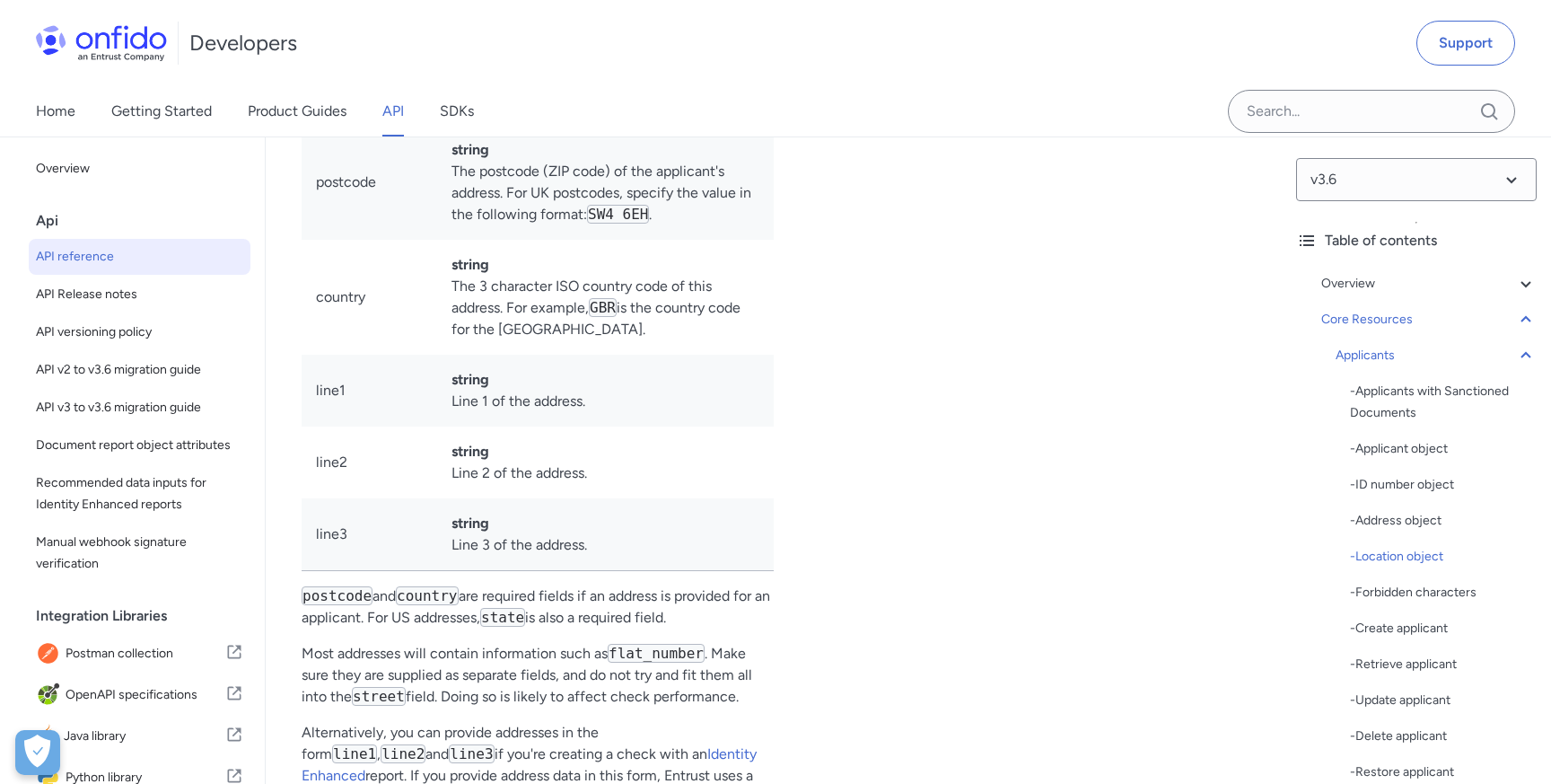
scroll to position [22261, 0]
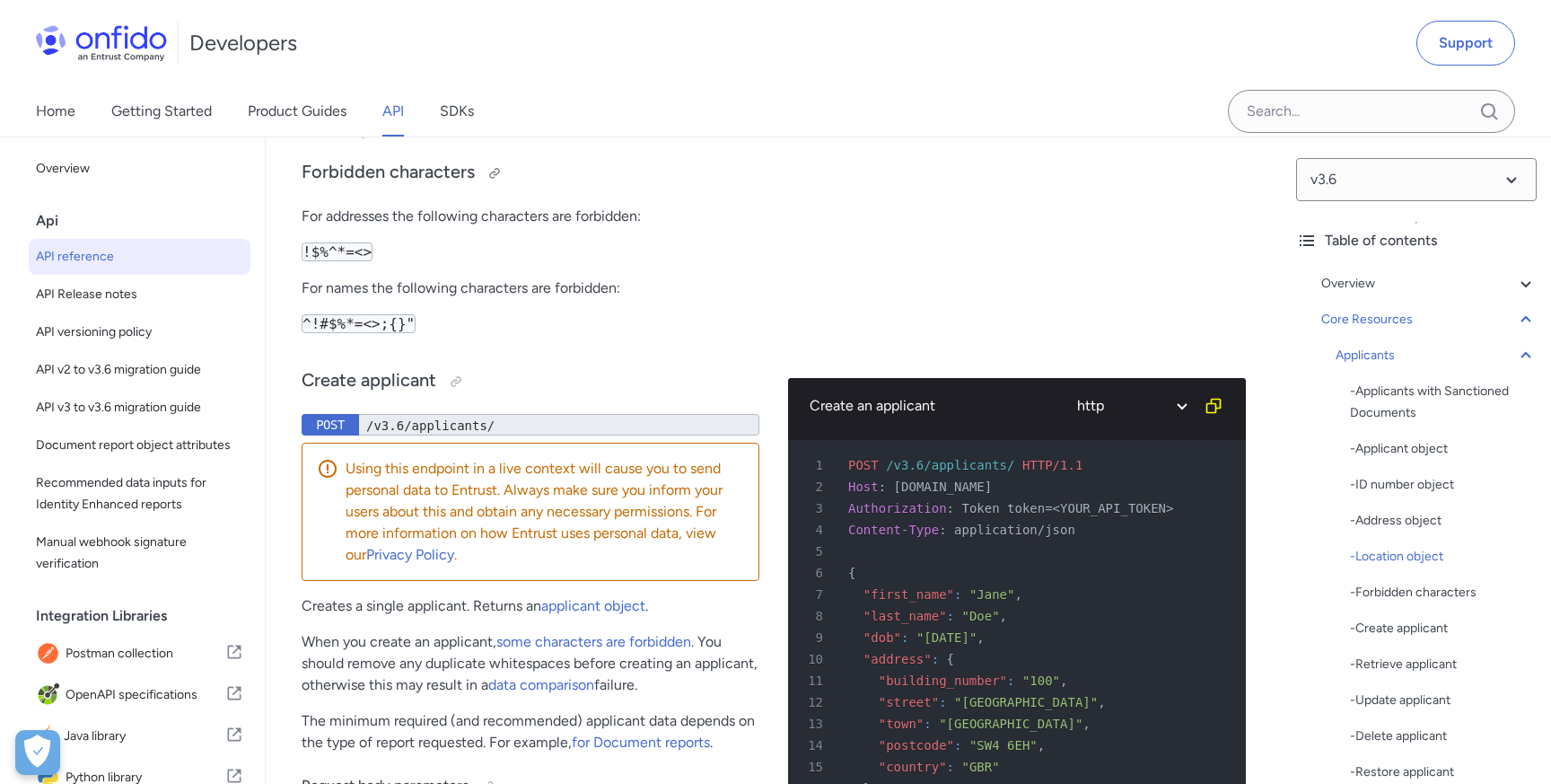
click at [739, 188] on h3 "Forbidden characters" at bounding box center [537, 173] width 472 height 29
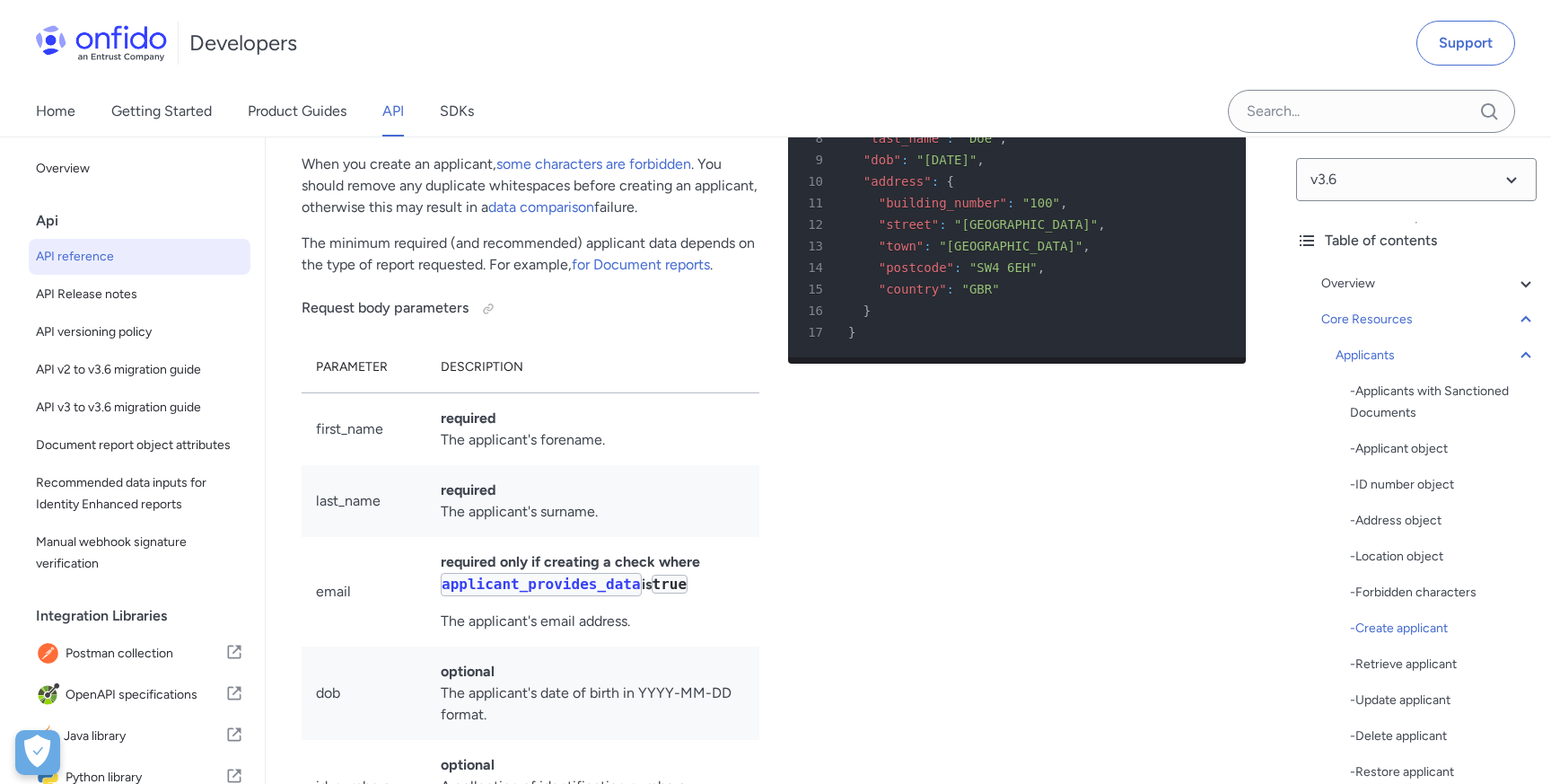
scroll to position [22577, 0]
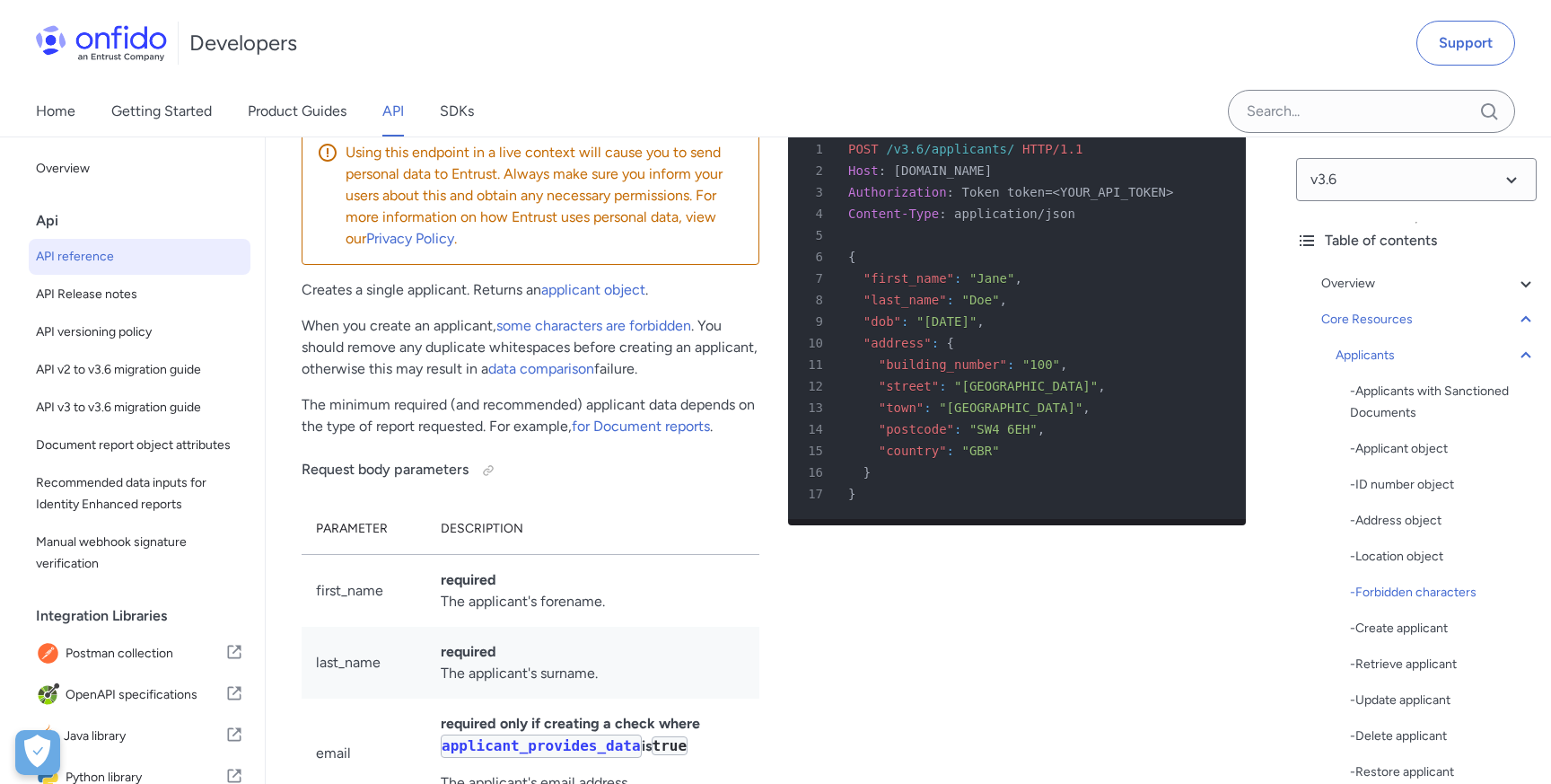
drag, startPoint x: 899, startPoint y: 367, endPoint x: 1070, endPoint y: 368, distance: 171.0
click at [1070, 182] on div "2 Host : api.eu.onfido.com" at bounding box center [1008, 171] width 425 height 22
click at [1004, 246] on div "5" at bounding box center [1008, 235] width 425 height 22
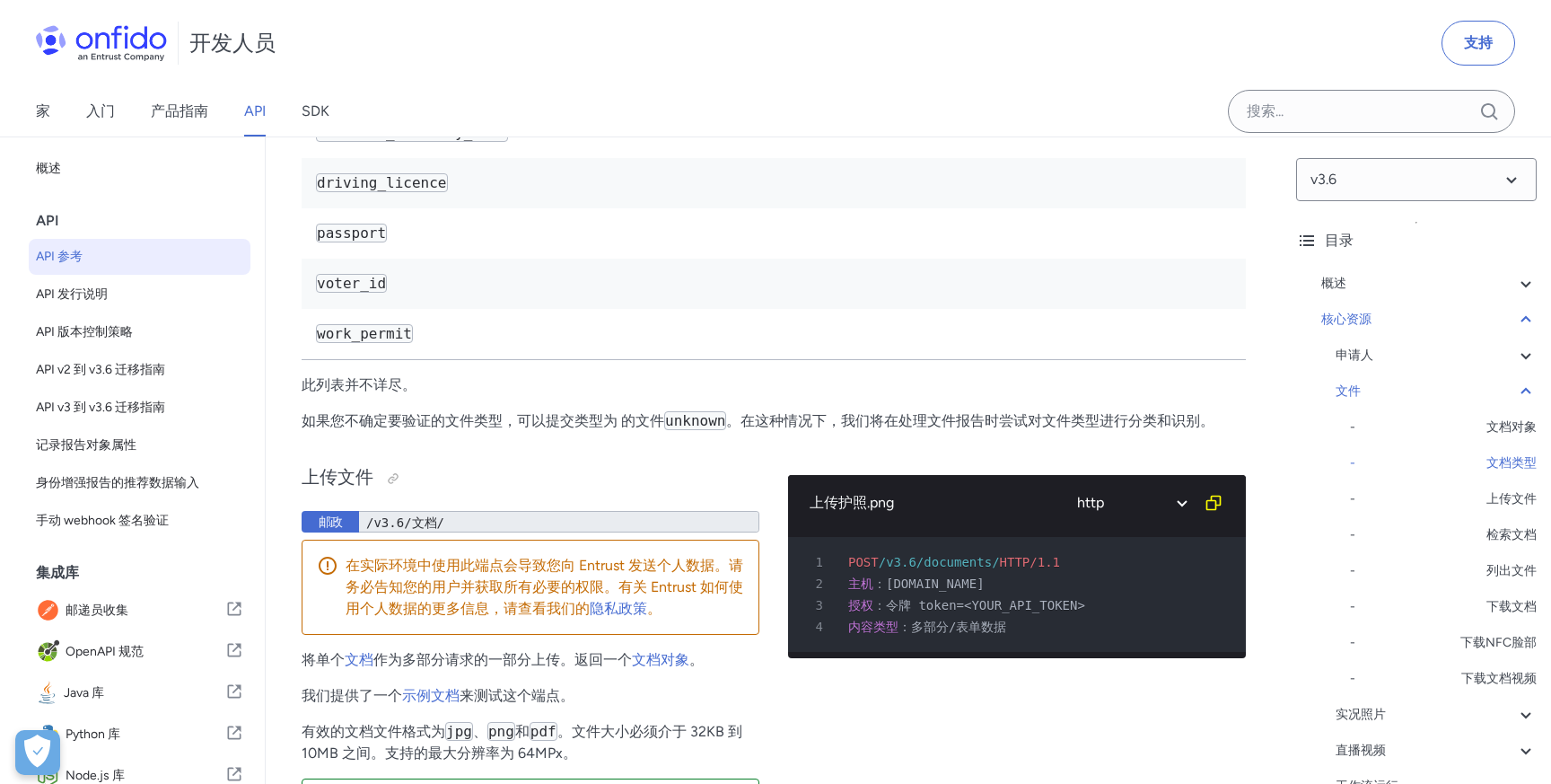
scroll to position [28405, 0]
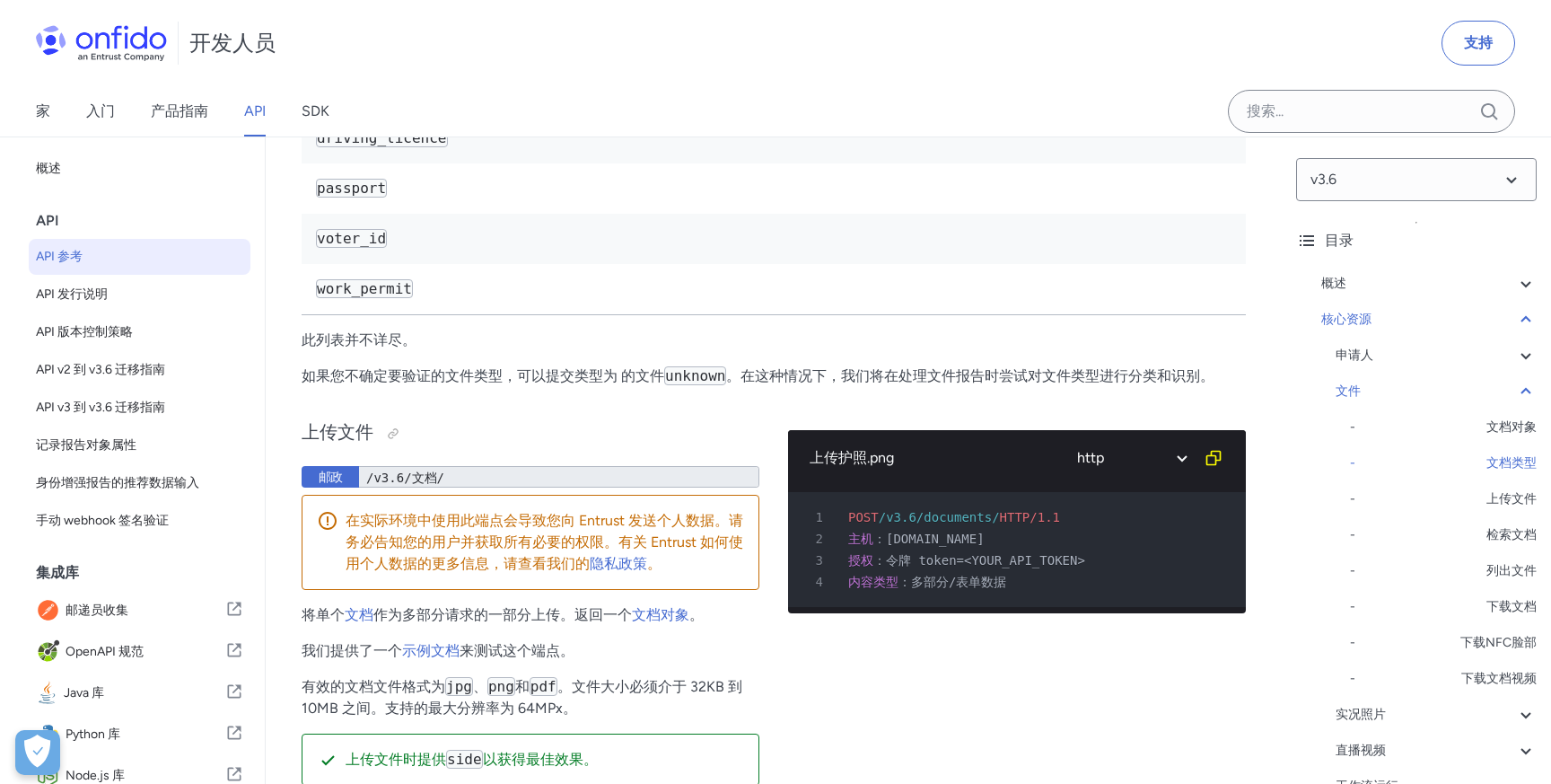
click at [401, 147] on code "driving_licence" at bounding box center [382, 137] width 132 height 19
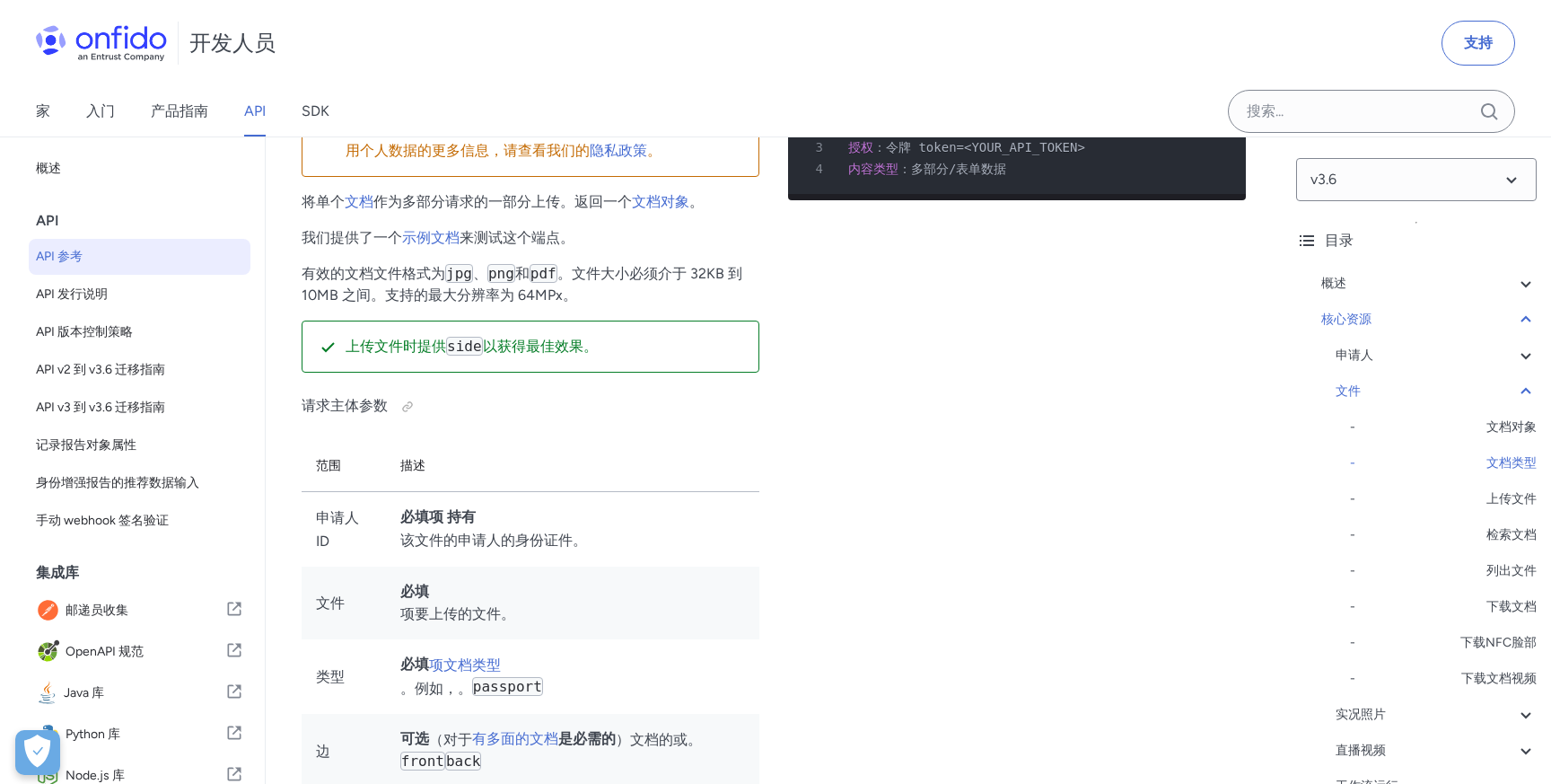
scroll to position [28845, 0]
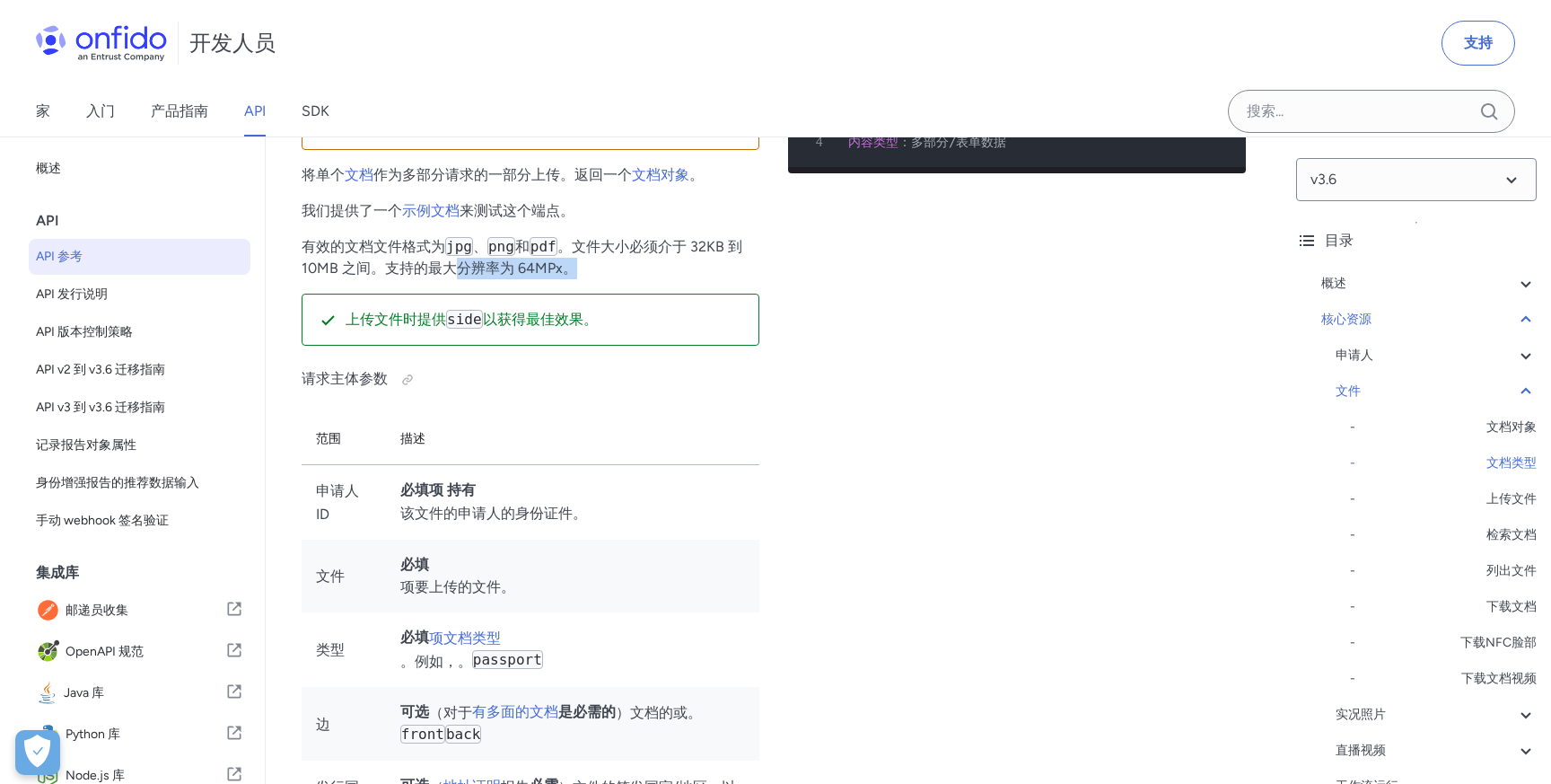
drag, startPoint x: 606, startPoint y: 519, endPoint x: 451, endPoint y: 510, distance: 155.3
click at [451, 279] on p "有效的文档文件格式为 jpg 、 png 和 pdf 。文件大小必须介于 32KB 到 10MB 之间。支持的最大分辨率为 64MPx。" at bounding box center [530, 257] width 458 height 43
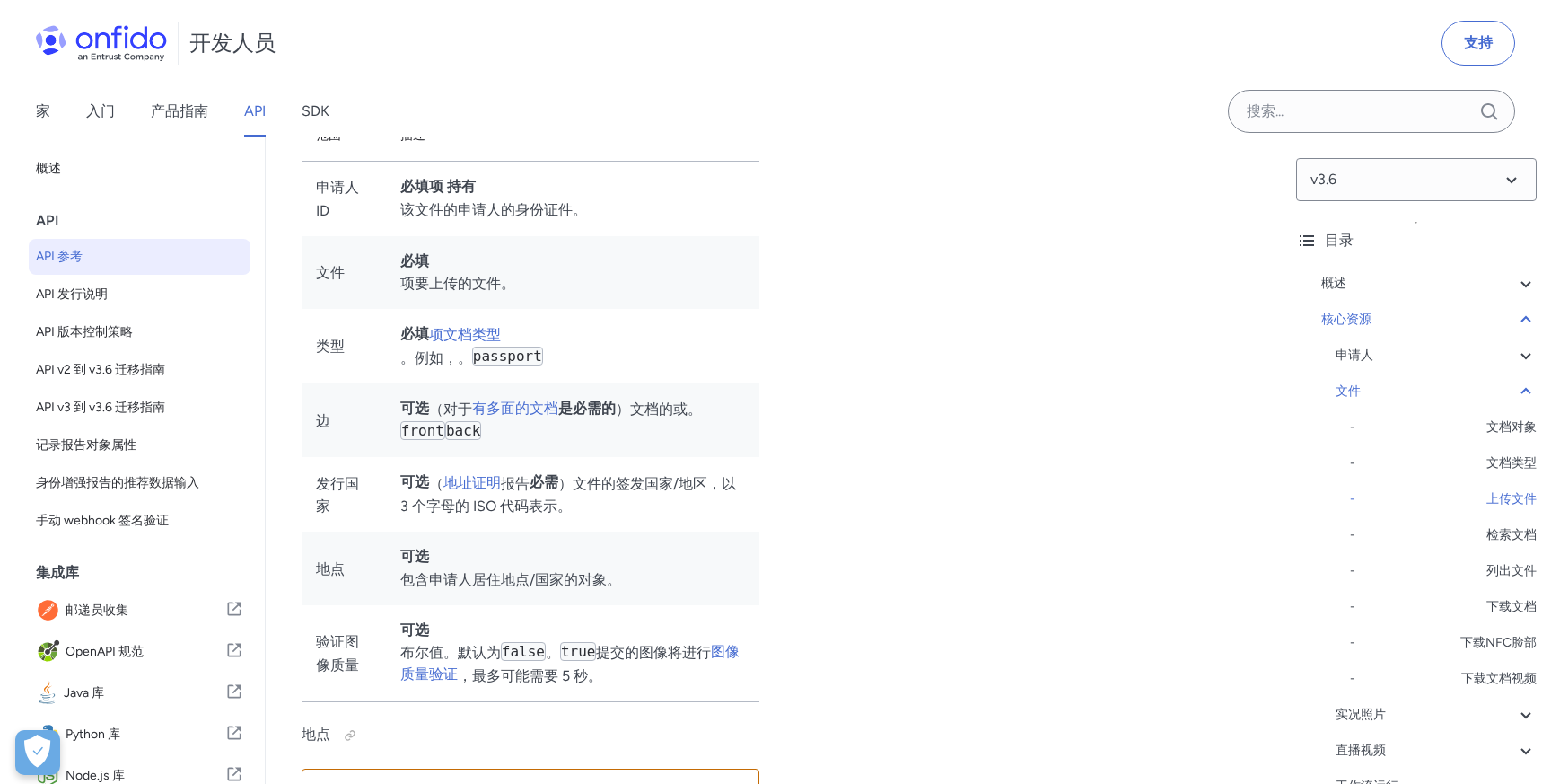
scroll to position [28741, 0]
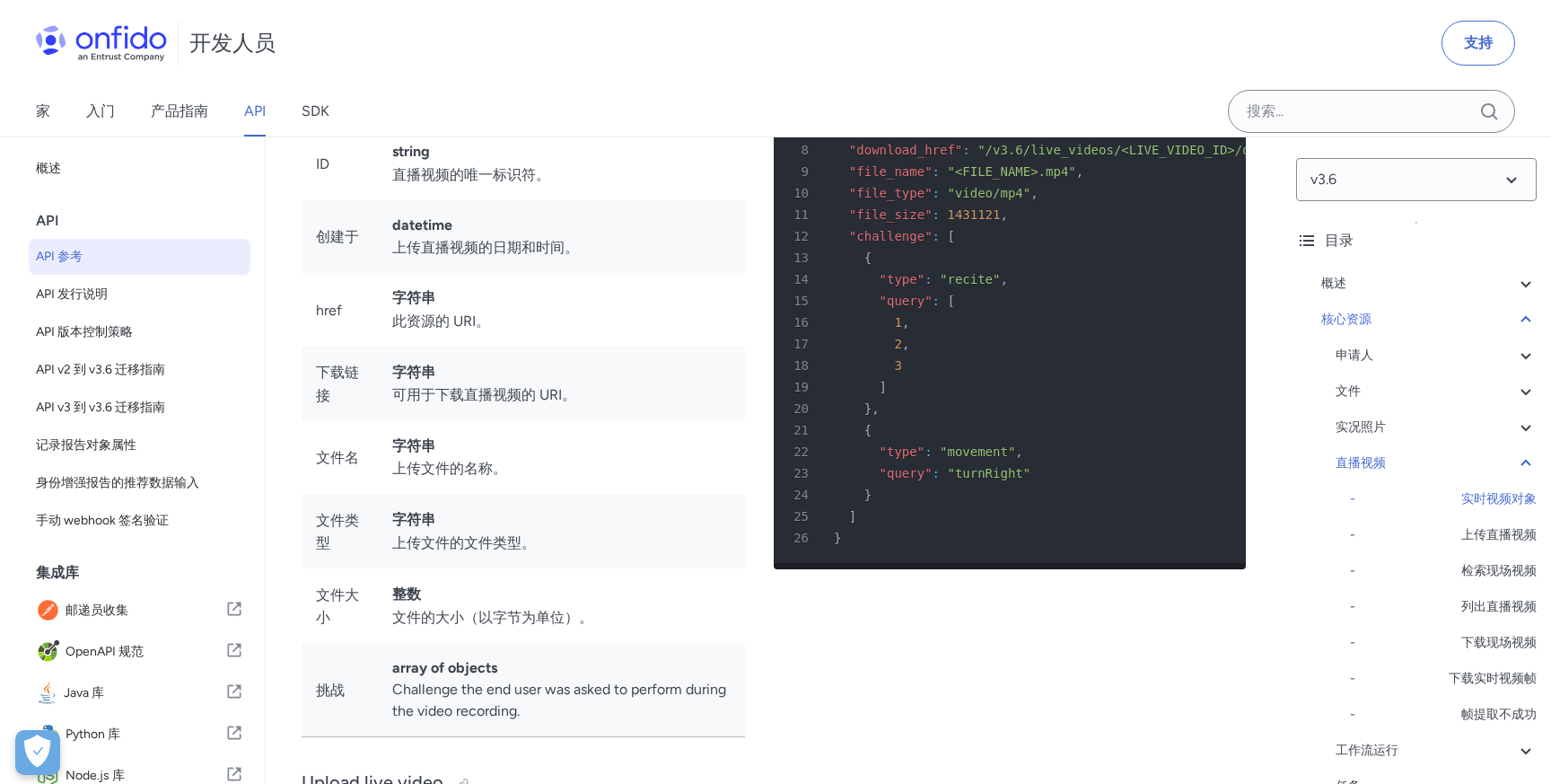
scroll to position [34648, 0]
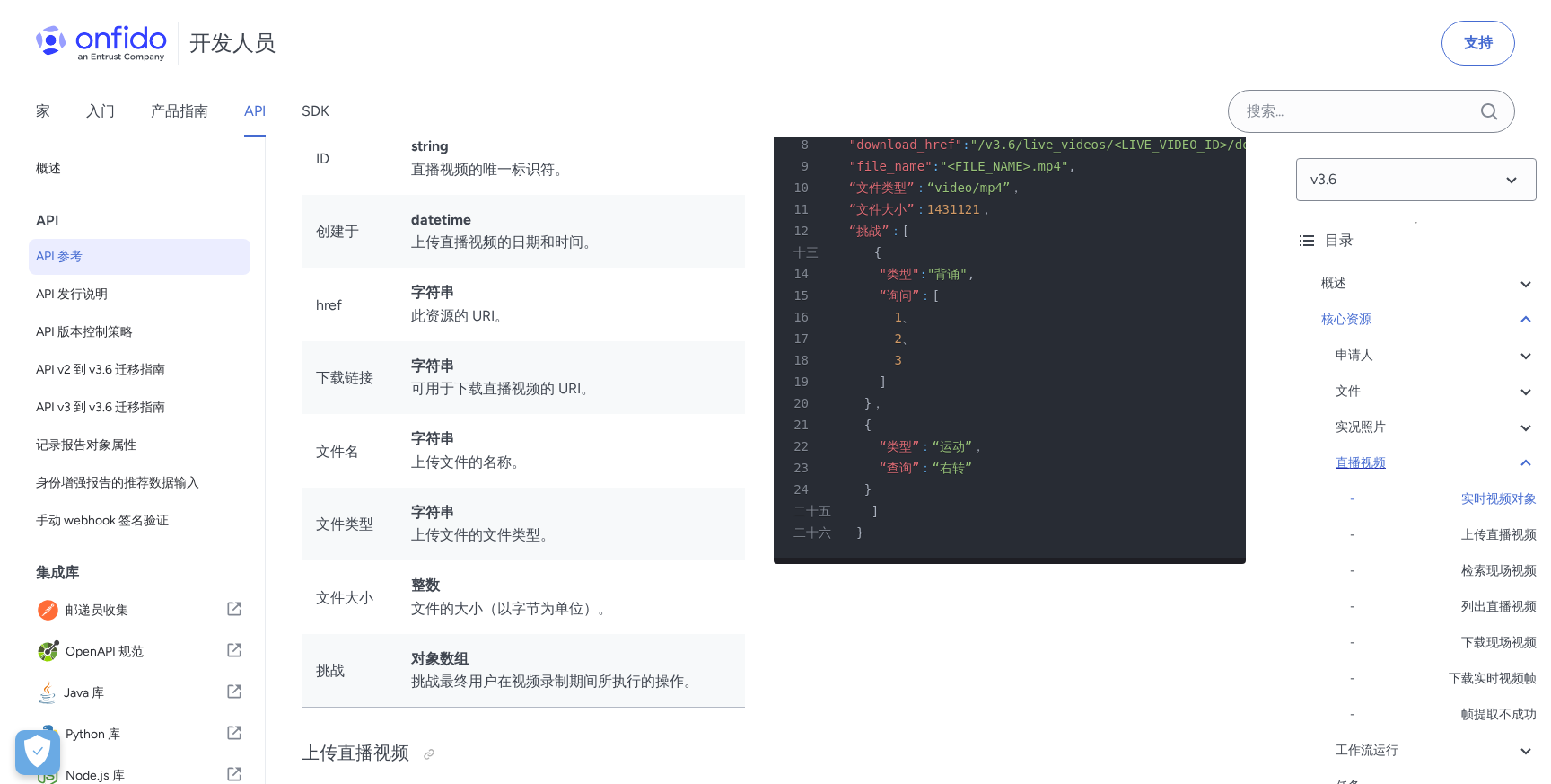
click at [1524, 470] on icon at bounding box center [1527, 463] width 22 height 22
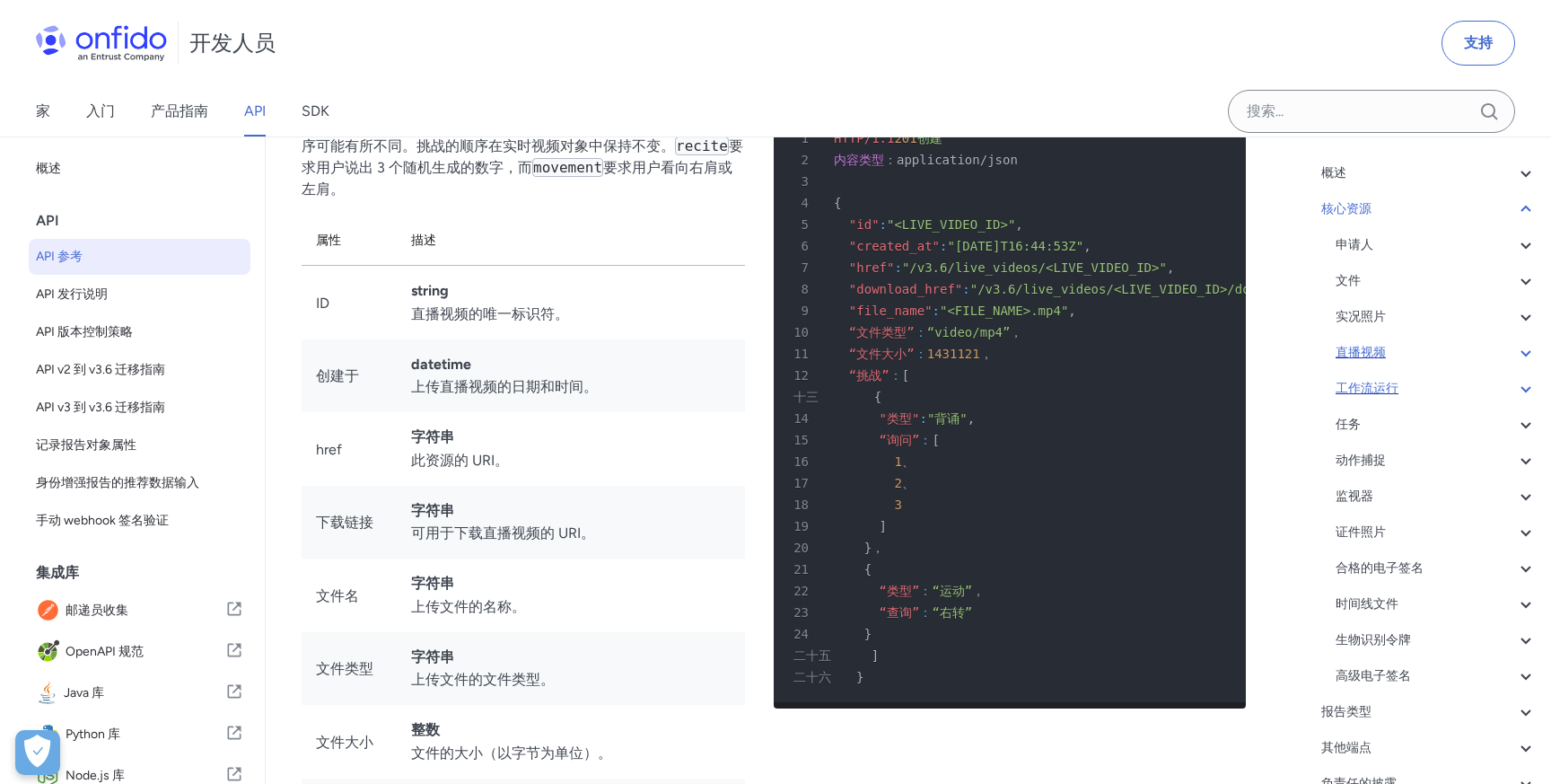
scroll to position [114, 0]
click at [1509, 527] on div "证件照片" at bounding box center [1436, 528] width 201 height 22
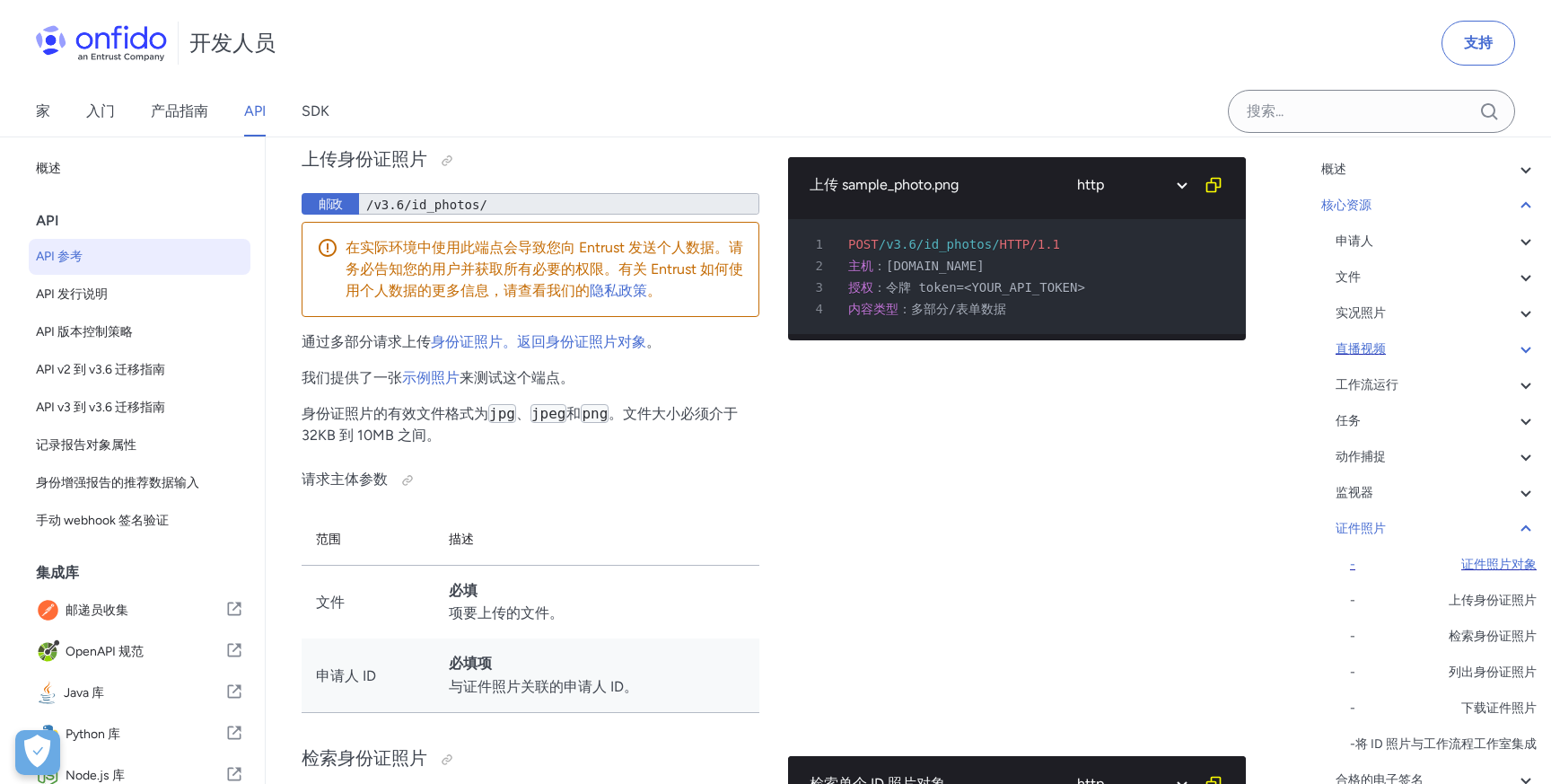
scroll to position [56257, 0]
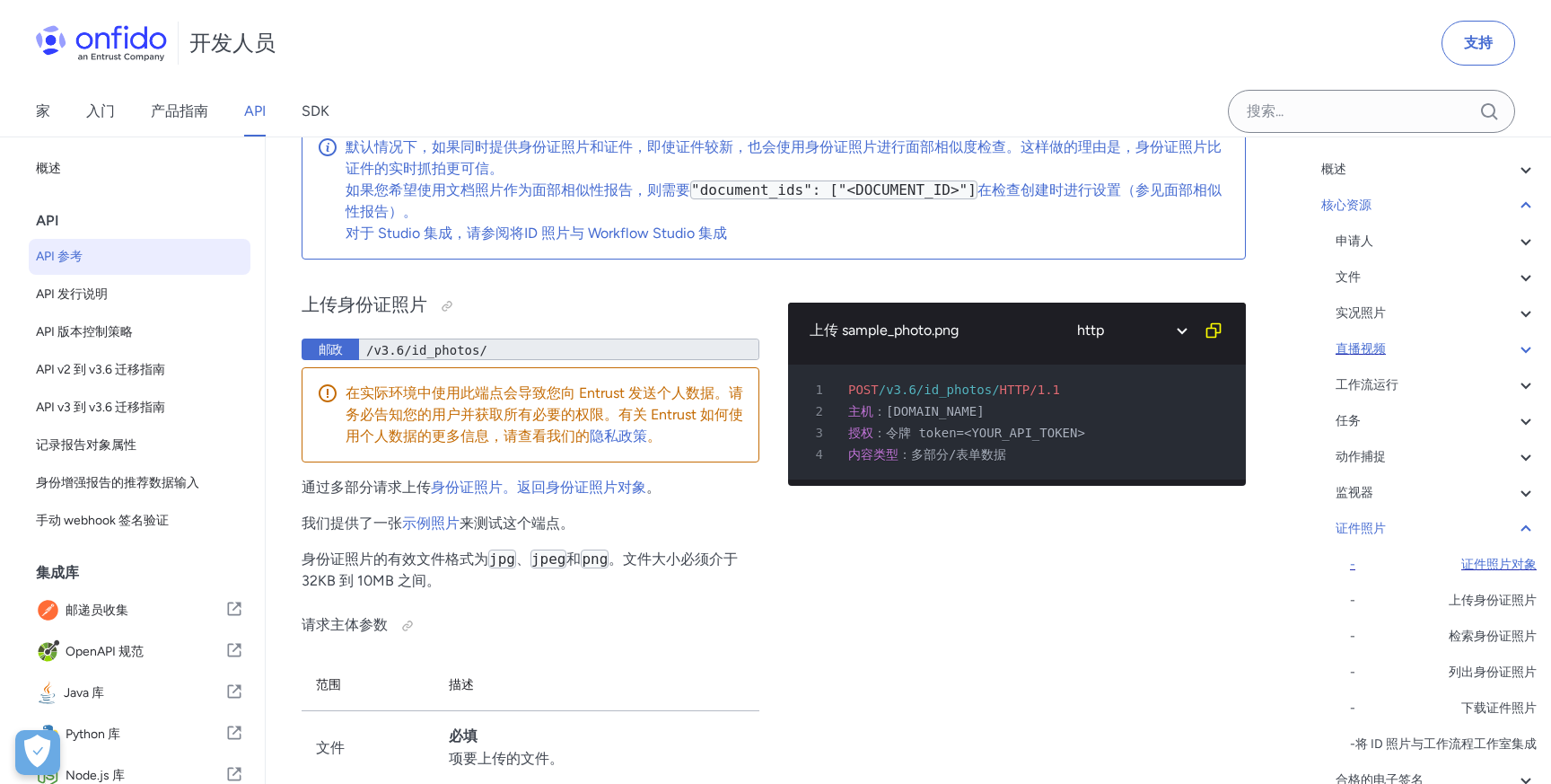
click at [1507, 564] on font "证件照片对象" at bounding box center [1499, 564] width 75 height 15
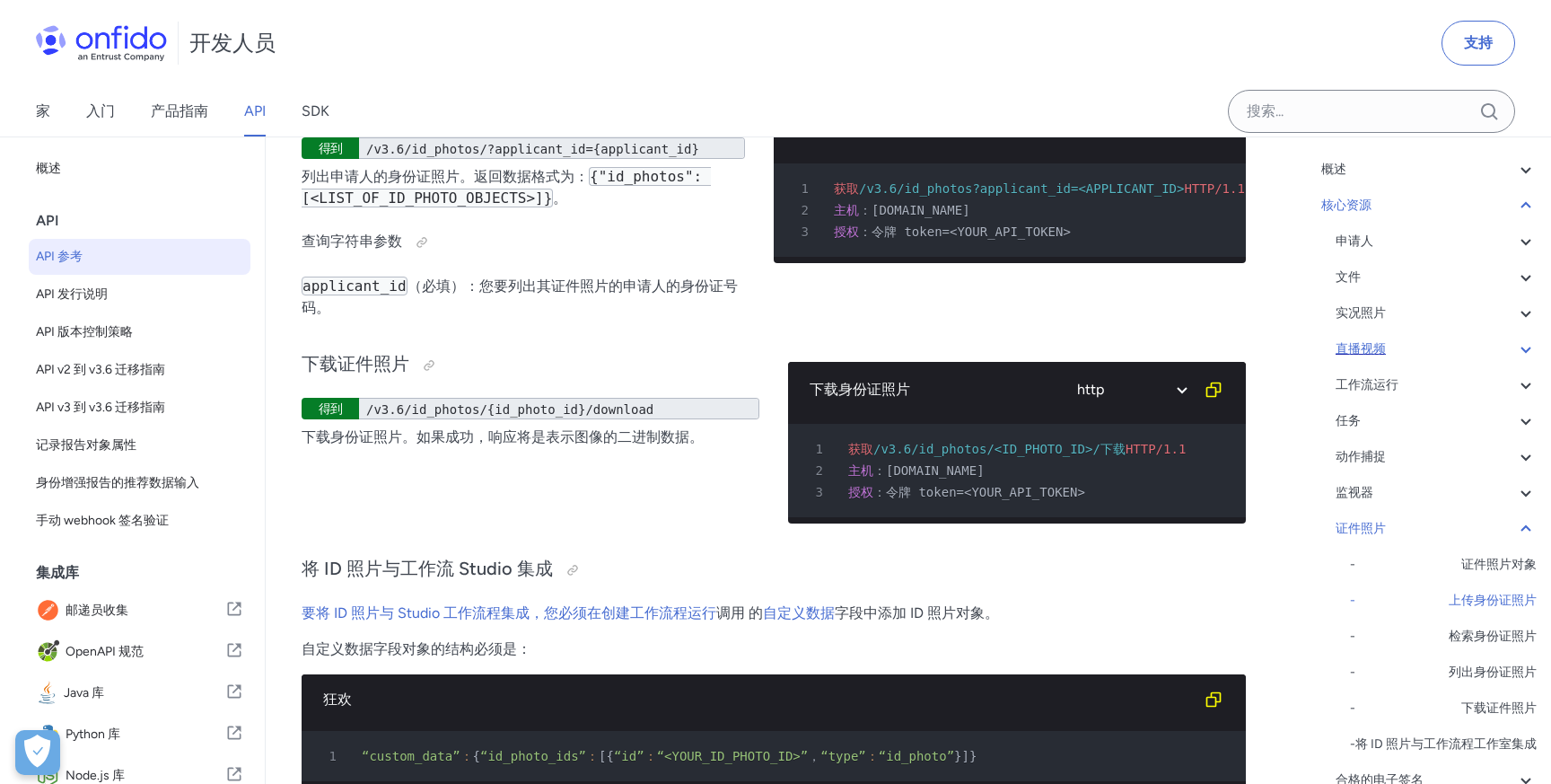
scroll to position [57078, 0]
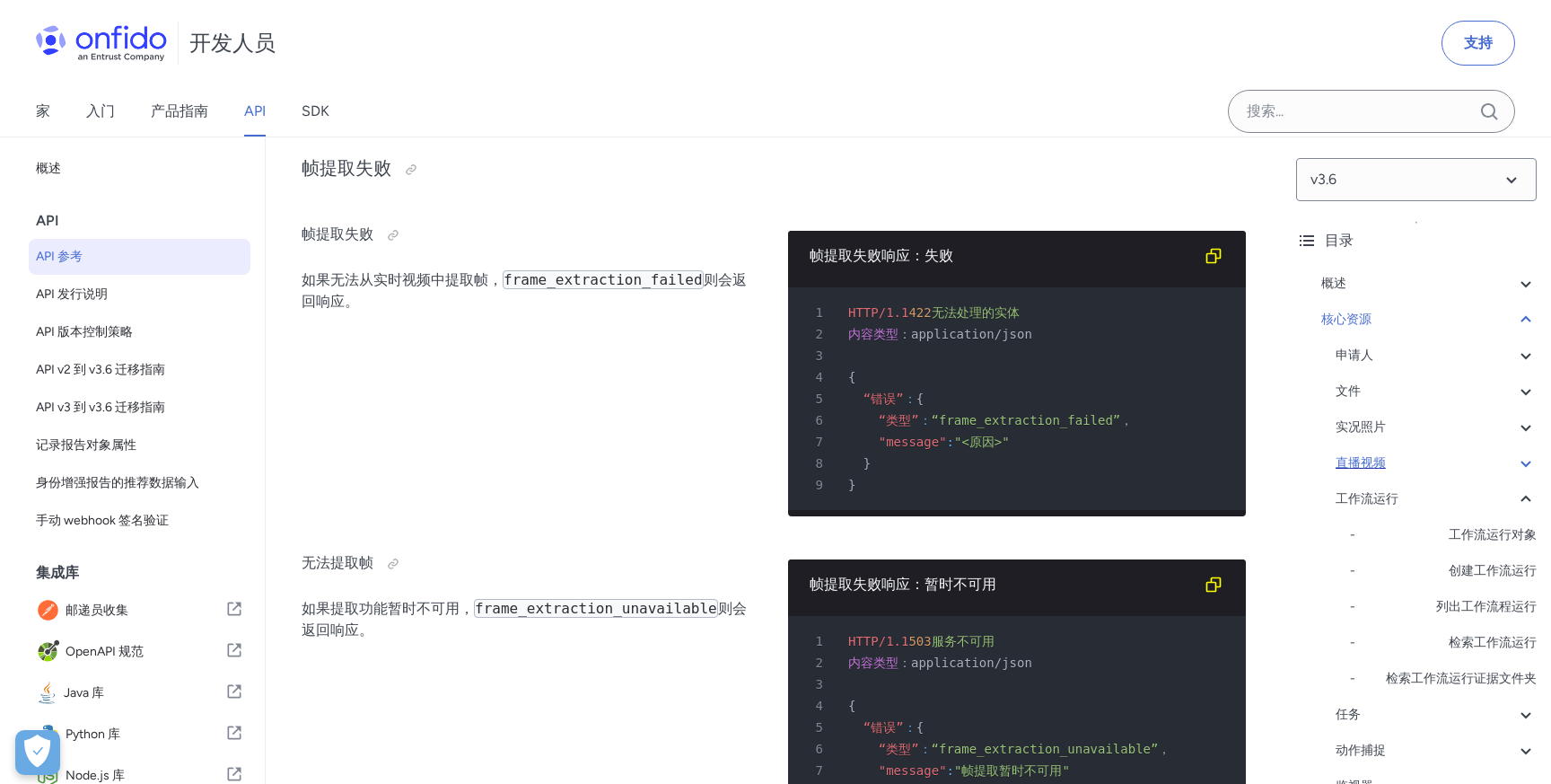
scroll to position [36067, 0]
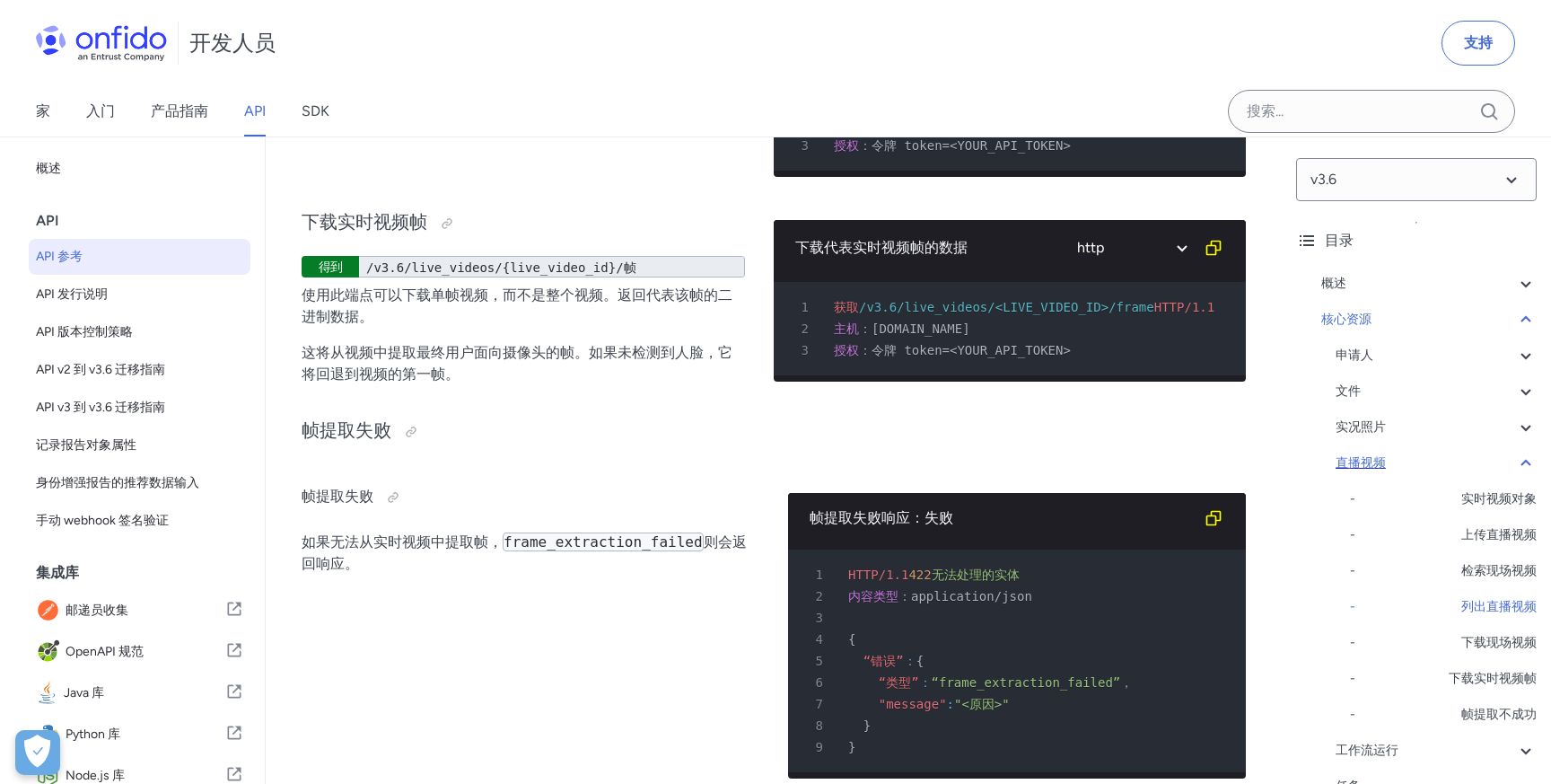
click at [1441, 470] on div "直播视频" at bounding box center [1436, 463] width 201 height 22
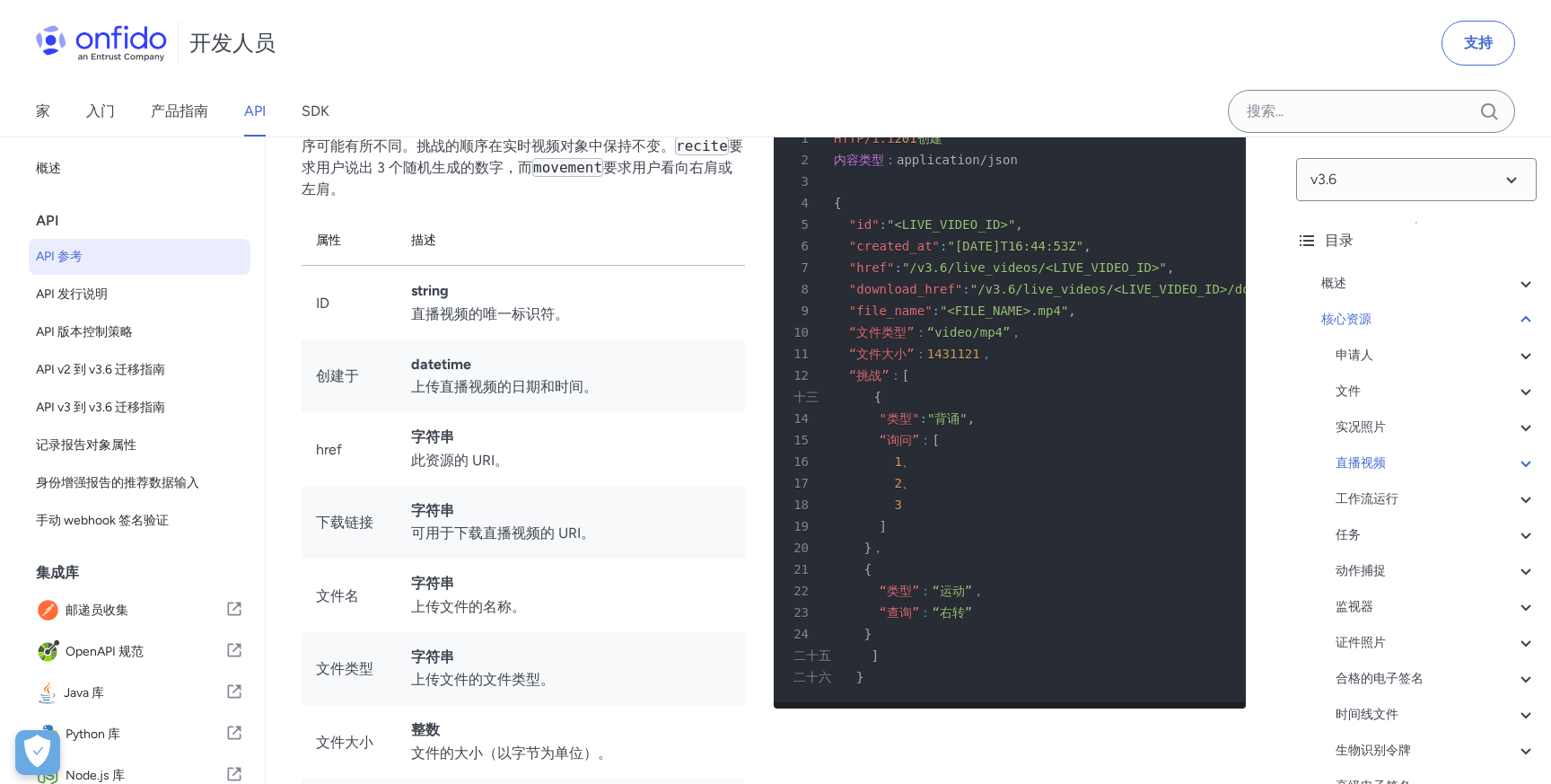
scroll to position [2, 0]
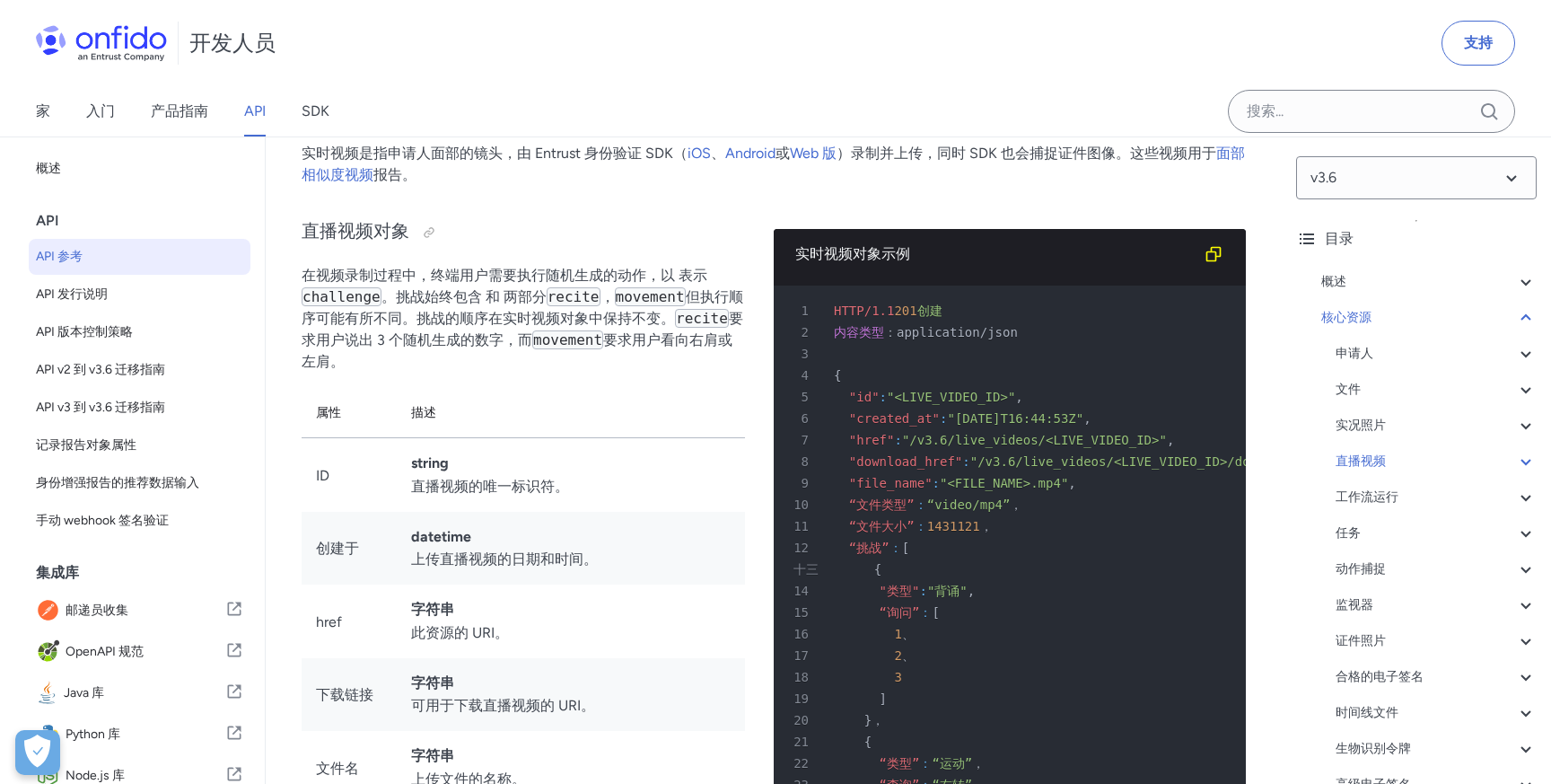
scroll to position [34008, 0]
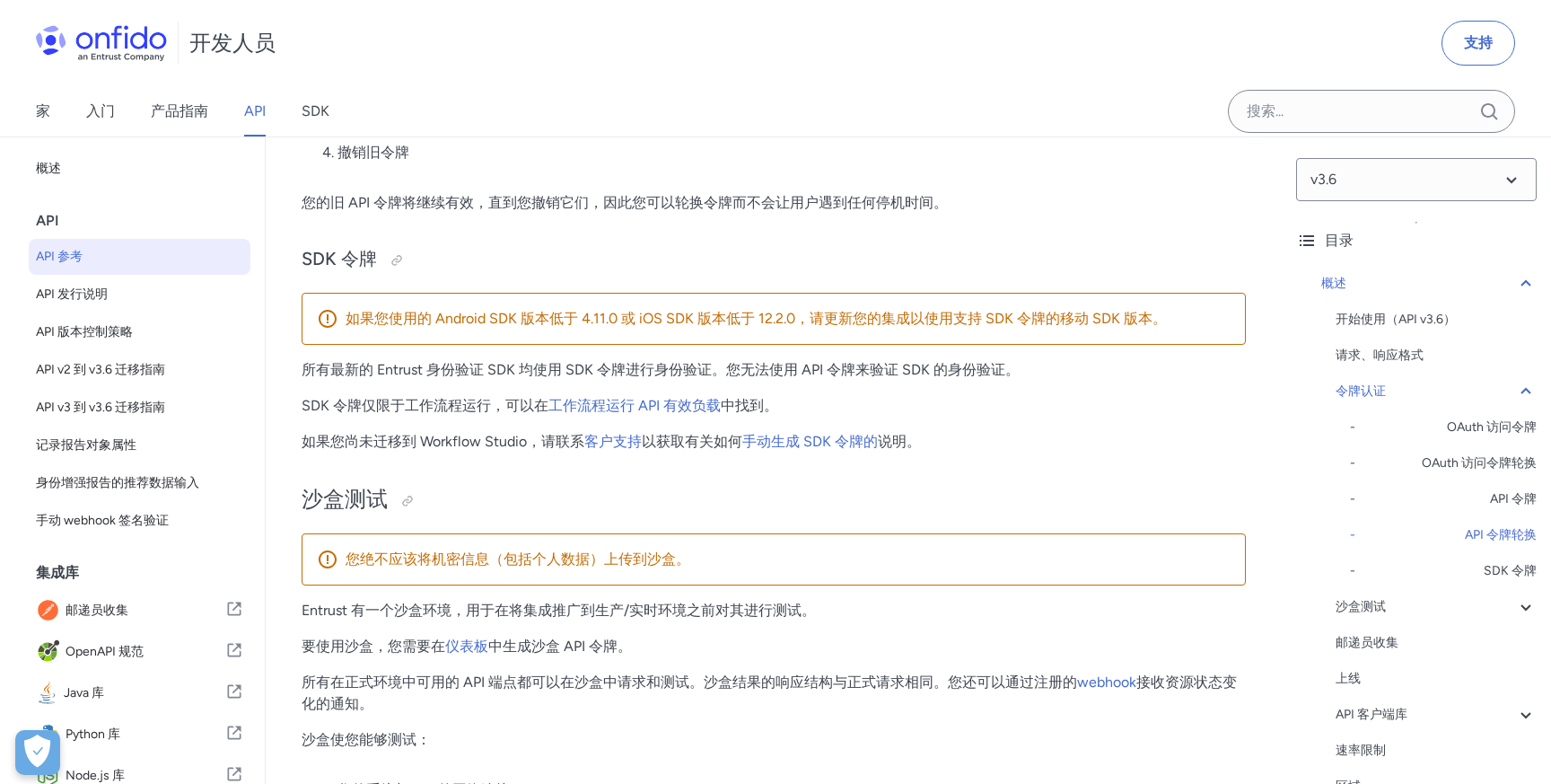
scroll to position [3660, 0]
